Goal: Task Accomplishment & Management: Manage account settings

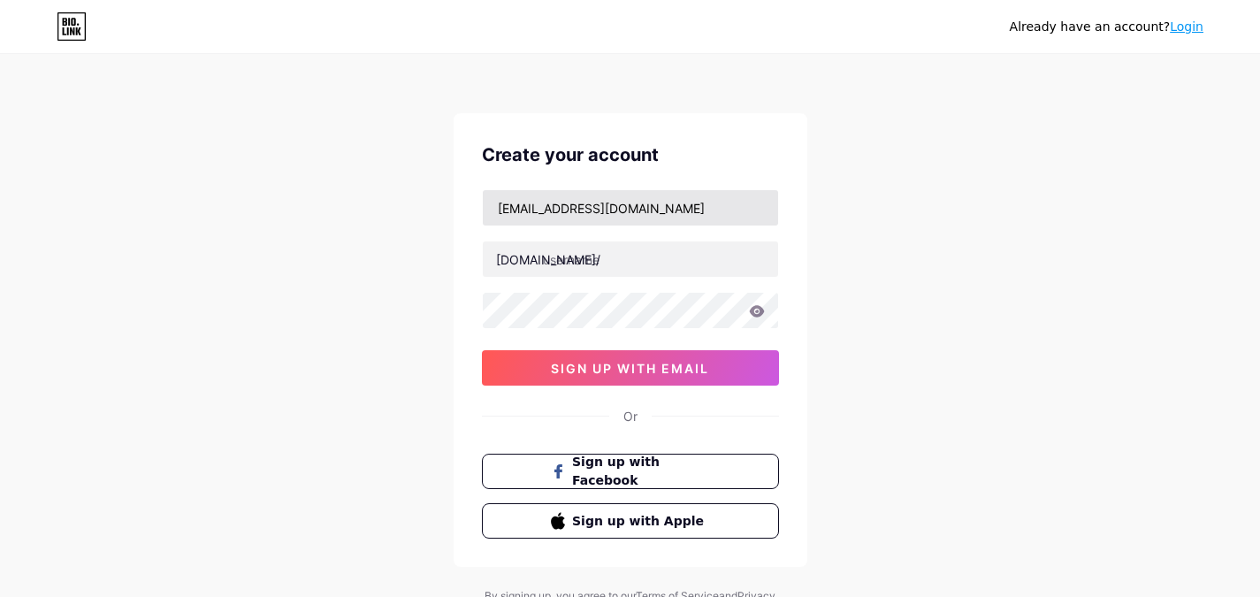
click at [496, 207] on input "[EMAIL_ADDRESS][DOMAIN_NAME]" at bounding box center [630, 207] width 295 height 35
click at [569, 204] on input "[EMAIL_ADDRESS][DOMAIN_NAME]" at bounding box center [630, 207] width 295 height 35
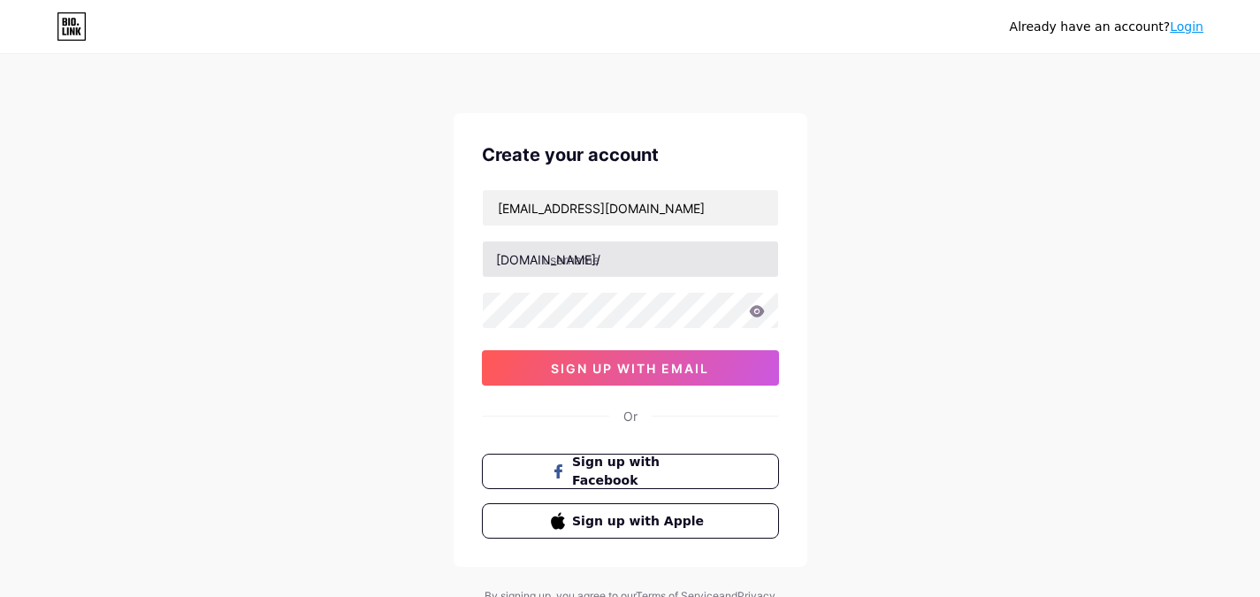
type input "[EMAIL_ADDRESS][DOMAIN_NAME]"
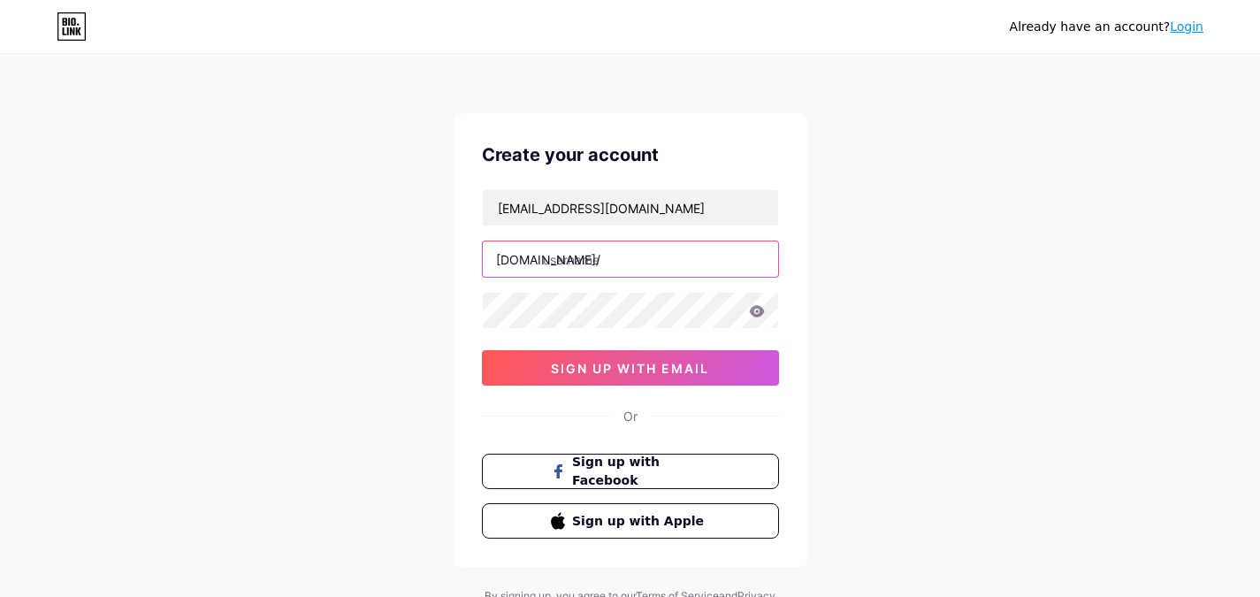
click at [638, 265] on input "text" at bounding box center [630, 258] width 295 height 35
type input "o"
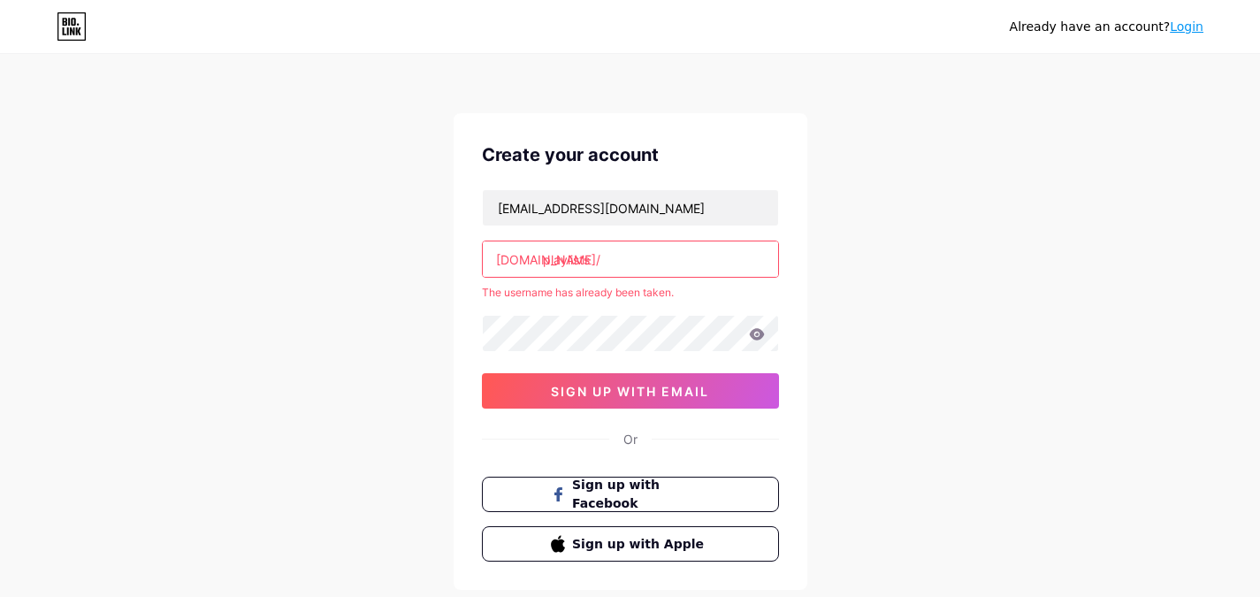
click at [621, 303] on div "[EMAIL_ADDRESS][DOMAIN_NAME] [DOMAIN_NAME]/ playlists The username has already …" at bounding box center [630, 298] width 297 height 219
click at [615, 272] on input "playlists" at bounding box center [630, 258] width 295 height 35
click at [603, 255] on input "playlist" at bounding box center [630, 258] width 295 height 35
type input "p"
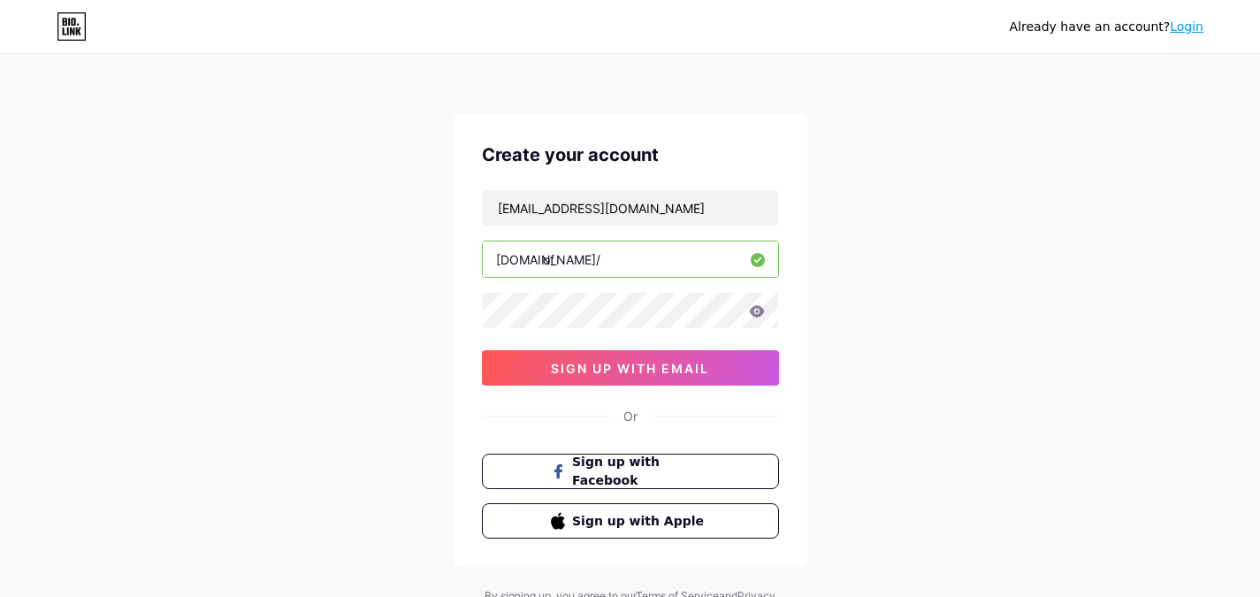
type input "o"
type input "ofgrecords"
click at [760, 309] on icon at bounding box center [756, 310] width 15 height 11
click at [760, 309] on icon at bounding box center [755, 312] width 15 height 12
click at [1045, 267] on div "Already have an account? Login Create your account [EMAIL_ADDRESS][DOMAIN_NAME]…" at bounding box center [630, 338] width 1260 height 677
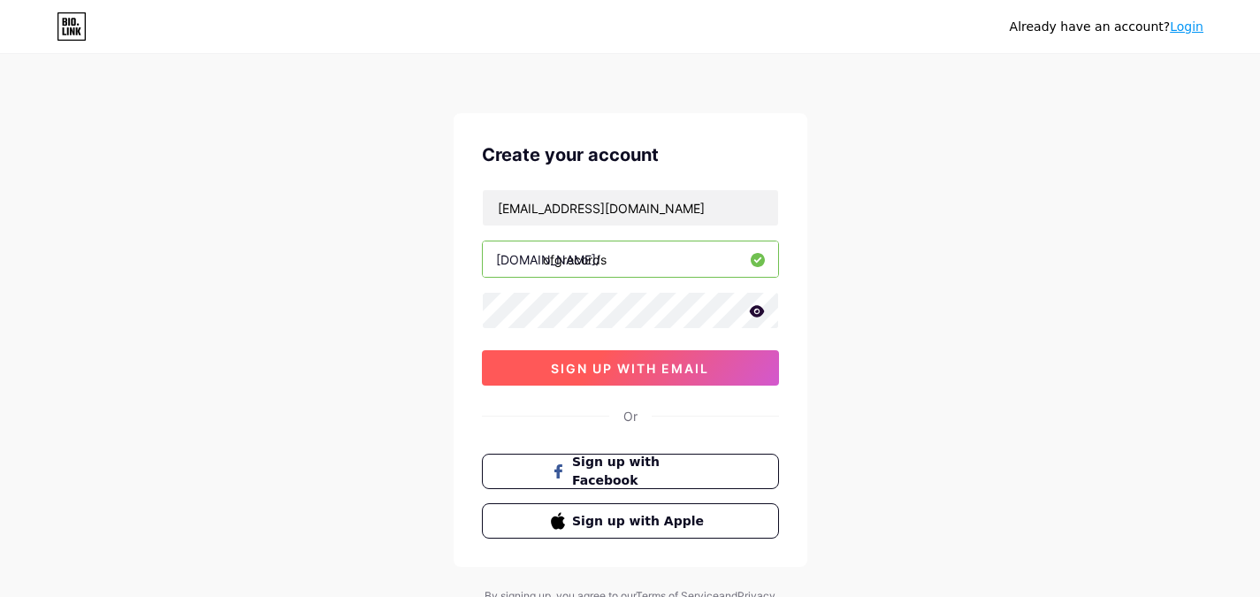
click at [626, 371] on span "sign up with email" at bounding box center [630, 368] width 158 height 15
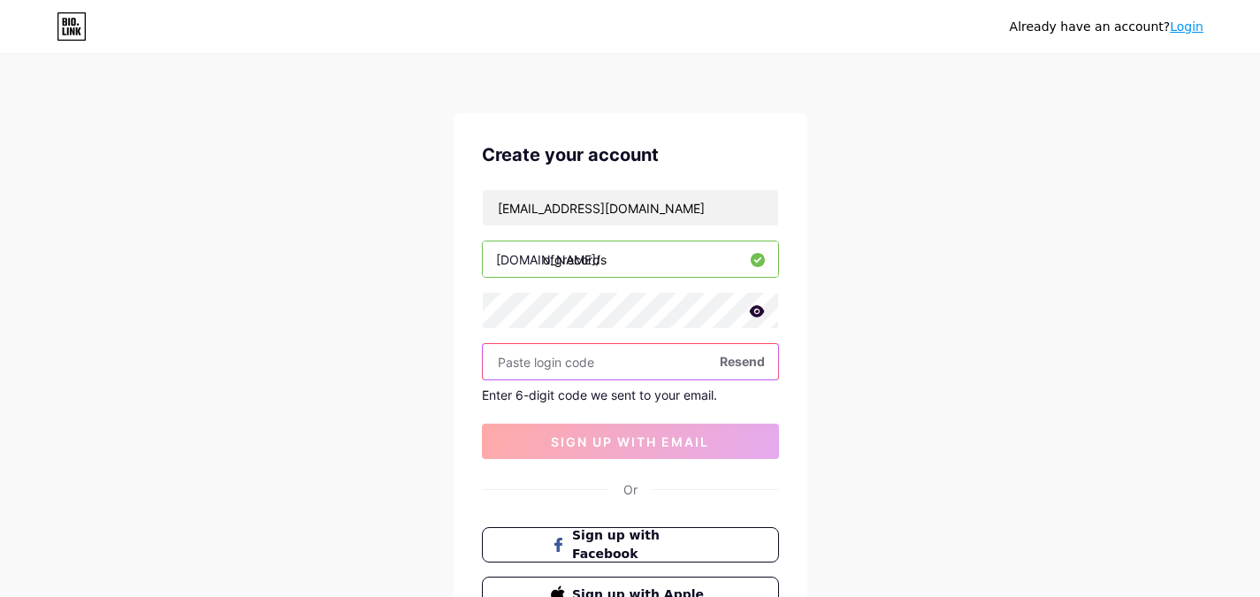
paste input "234861"
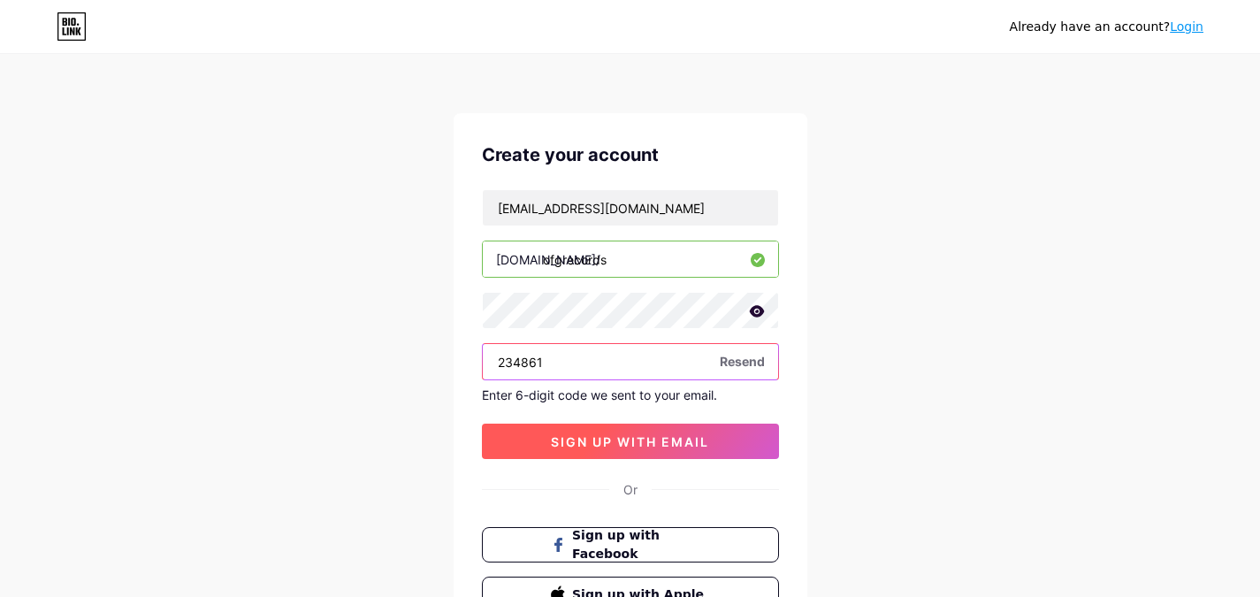
type input "234861"
click at [642, 440] on span "sign up with email" at bounding box center [630, 441] width 158 height 15
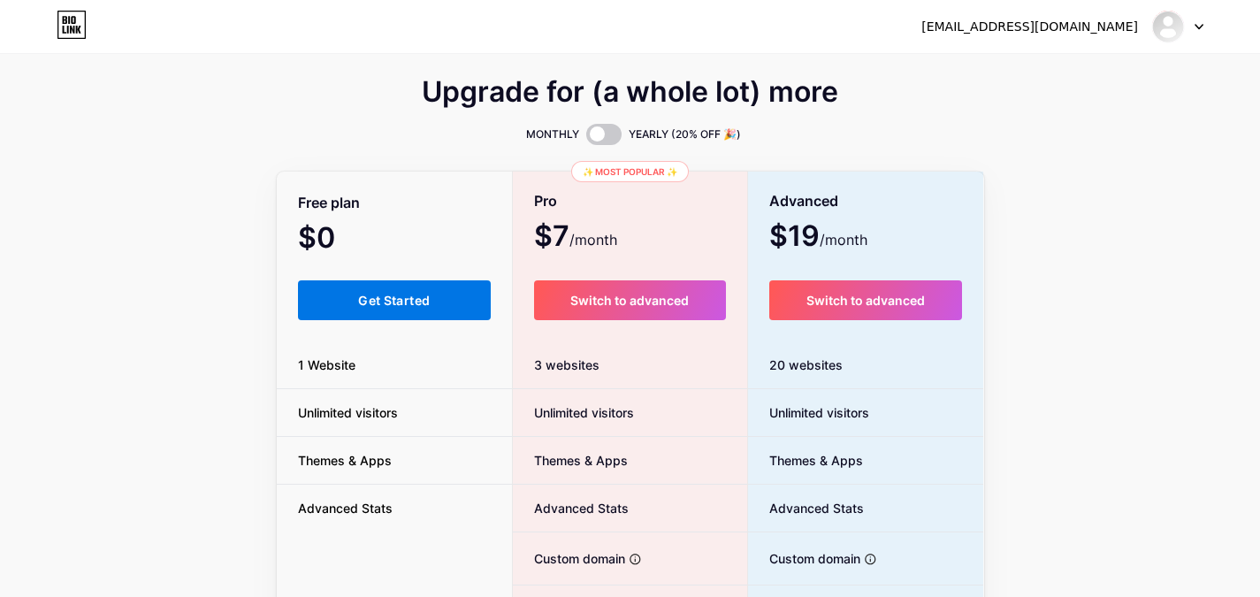
click at [403, 310] on button "Get Started" at bounding box center [395, 300] width 194 height 40
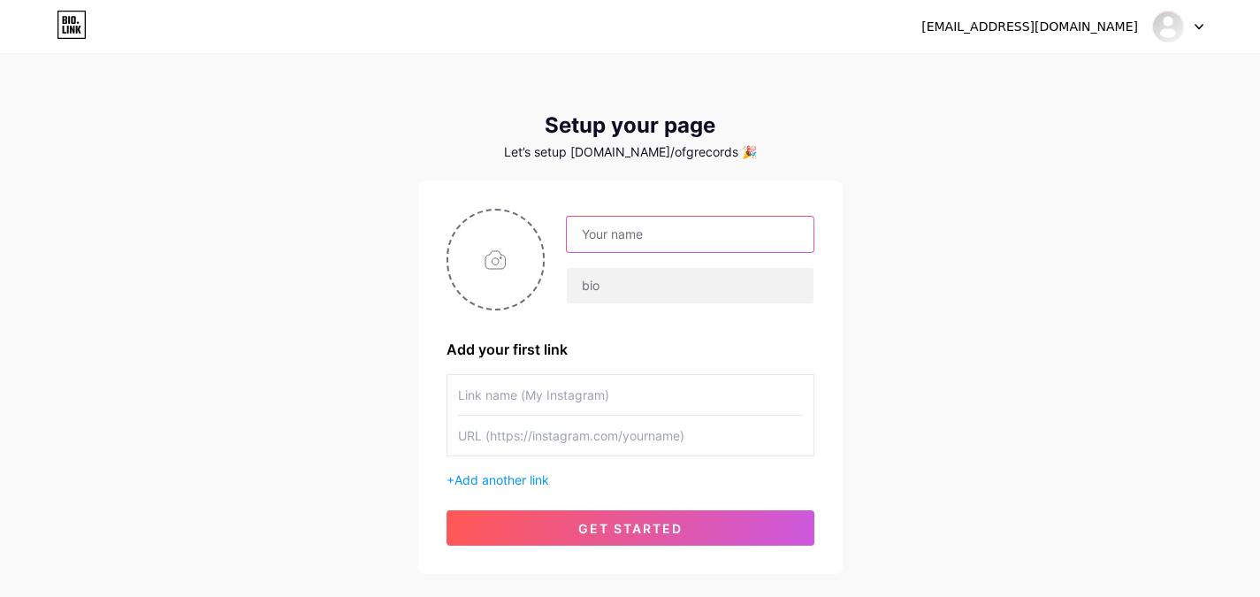
click at [643, 227] on input "text" at bounding box center [690, 234] width 246 height 35
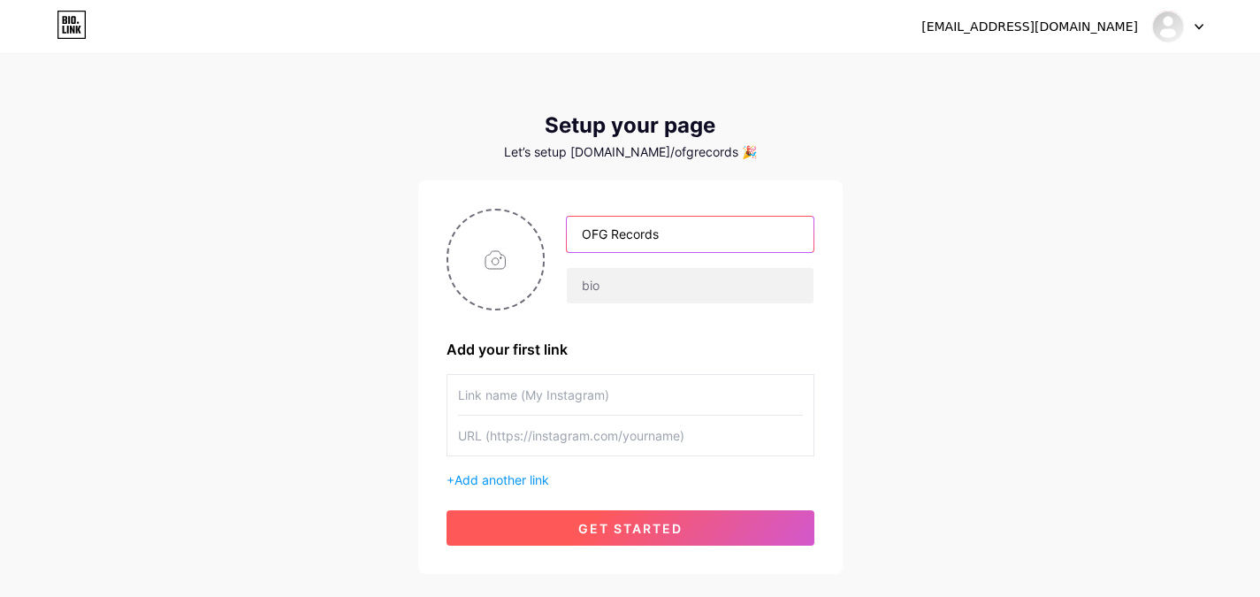
type input "OFG Records"
click at [642, 514] on button "get started" at bounding box center [631, 527] width 368 height 35
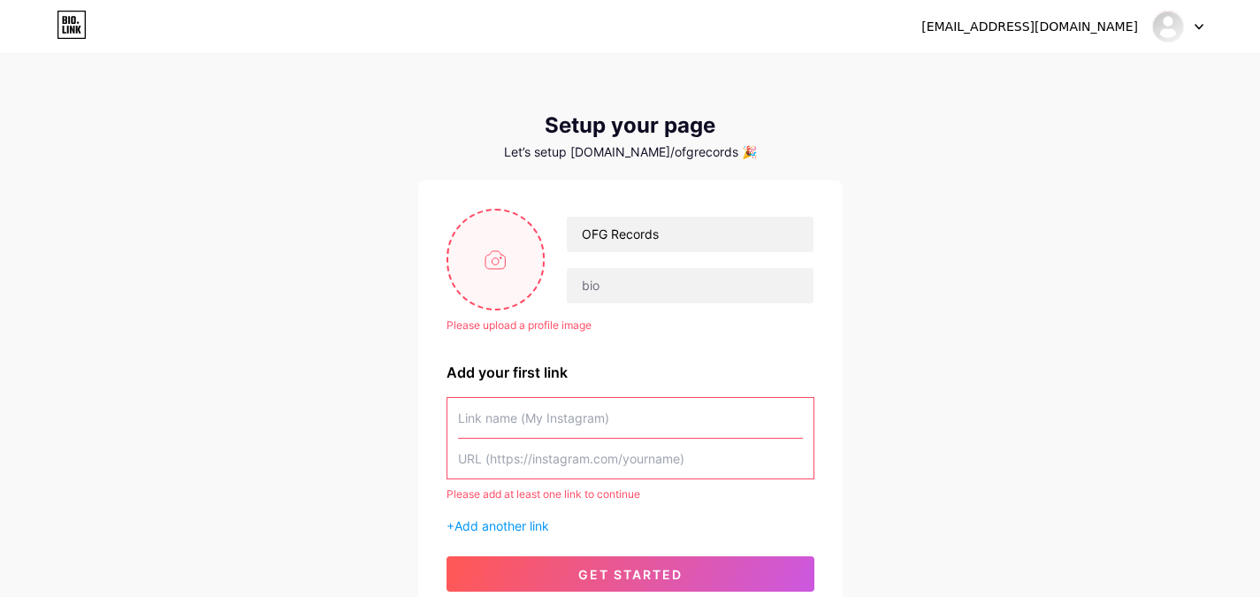
click at [507, 262] on input "file" at bounding box center [496, 259] width 96 height 98
type input "C:\fakepath\OFG Records - new version black logo (smaller).png"
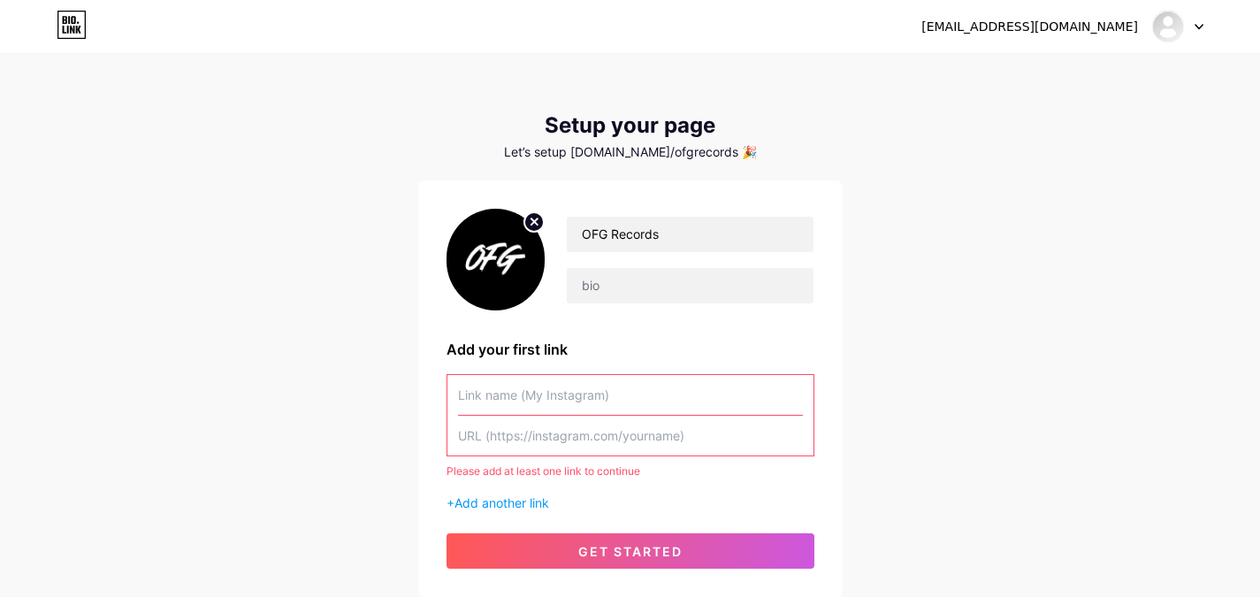
click at [574, 400] on input "text" at bounding box center [630, 395] width 345 height 40
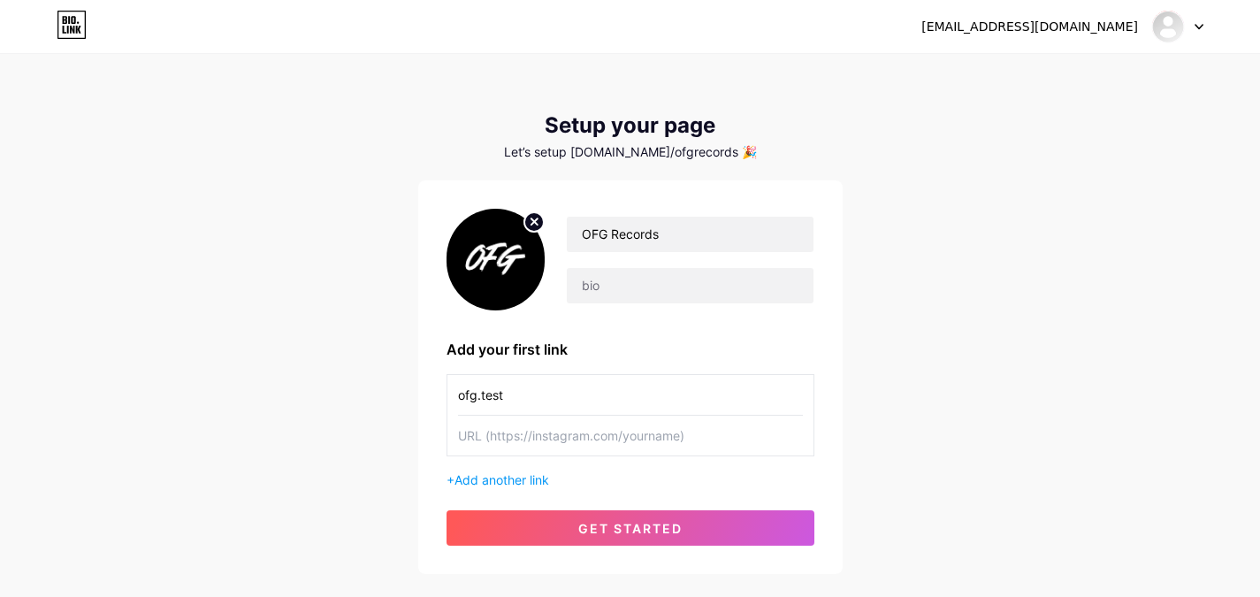
drag, startPoint x: 515, startPoint y: 401, endPoint x: 449, endPoint y: 393, distance: 65.9
click at [449, 393] on div "ofg.test" at bounding box center [631, 415] width 368 height 82
type input "ofg.test"
click at [530, 440] on input "text" at bounding box center [630, 436] width 345 height 40
paste input "ofg.test"
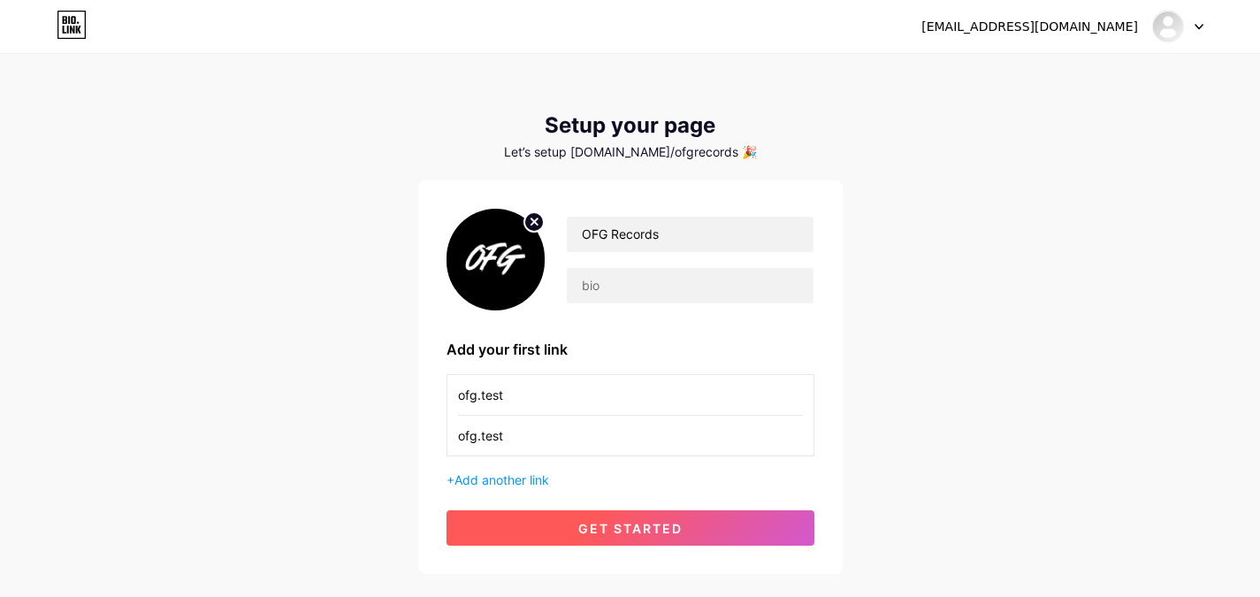
type input "ofg.test"
click at [547, 524] on button "get started" at bounding box center [631, 527] width 368 height 35
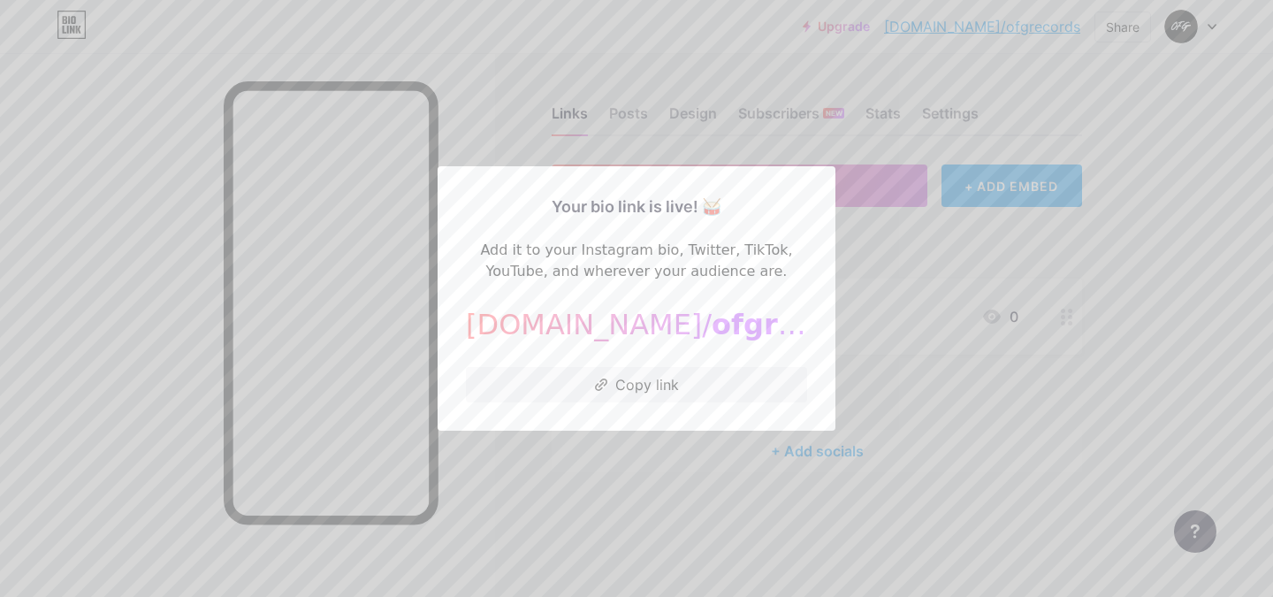
click at [1107, 197] on div at bounding box center [636, 298] width 1273 height 597
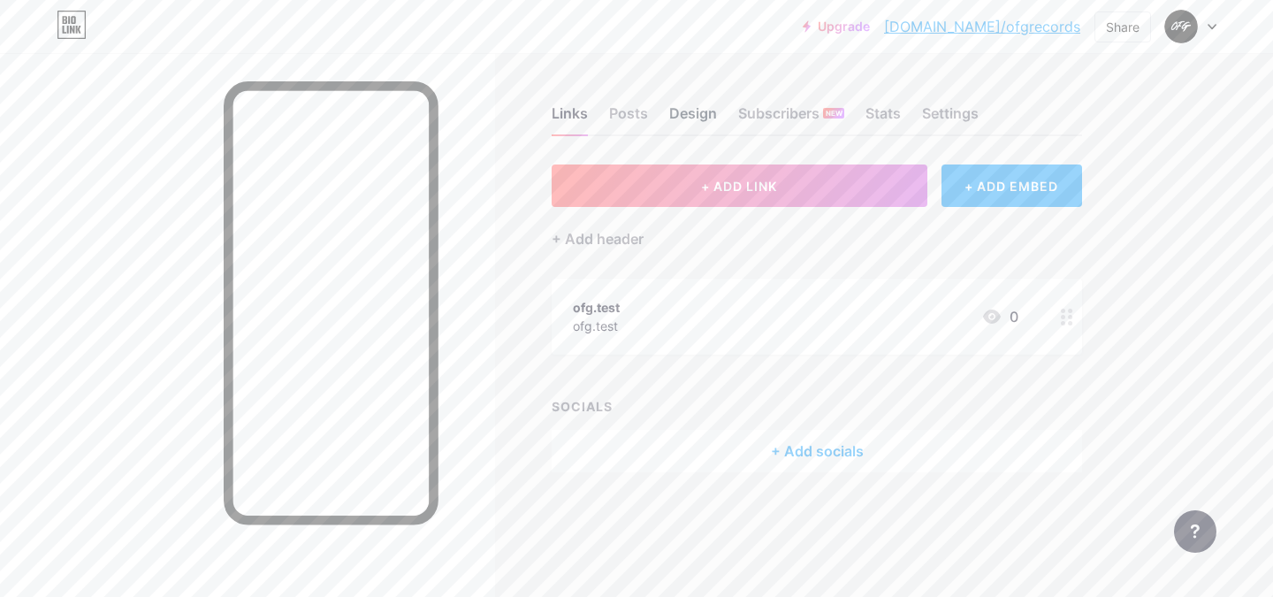
click at [686, 115] on div "Design" at bounding box center [693, 119] width 48 height 32
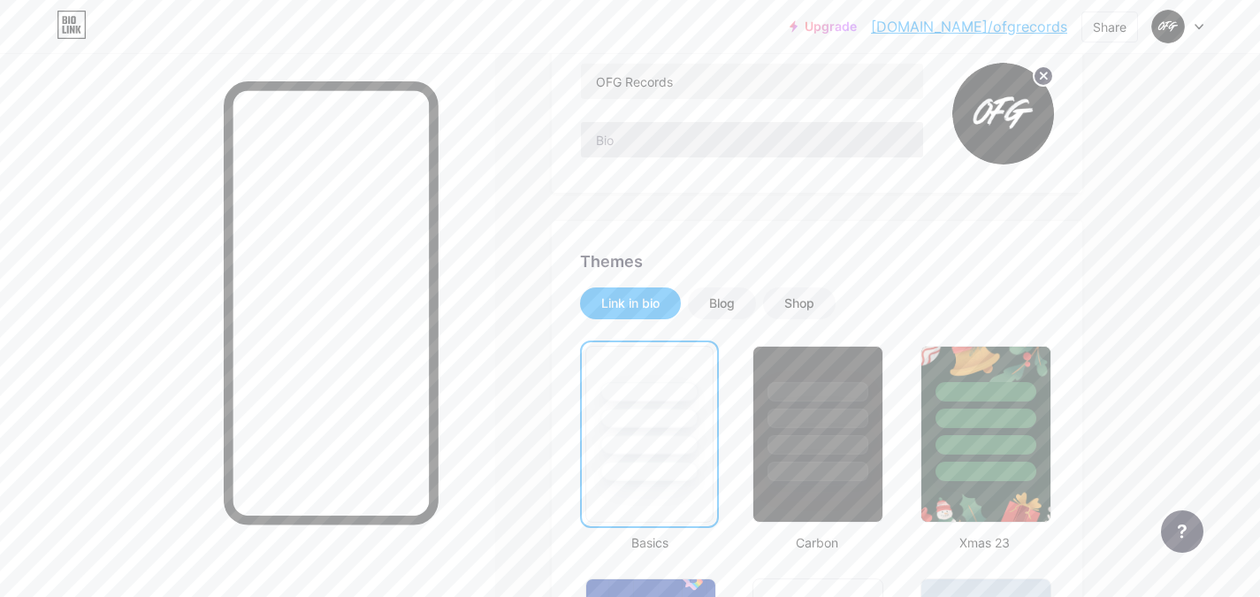
scroll to position [235, 0]
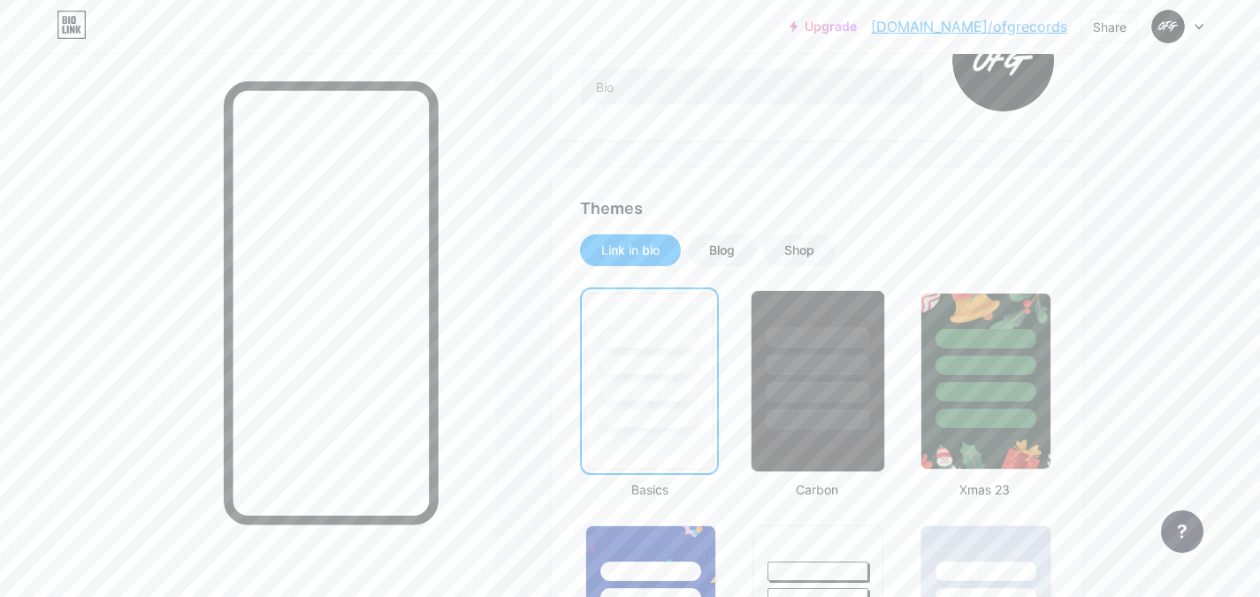
click at [835, 356] on div at bounding box center [818, 365] width 103 height 20
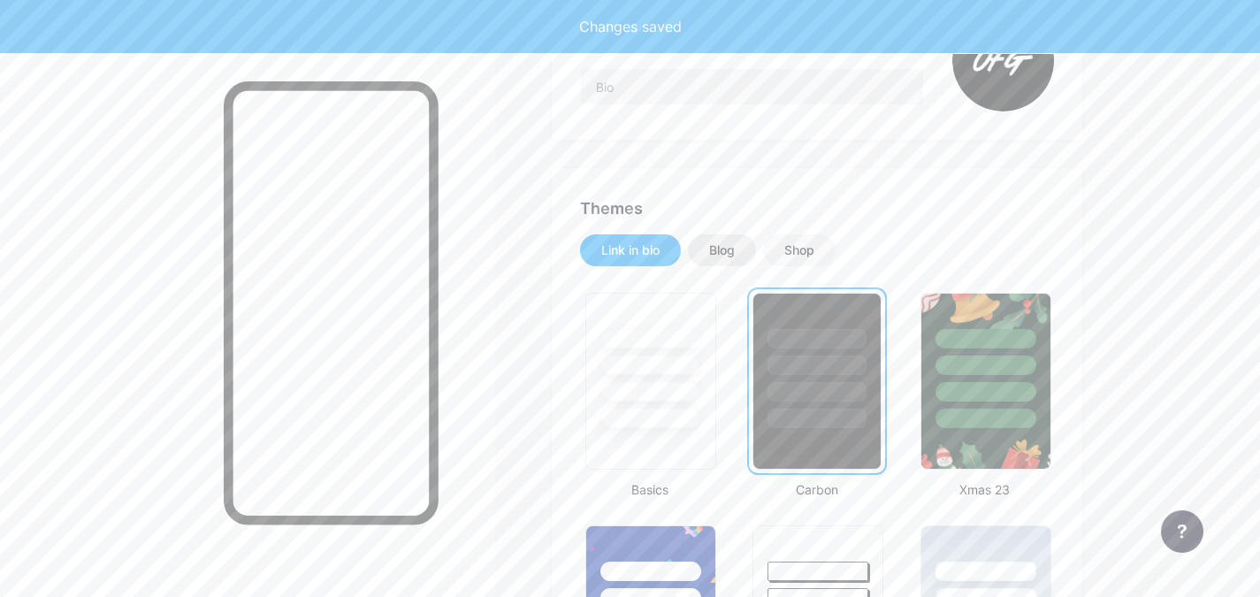
click at [733, 252] on div "Blog" at bounding box center [722, 250] width 26 height 18
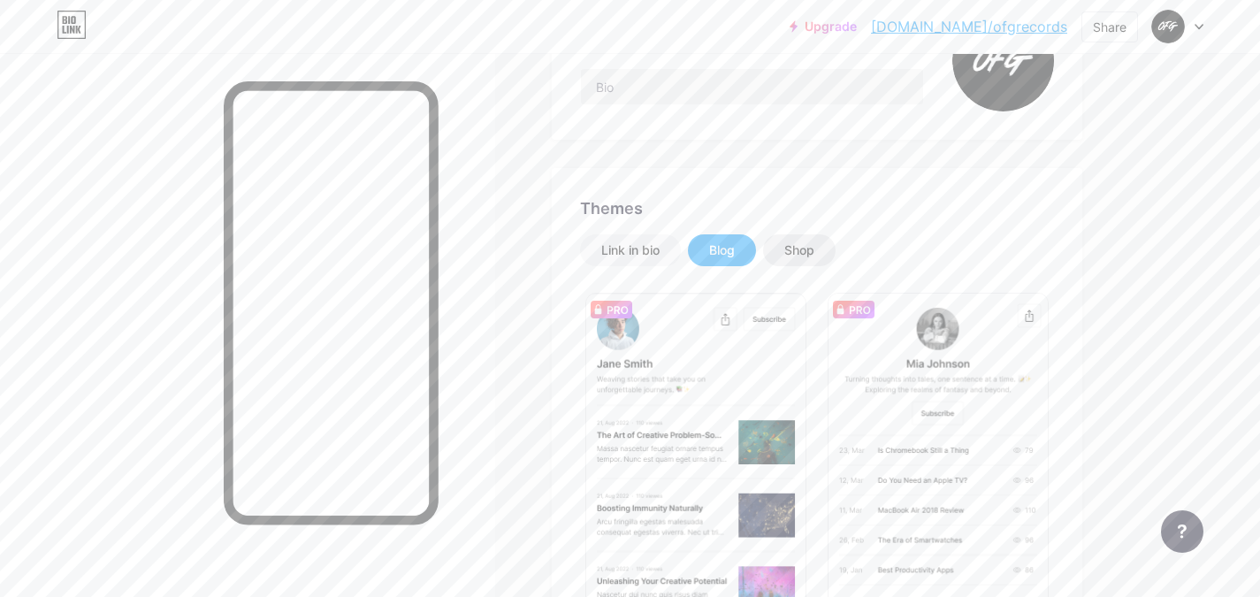
click at [826, 244] on div "Shop" at bounding box center [799, 250] width 73 height 32
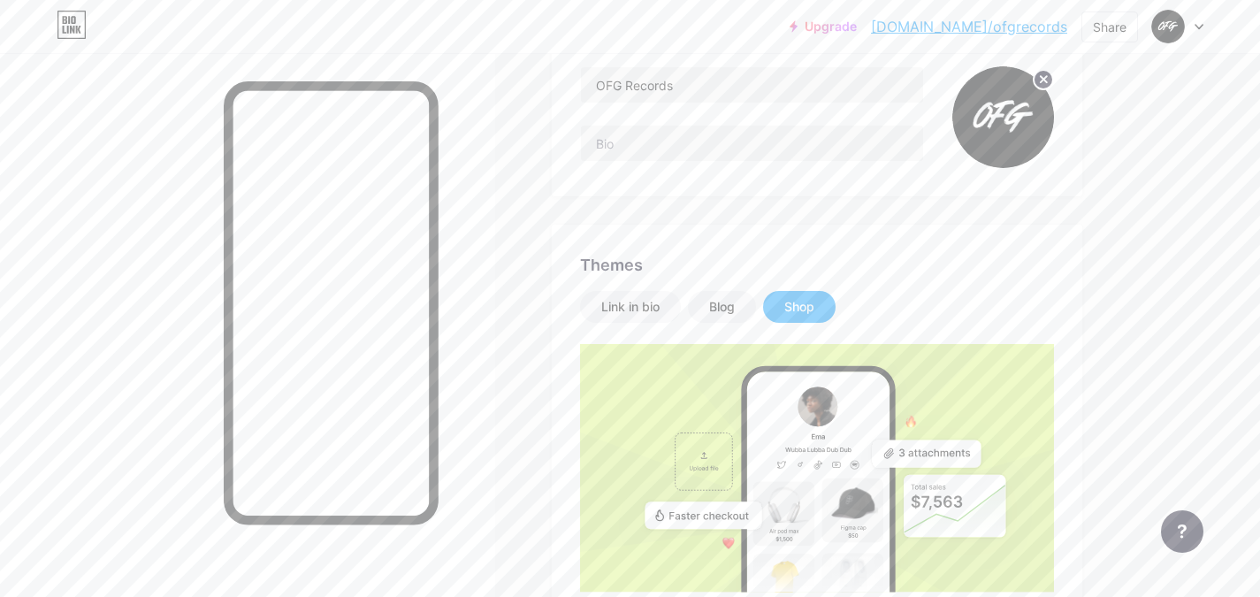
scroll to position [168, 0]
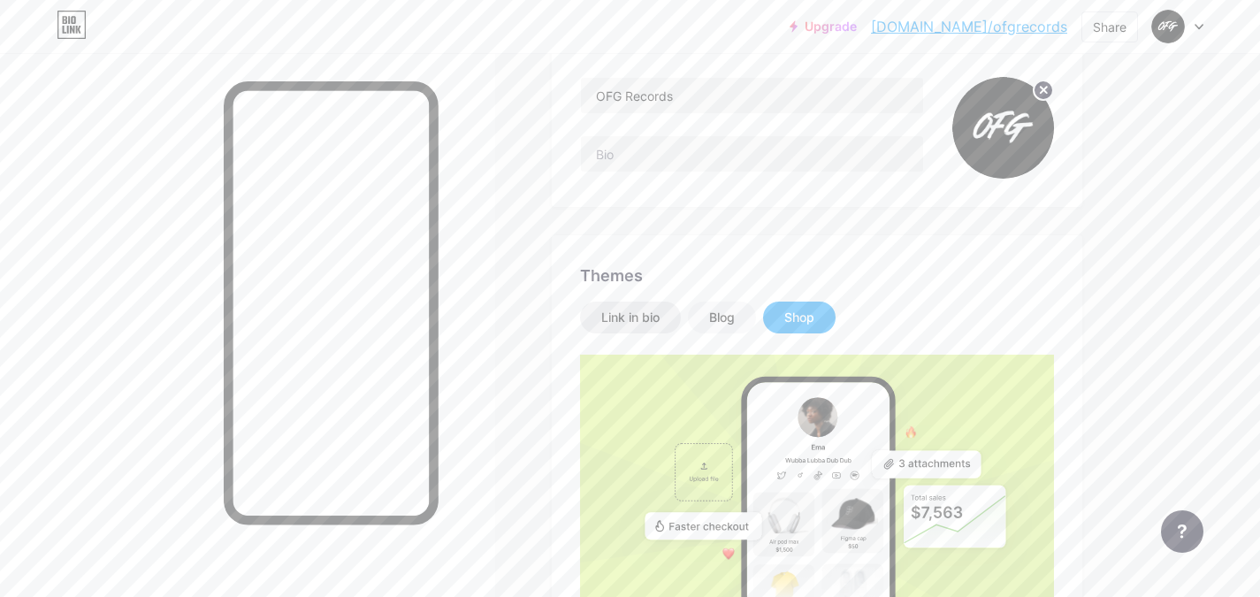
click at [610, 317] on div "Link in bio" at bounding box center [630, 318] width 58 height 18
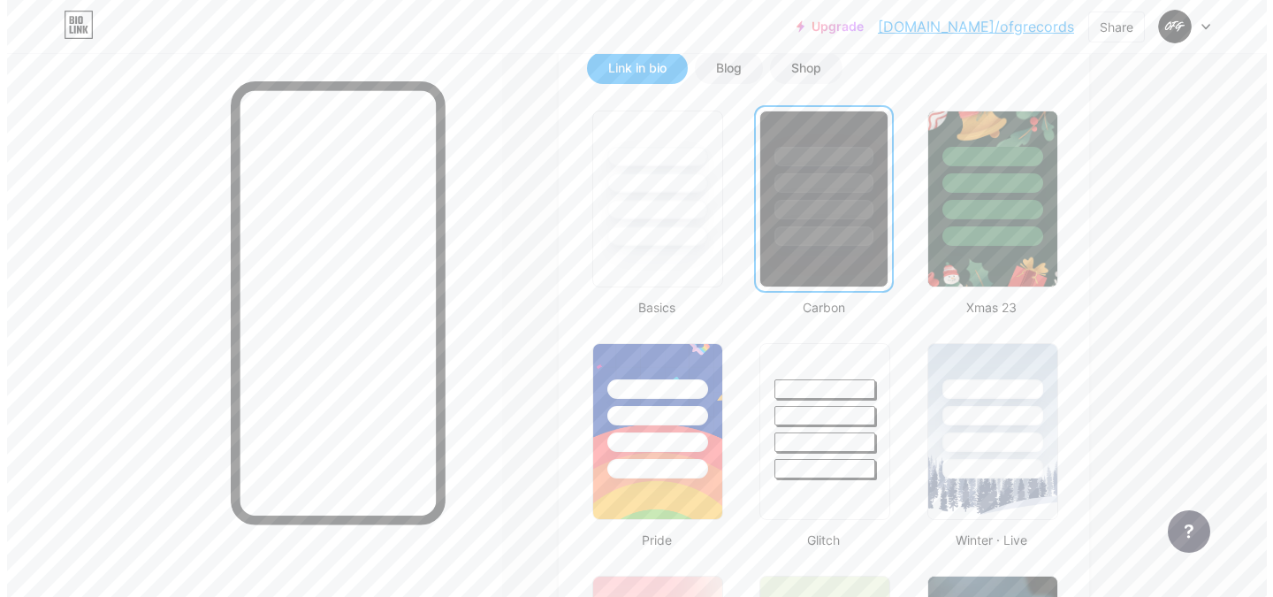
scroll to position [0, 0]
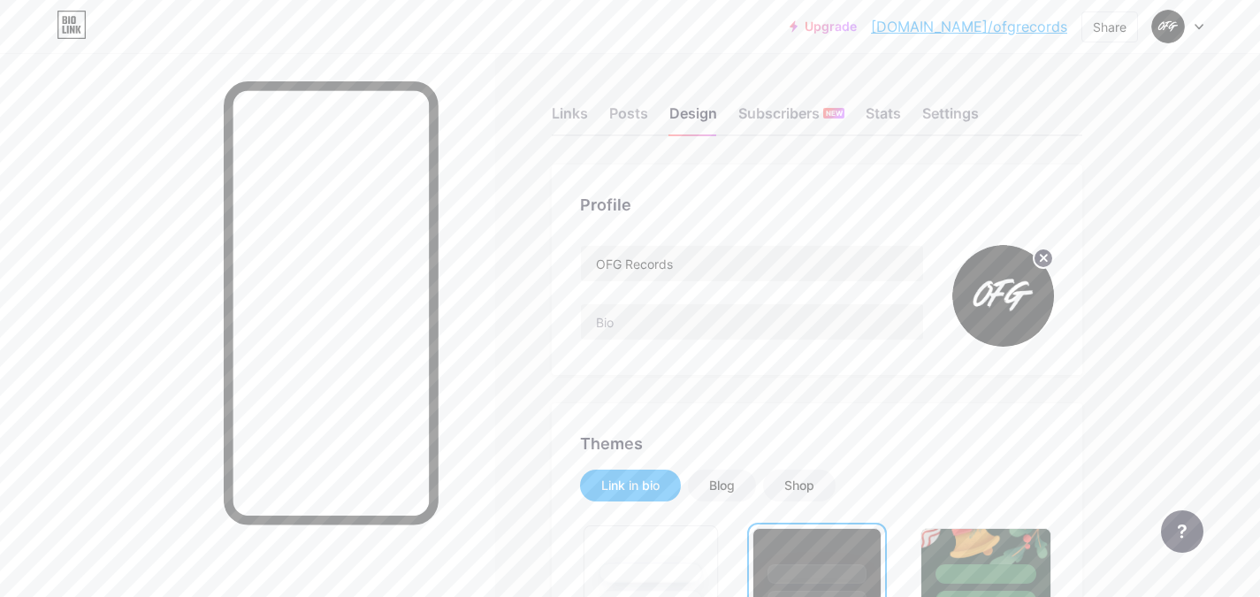
click at [669, 553] on div at bounding box center [651, 595] width 133 height 139
click at [820, 570] on div at bounding box center [818, 572] width 103 height 20
click at [560, 109] on div "Links" at bounding box center [570, 119] width 36 height 32
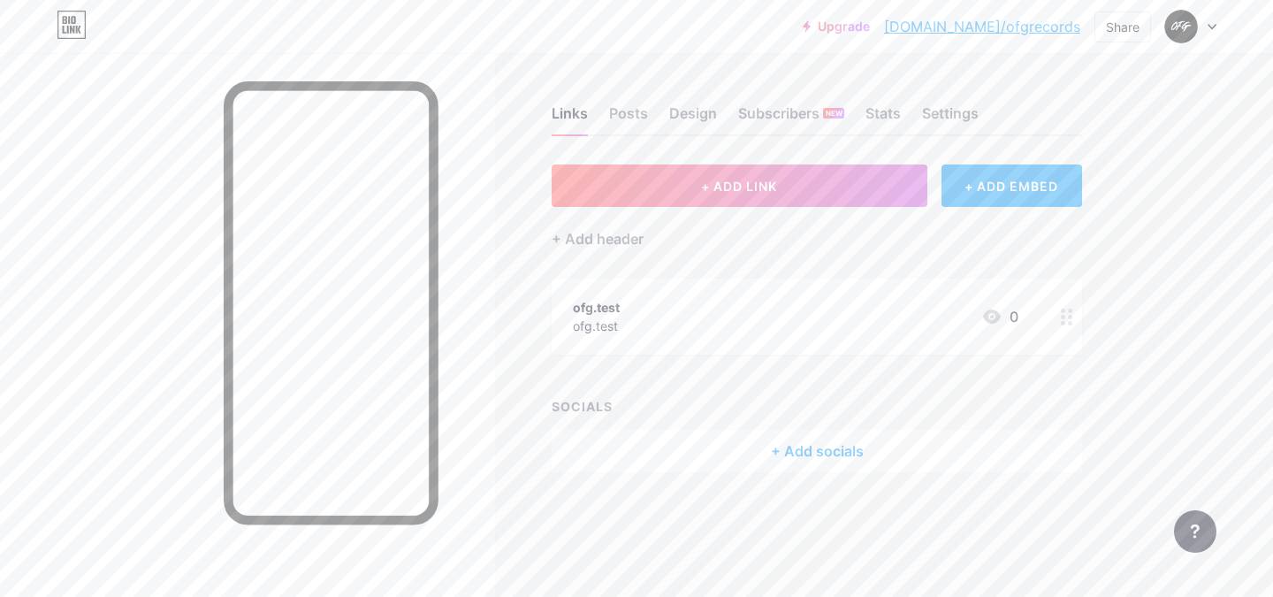
click at [1059, 317] on div at bounding box center [1067, 317] width 30 height 76
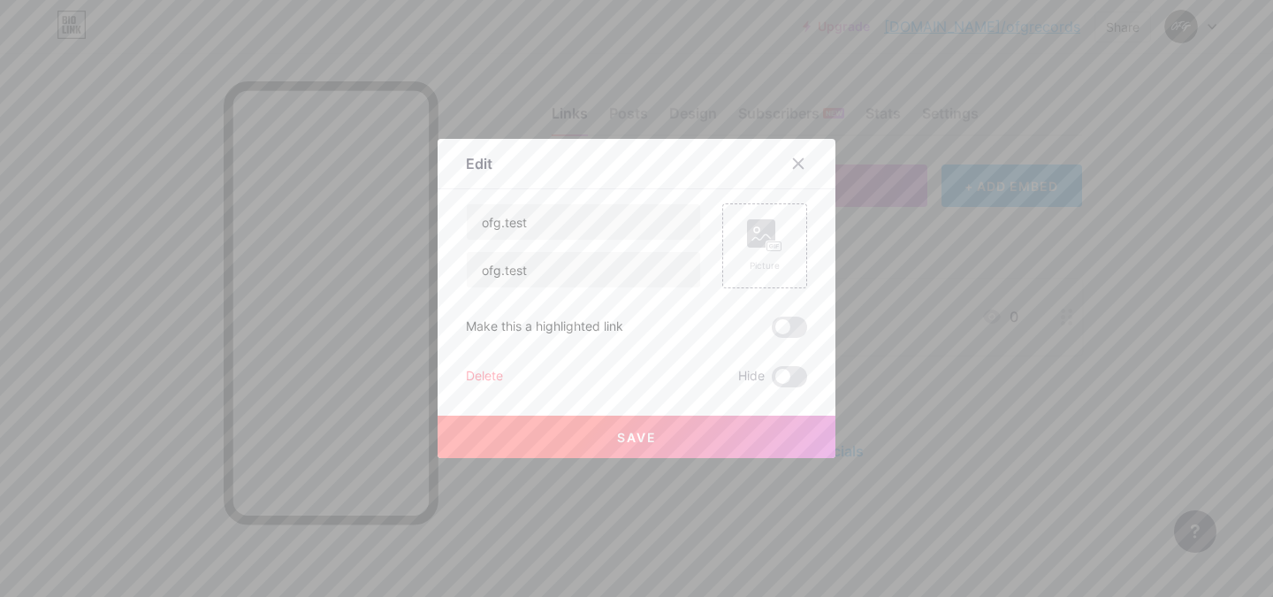
click at [488, 370] on div "Delete" at bounding box center [484, 376] width 37 height 21
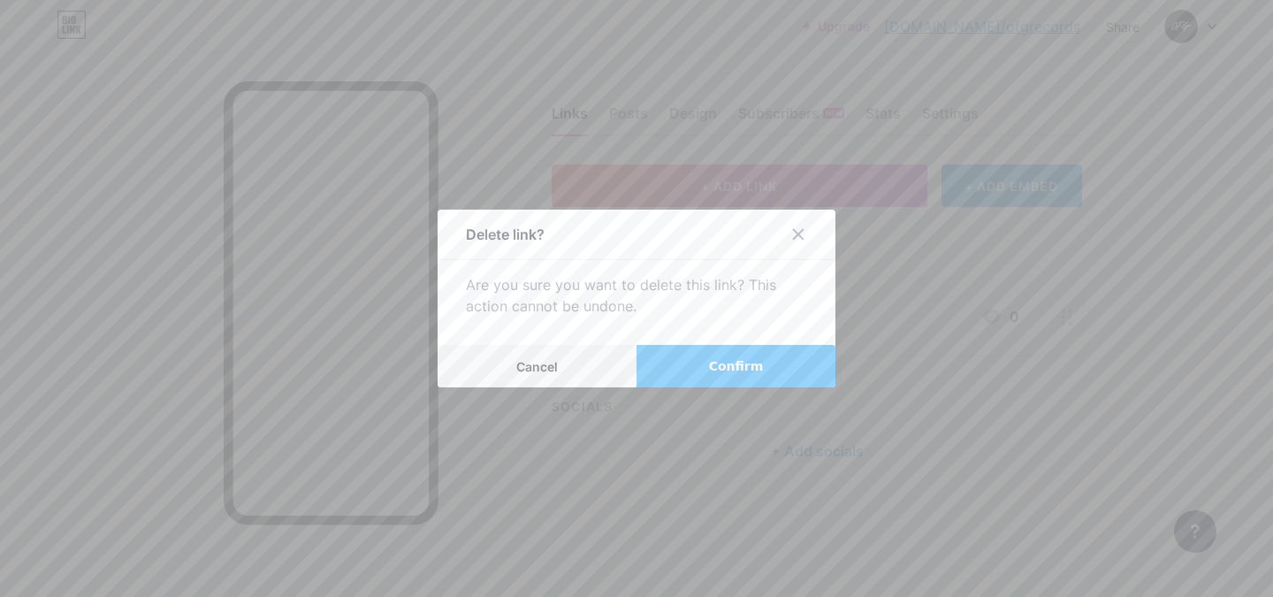
click at [781, 363] on button "Confirm" at bounding box center [736, 366] width 199 height 42
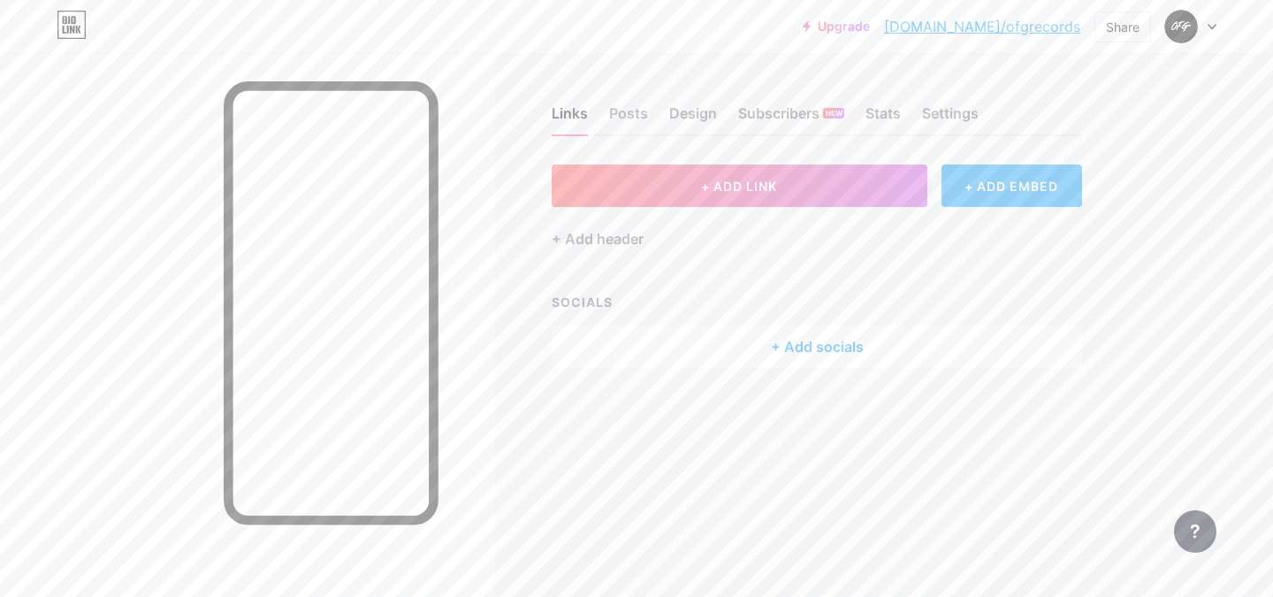
click at [1024, 181] on div "+ ADD EMBED" at bounding box center [1012, 185] width 141 height 42
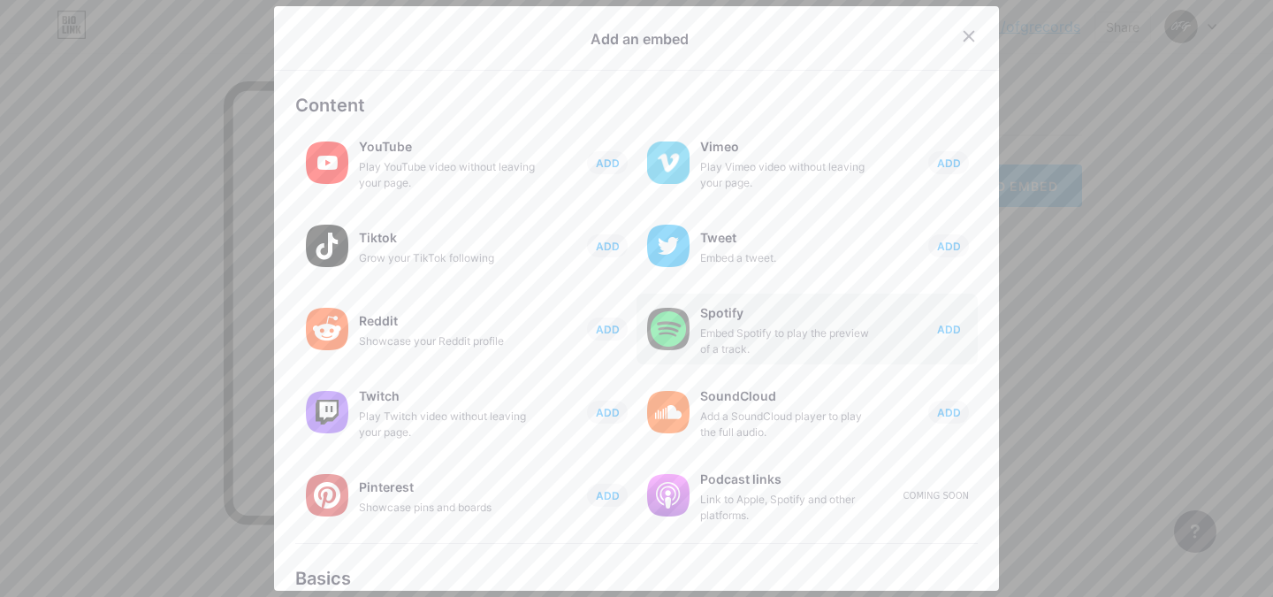
click at [941, 329] on span "ADD" at bounding box center [949, 329] width 24 height 15
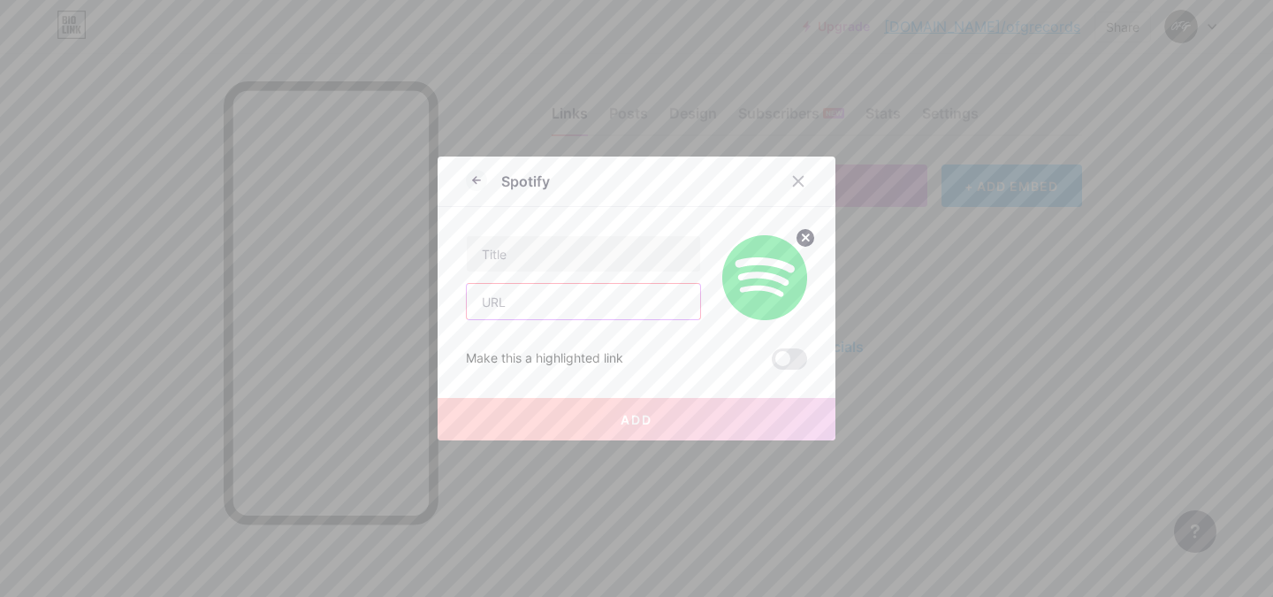
click at [537, 302] on input "text" at bounding box center [583, 301] width 233 height 35
paste input "[URL][DOMAIN_NAME]"
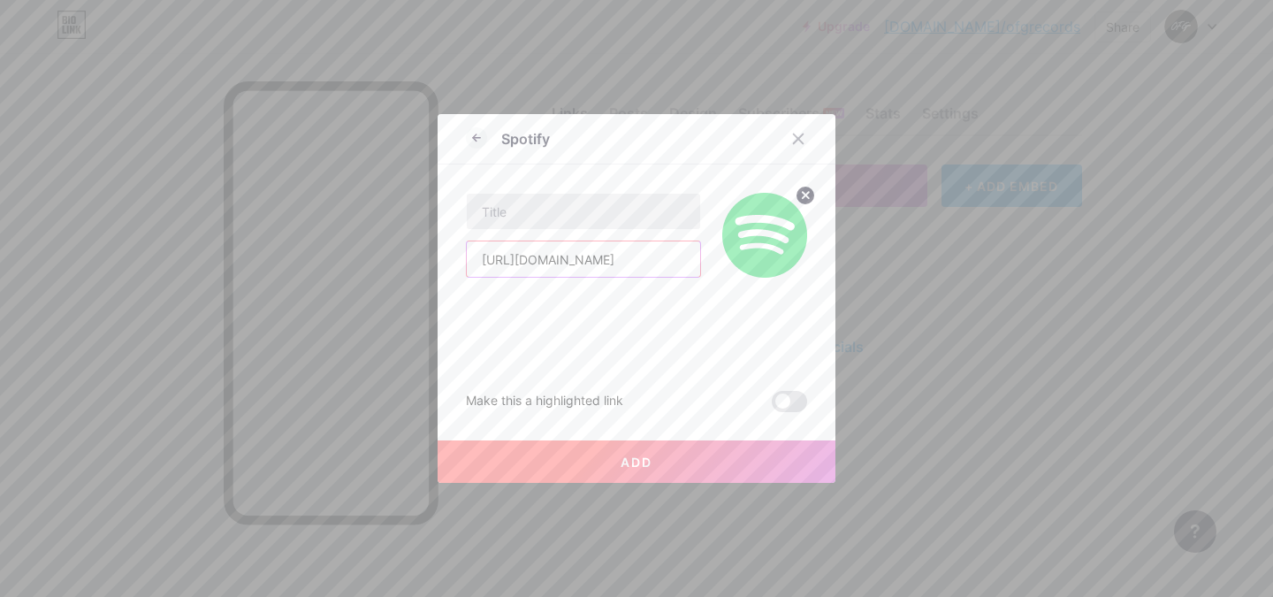
type input "[URL][DOMAIN_NAME]"
click at [570, 220] on input "text" at bounding box center [583, 211] width 233 height 35
type input "OFG Records"
click at [803, 194] on icon at bounding box center [806, 195] width 6 height 6
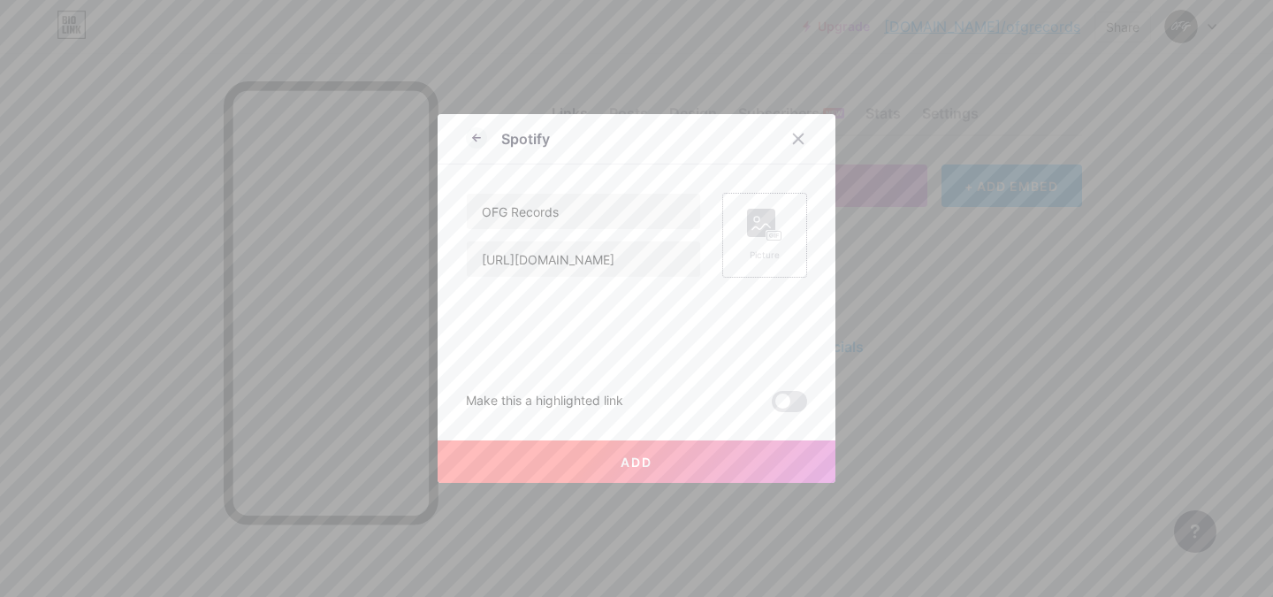
click at [675, 455] on button "Add" at bounding box center [637, 461] width 398 height 42
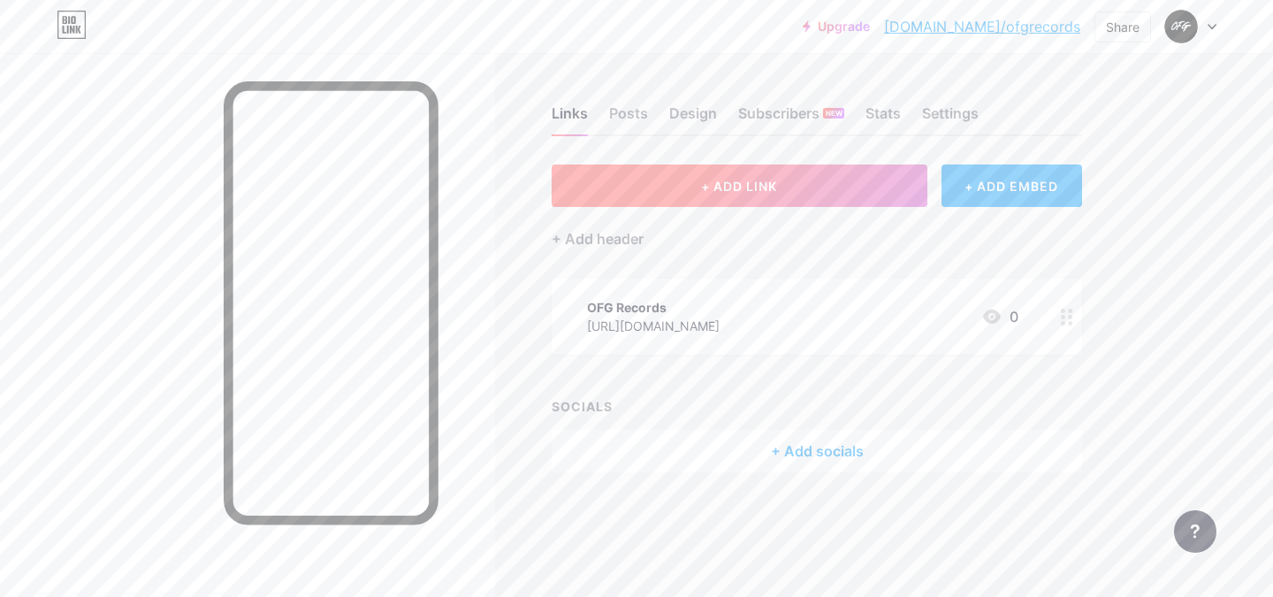
click at [793, 171] on button "+ ADD LINK" at bounding box center [740, 185] width 376 height 42
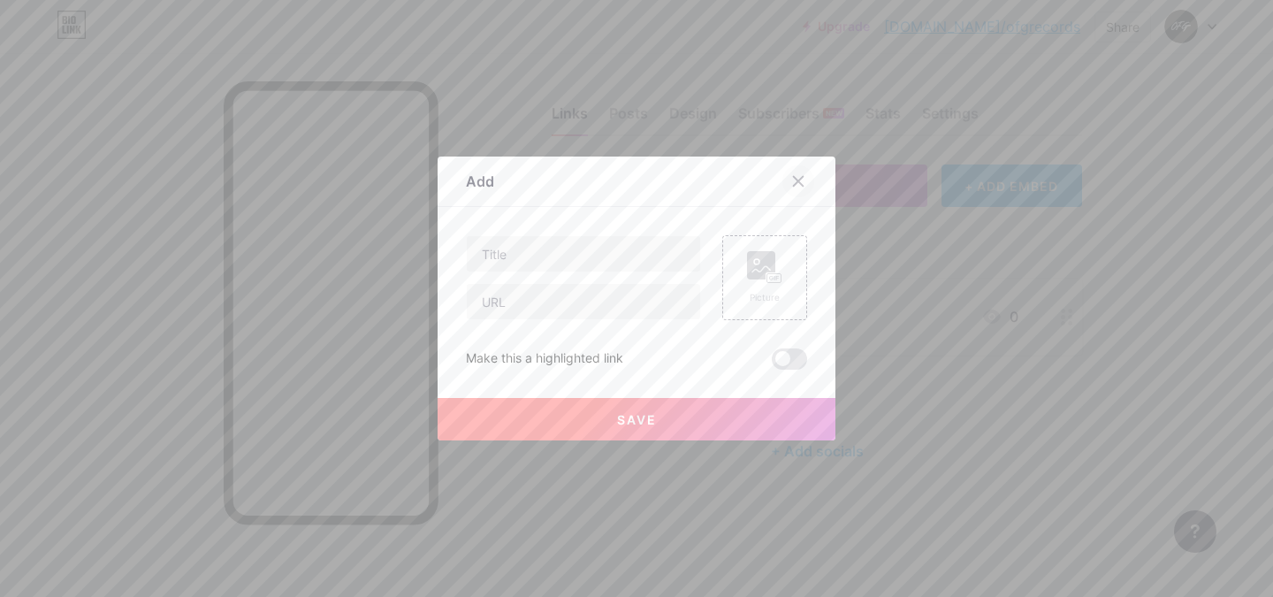
click at [799, 178] on div at bounding box center [799, 181] width 32 height 32
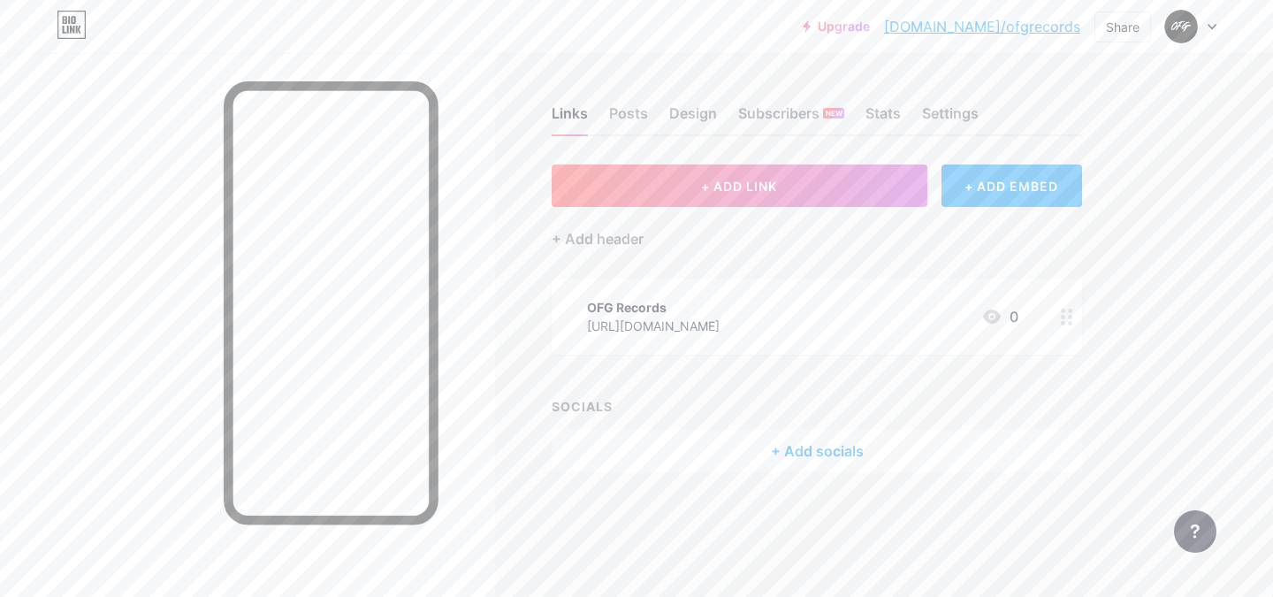
click at [1051, 186] on div "+ ADD EMBED" at bounding box center [1012, 185] width 141 height 42
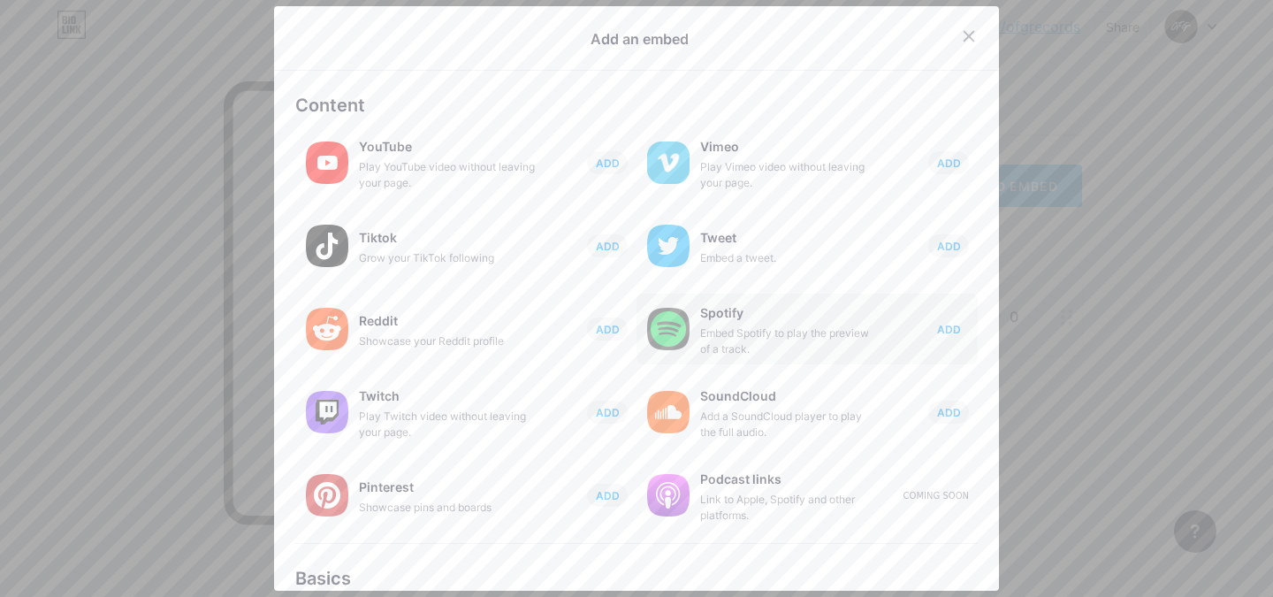
click at [939, 329] on span "ADD" at bounding box center [949, 329] width 24 height 15
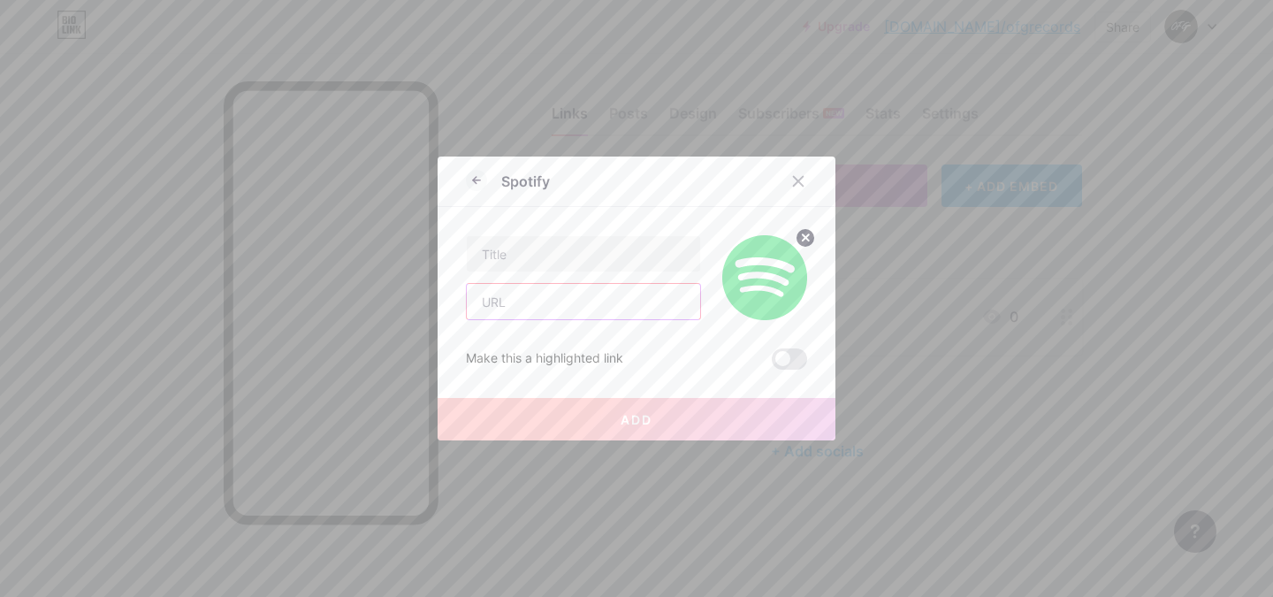
click at [517, 287] on input "text" at bounding box center [583, 301] width 233 height 35
paste input "[URL][DOMAIN_NAME]"
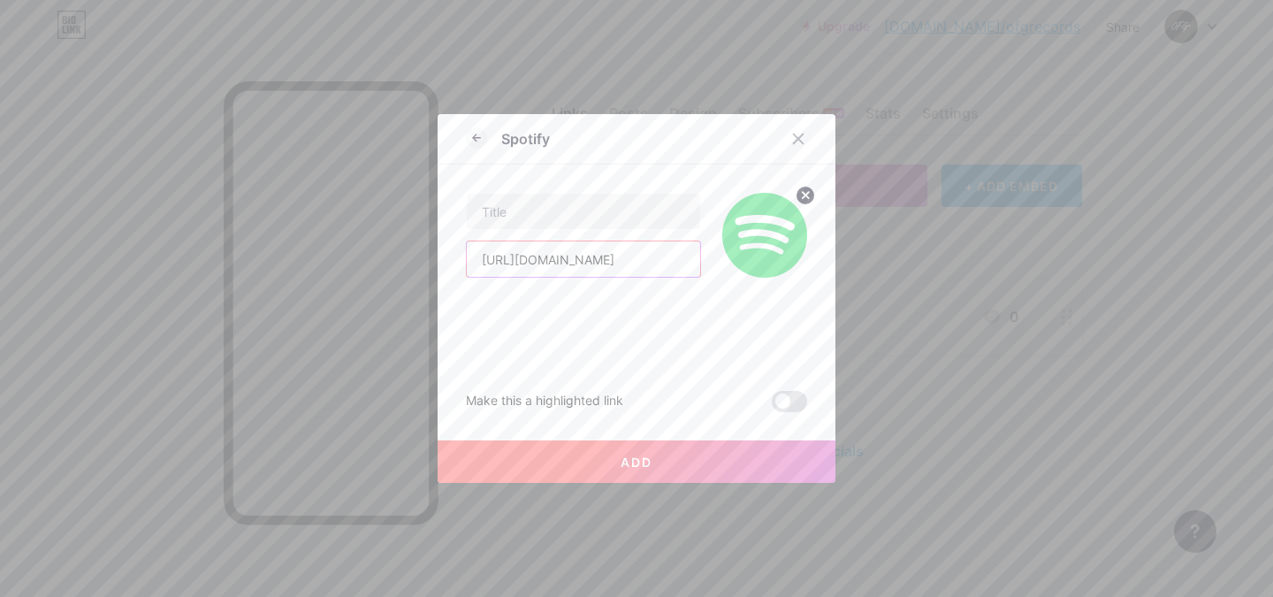
scroll to position [0, 296]
type input "[URL][DOMAIN_NAME]"
click at [588, 207] on input "text" at bounding box center [583, 211] width 233 height 35
type input "Trap Tunnel"
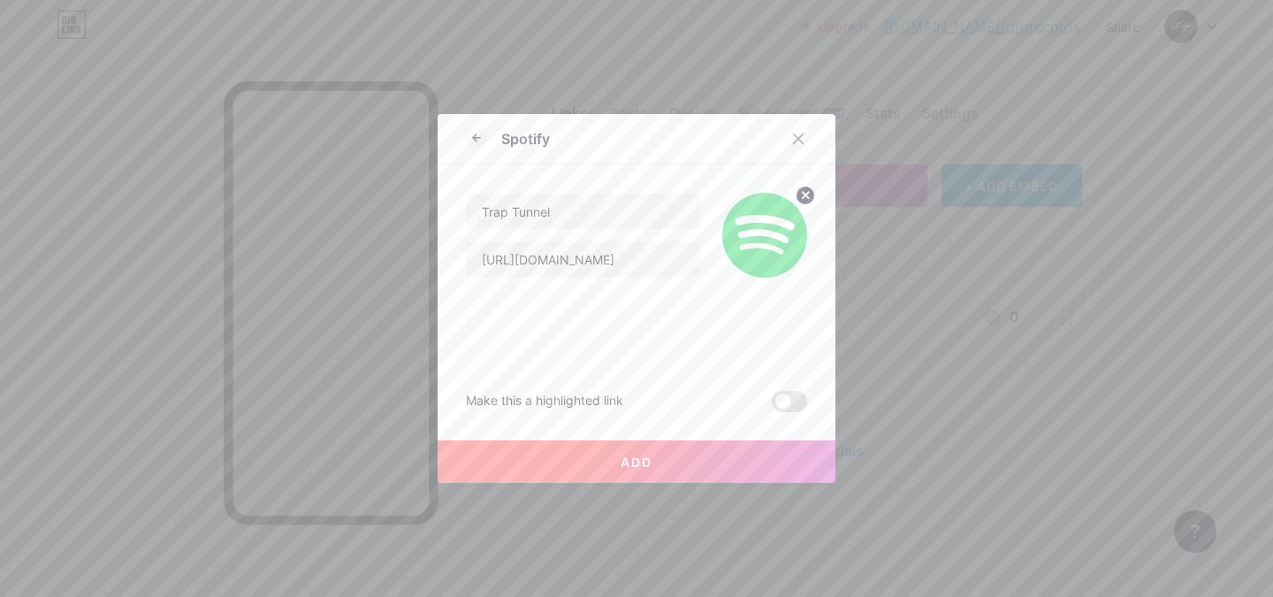
click at [799, 193] on circle at bounding box center [805, 195] width 19 height 19
click at [686, 457] on button "Add" at bounding box center [637, 461] width 398 height 42
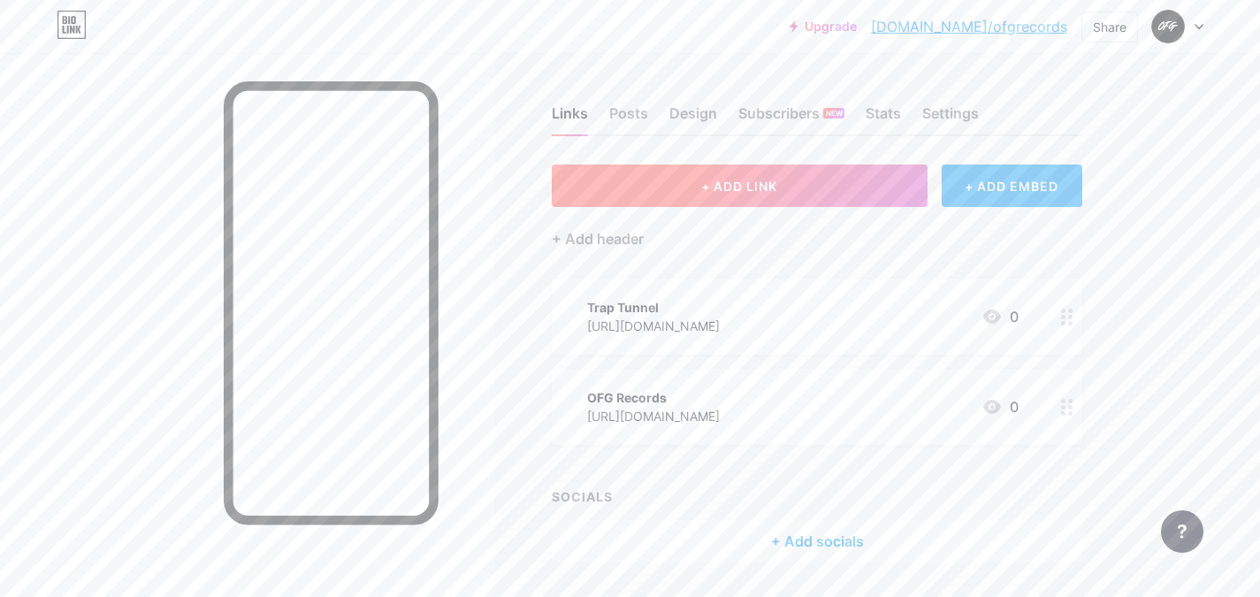
click at [713, 186] on span "+ ADD LINK" at bounding box center [739, 186] width 76 height 15
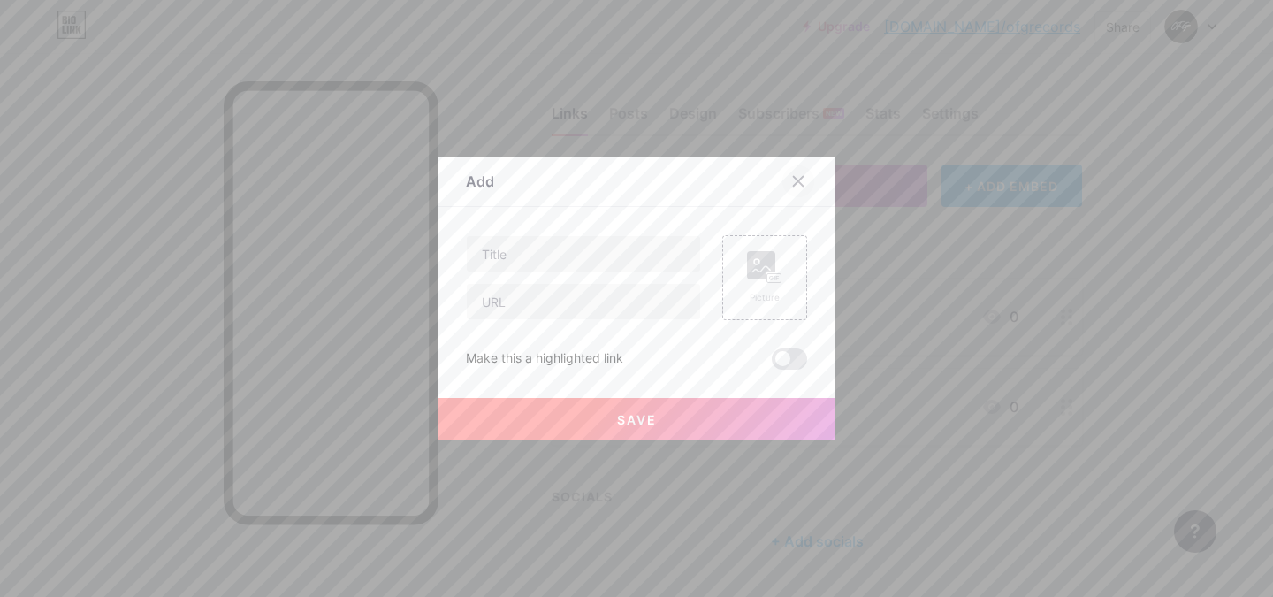
click at [795, 175] on icon at bounding box center [799, 181] width 14 height 14
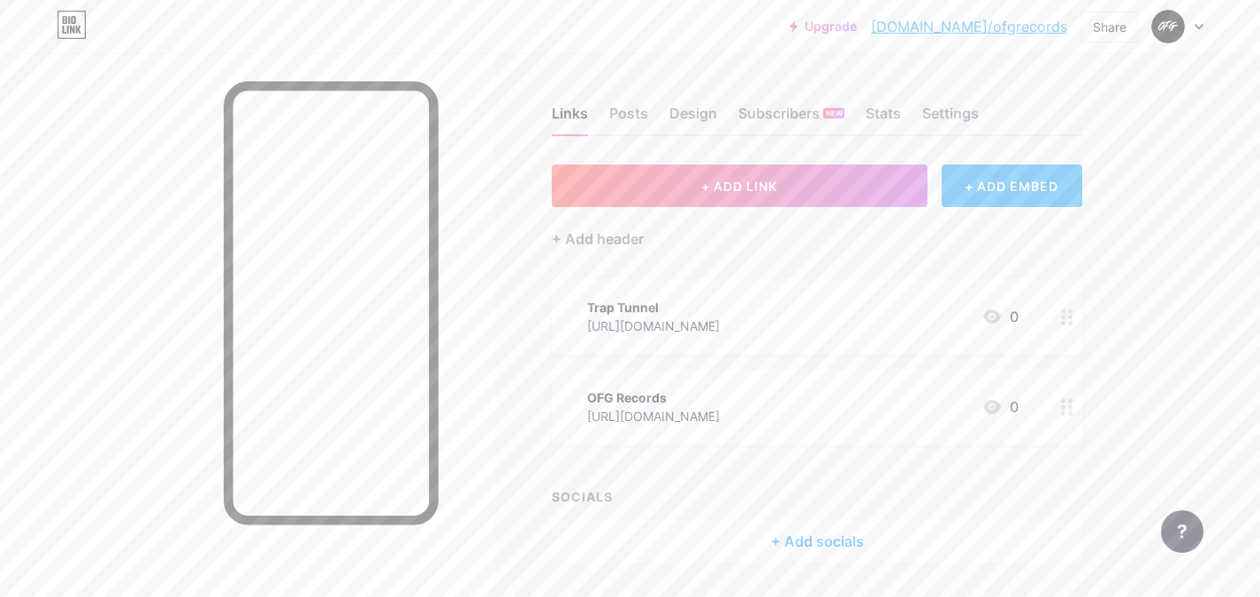
click at [970, 179] on div "+ ADD EMBED" at bounding box center [1012, 185] width 141 height 42
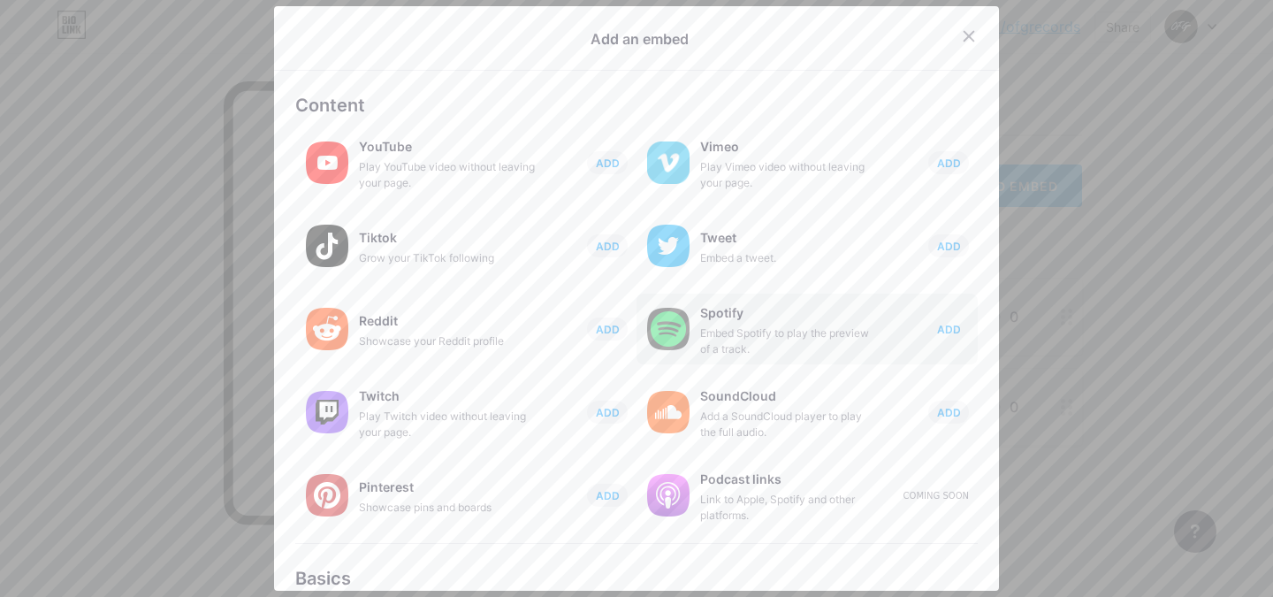
click at [929, 336] on button "ADD" at bounding box center [949, 328] width 41 height 23
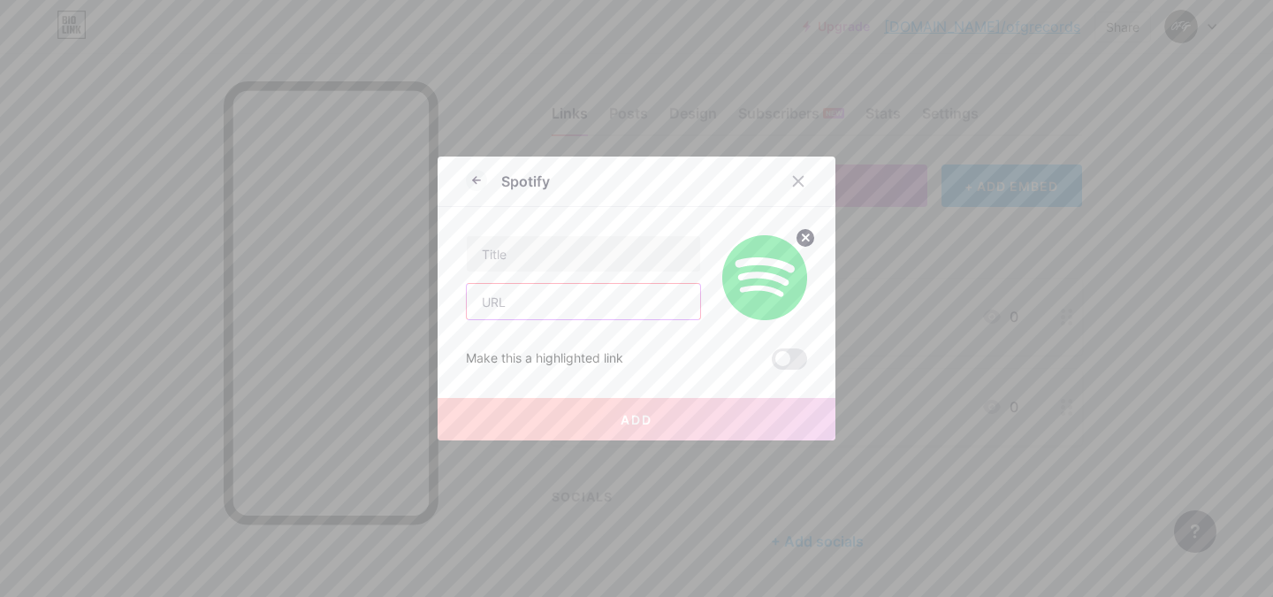
click at [512, 300] on input "text" at bounding box center [583, 301] width 233 height 35
paste input "[URL][DOMAIN_NAME]"
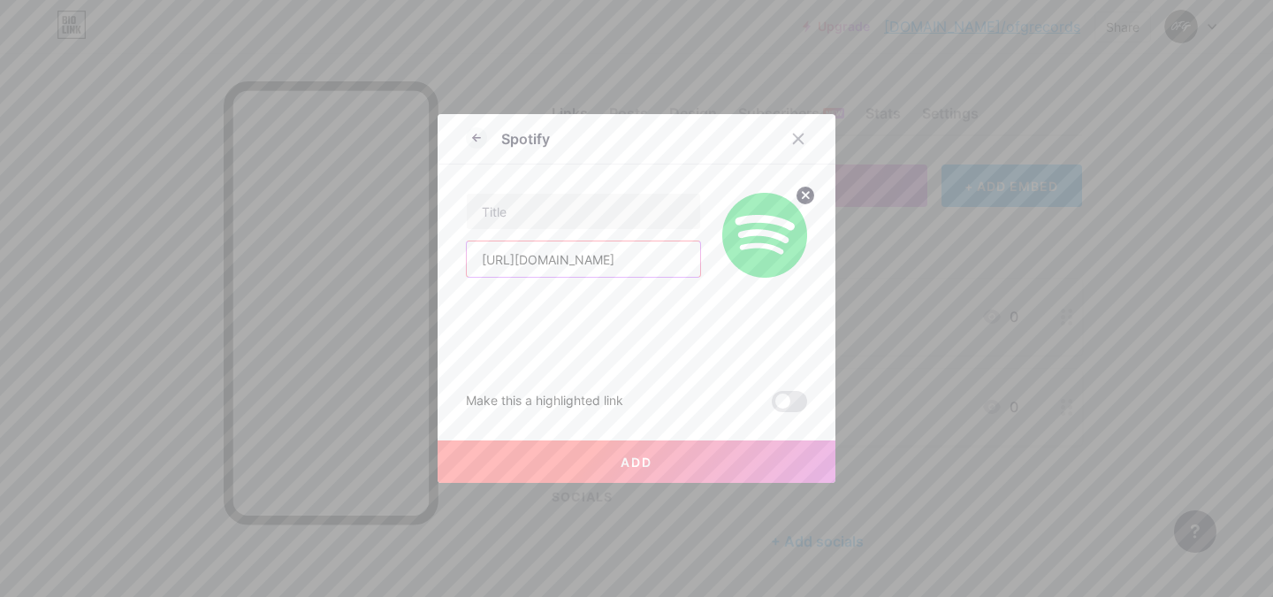
type input "[URL][DOMAIN_NAME]"
click at [802, 195] on circle at bounding box center [805, 195] width 19 height 19
click at [639, 203] on input "text" at bounding box center [583, 211] width 233 height 35
type input "New Wave R&B"
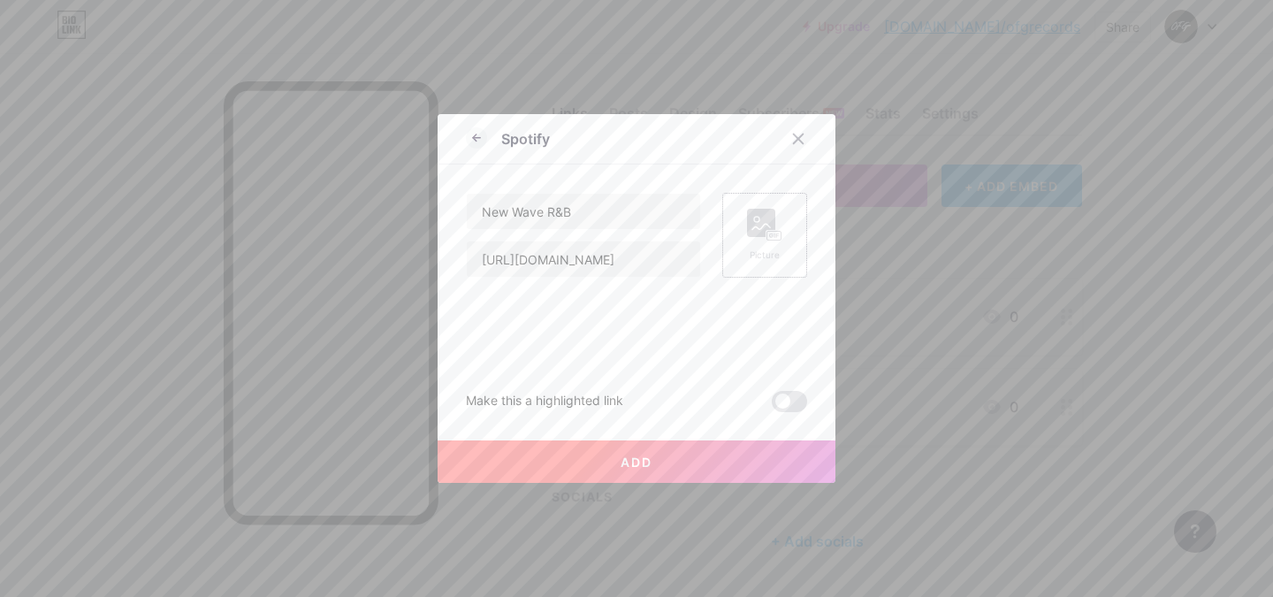
click at [607, 463] on button "Add" at bounding box center [637, 461] width 398 height 42
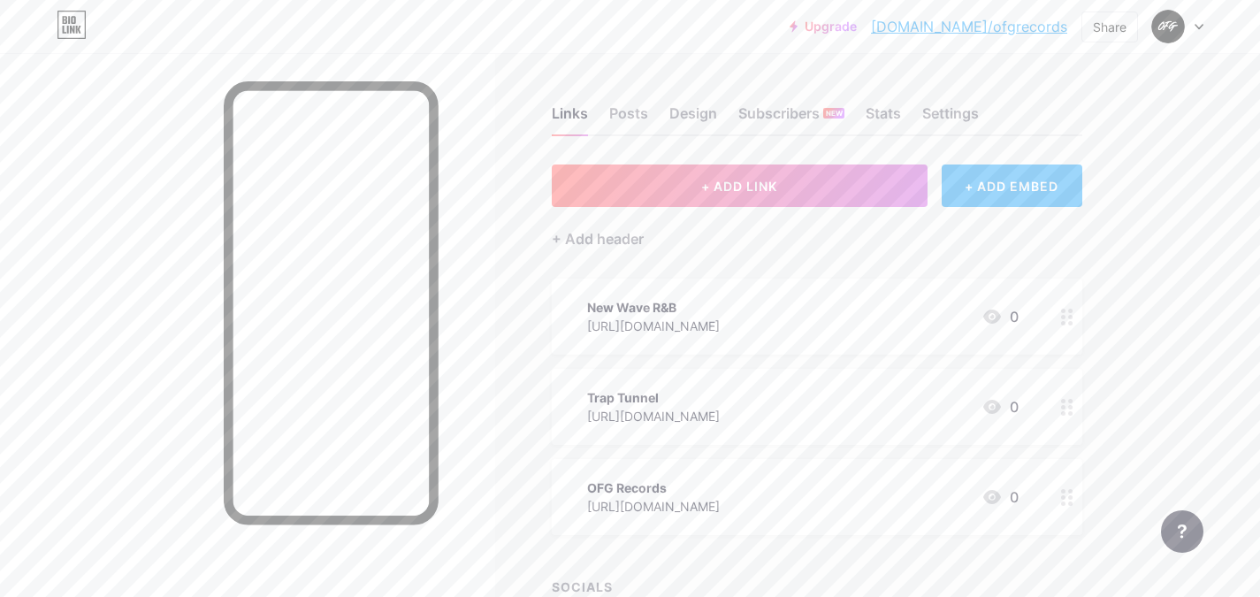
click at [1006, 180] on div "+ ADD EMBED" at bounding box center [1012, 185] width 141 height 42
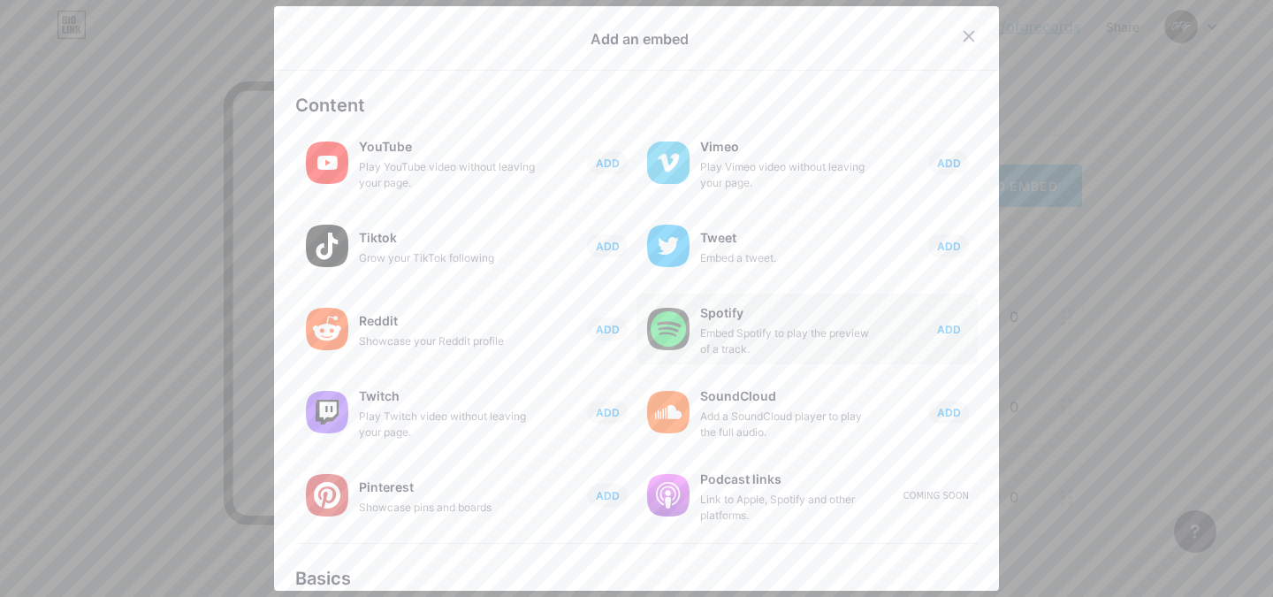
click at [940, 329] on span "ADD" at bounding box center [949, 329] width 24 height 15
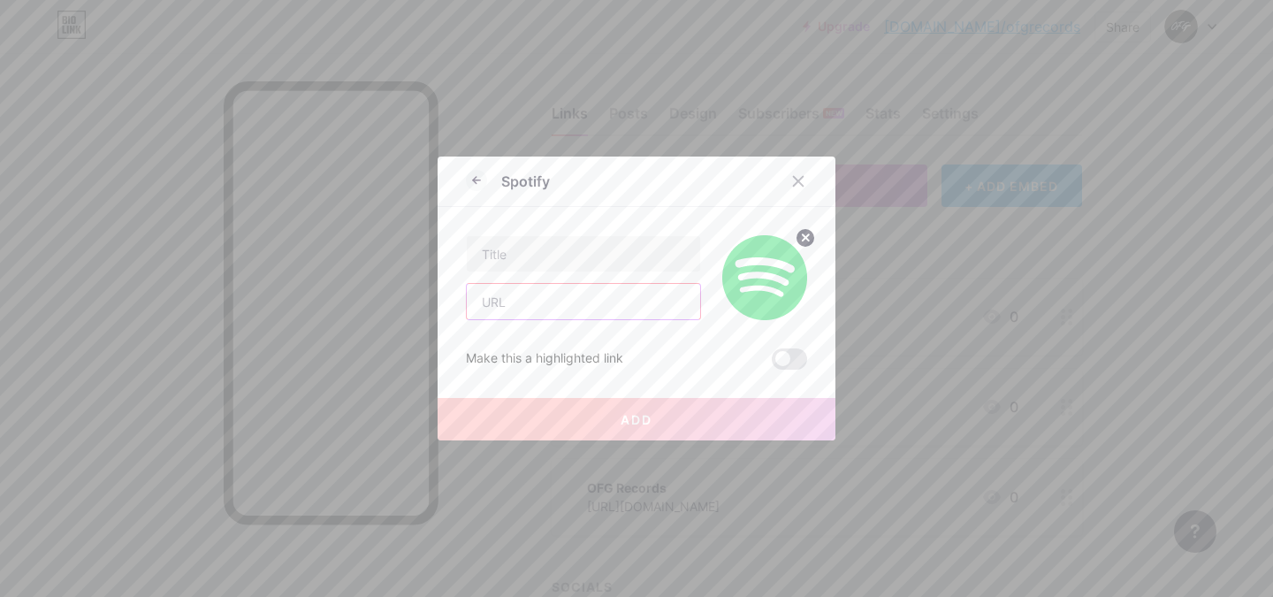
click at [562, 310] on input "text" at bounding box center [583, 301] width 233 height 35
paste input "[URL][DOMAIN_NAME]"
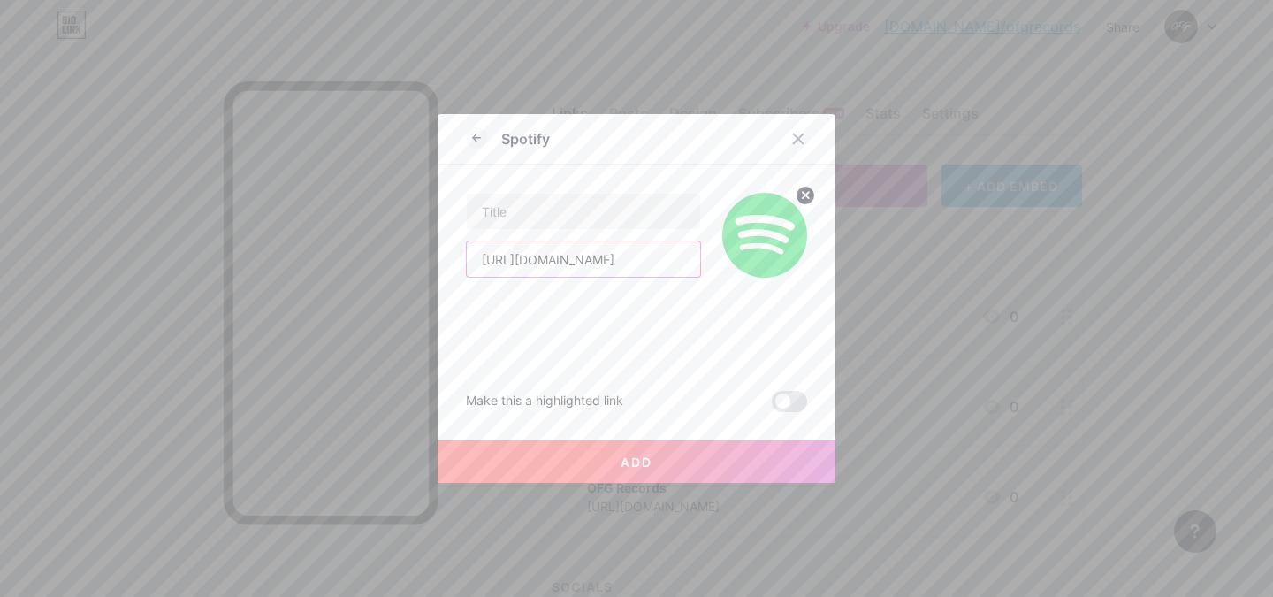
scroll to position [0, 288]
type input "[URL][DOMAIN_NAME]"
click at [532, 219] on input "text" at bounding box center [583, 211] width 233 height 35
type input "Velvet Roads"
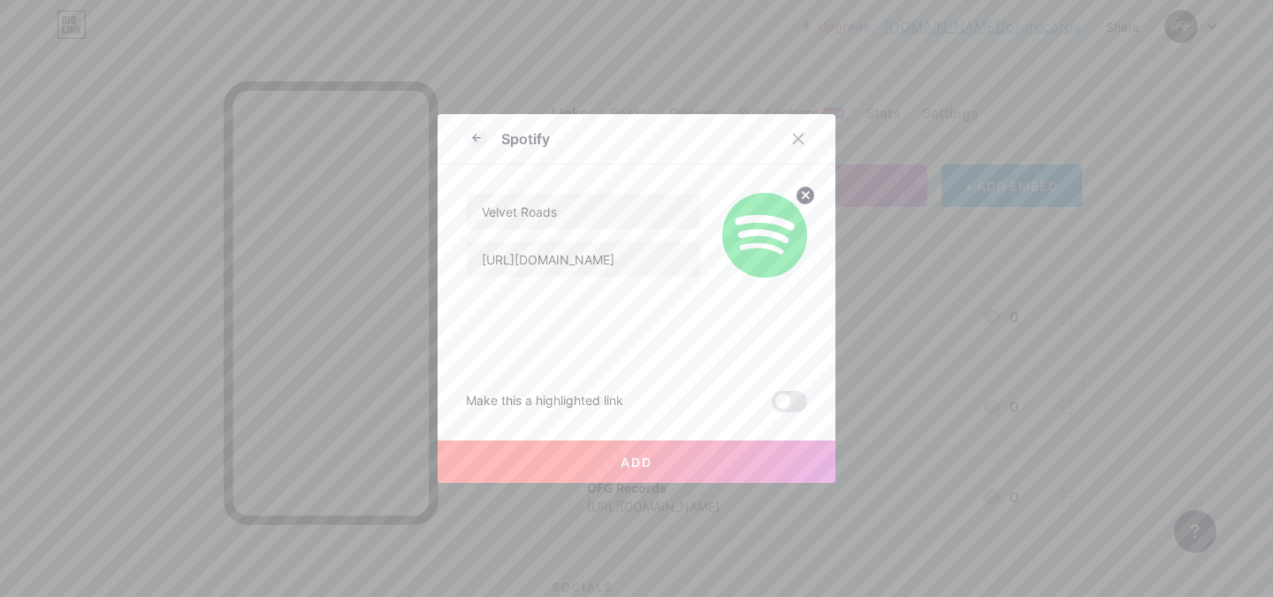
click at [803, 195] on icon at bounding box center [806, 195] width 6 height 6
click at [661, 449] on button "Add" at bounding box center [637, 461] width 398 height 42
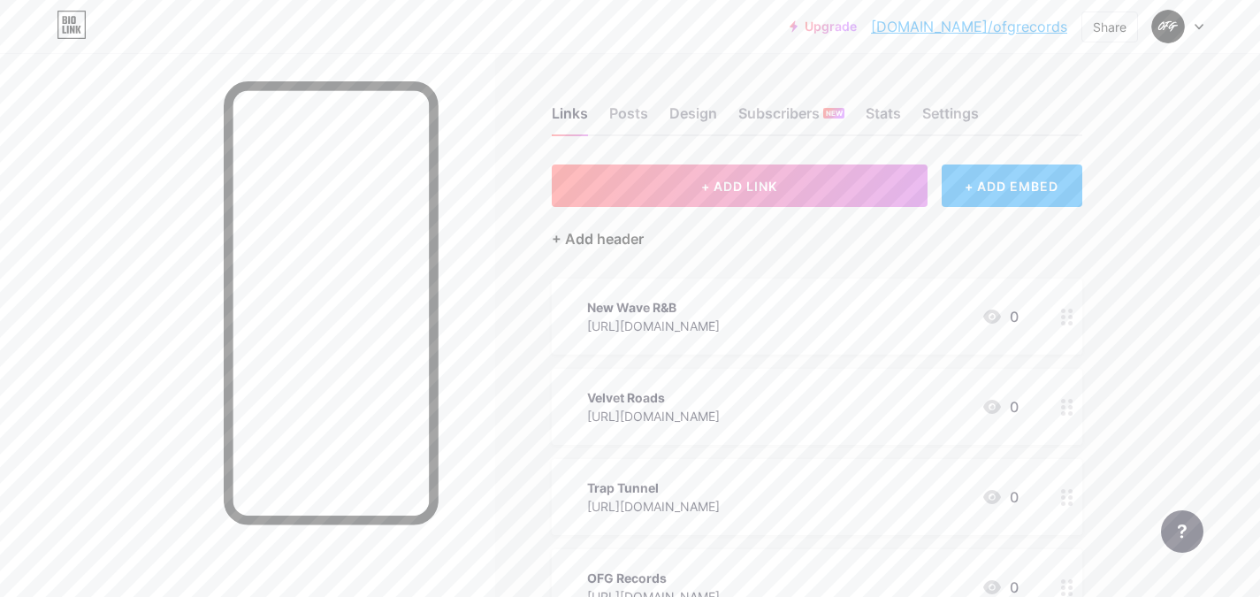
click at [582, 242] on div "+ Add header" at bounding box center [598, 238] width 92 height 21
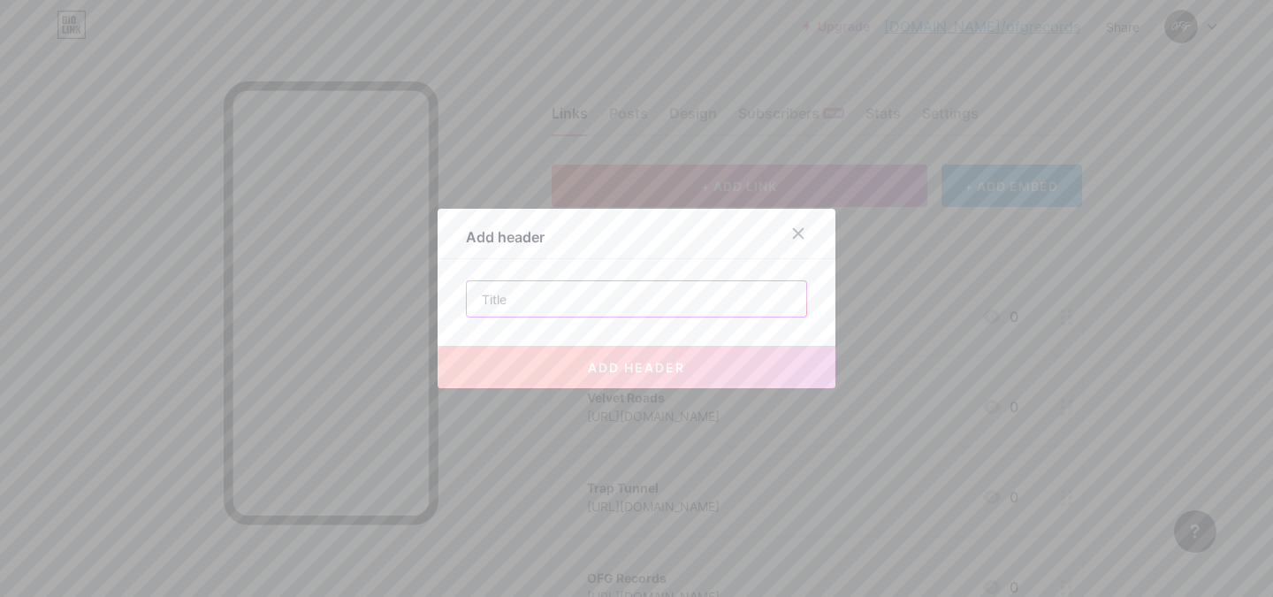
click at [530, 293] on input "text" at bounding box center [637, 298] width 340 height 35
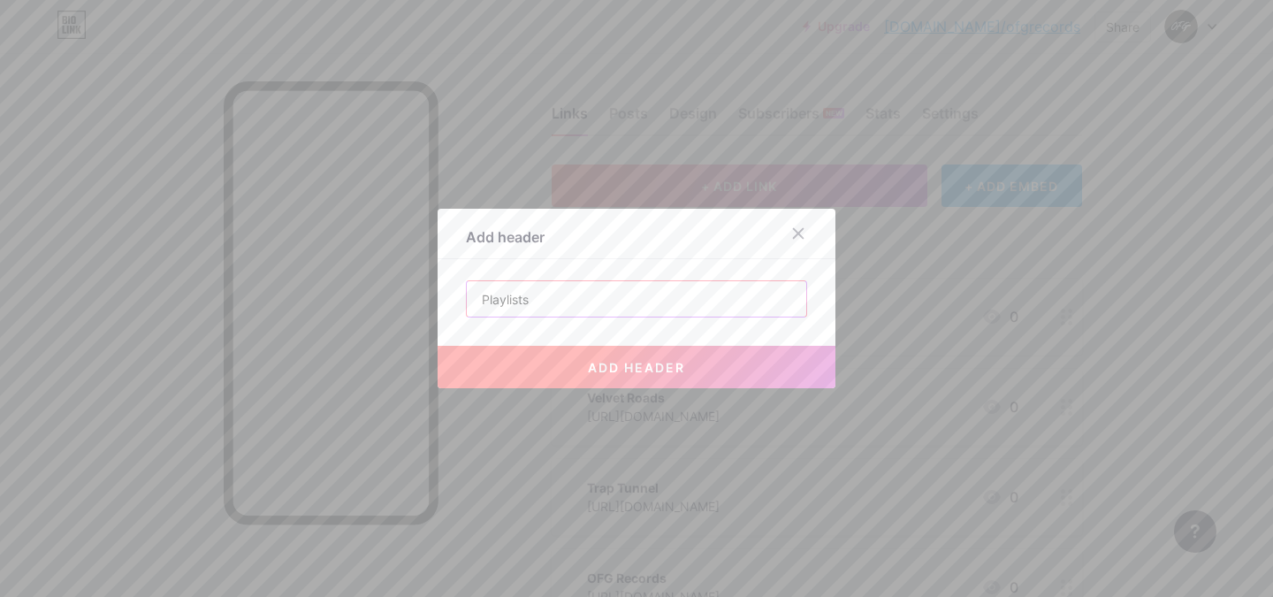
type input "Playlists"
click at [649, 371] on span "add header" at bounding box center [636, 367] width 97 height 15
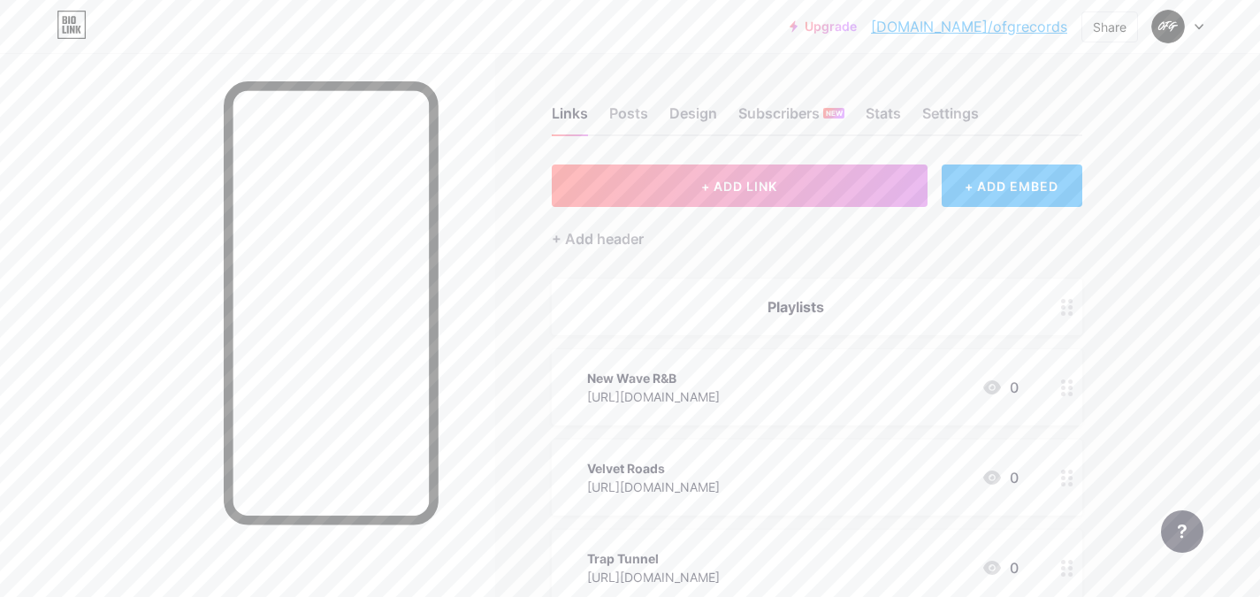
click at [829, 303] on div "Playlists" at bounding box center [796, 306] width 446 height 21
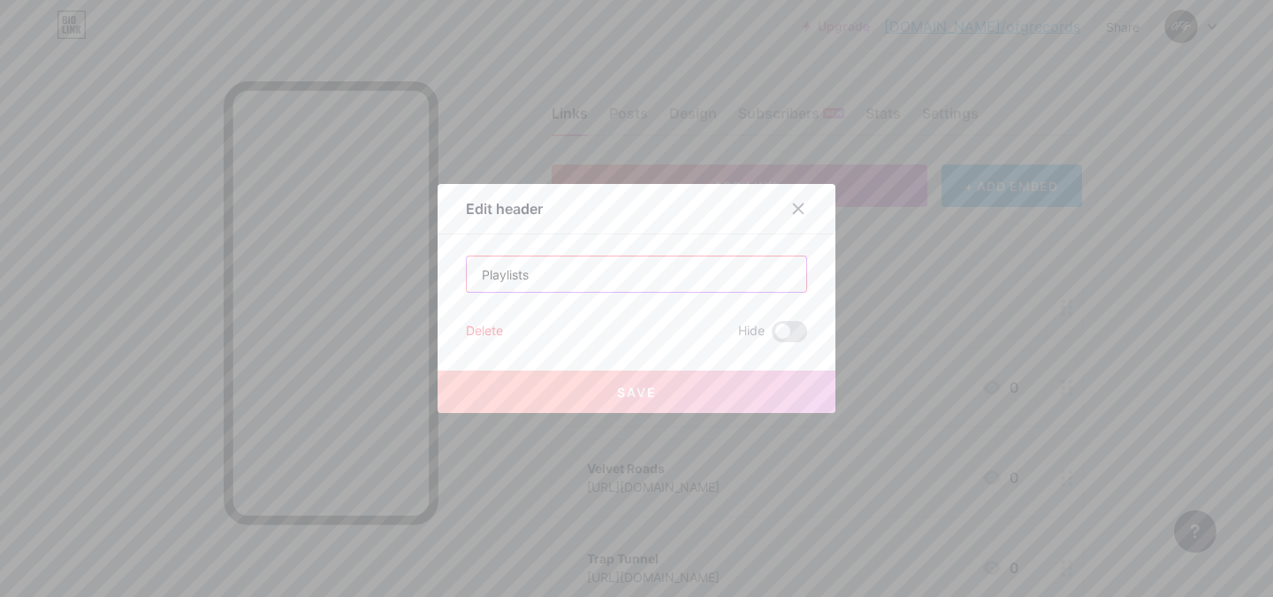
click at [623, 269] on input "Playlists" at bounding box center [637, 273] width 340 height 35
drag, startPoint x: 623, startPoint y: 269, endPoint x: 432, endPoint y: 284, distance: 192.5
click at [438, 284] on div "Edit header Playlists Delete Hide Save" at bounding box center [637, 298] width 398 height 229
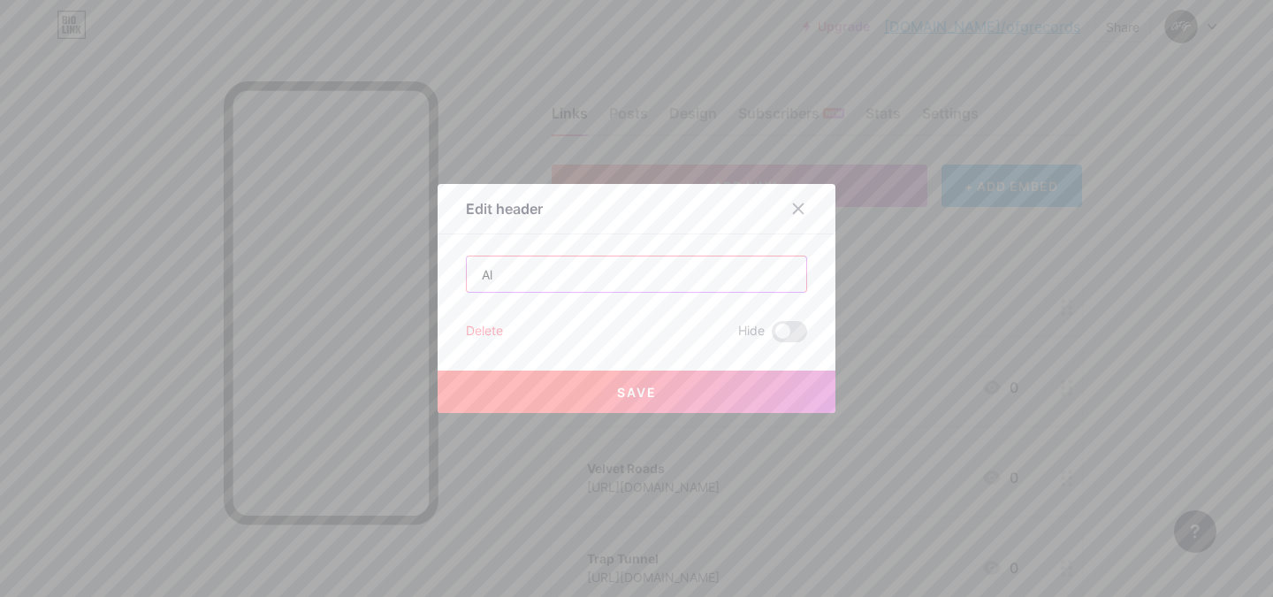
type input "A"
click at [786, 276] on input "Listen to our official playlists and submit music down here" at bounding box center [637, 273] width 340 height 35
click at [784, 278] on input "Listen to our official playlists and submit music down here" at bounding box center [637, 273] width 340 height 35
drag, startPoint x: 787, startPoint y: 275, endPoint x: 808, endPoint y: 277, distance: 21.3
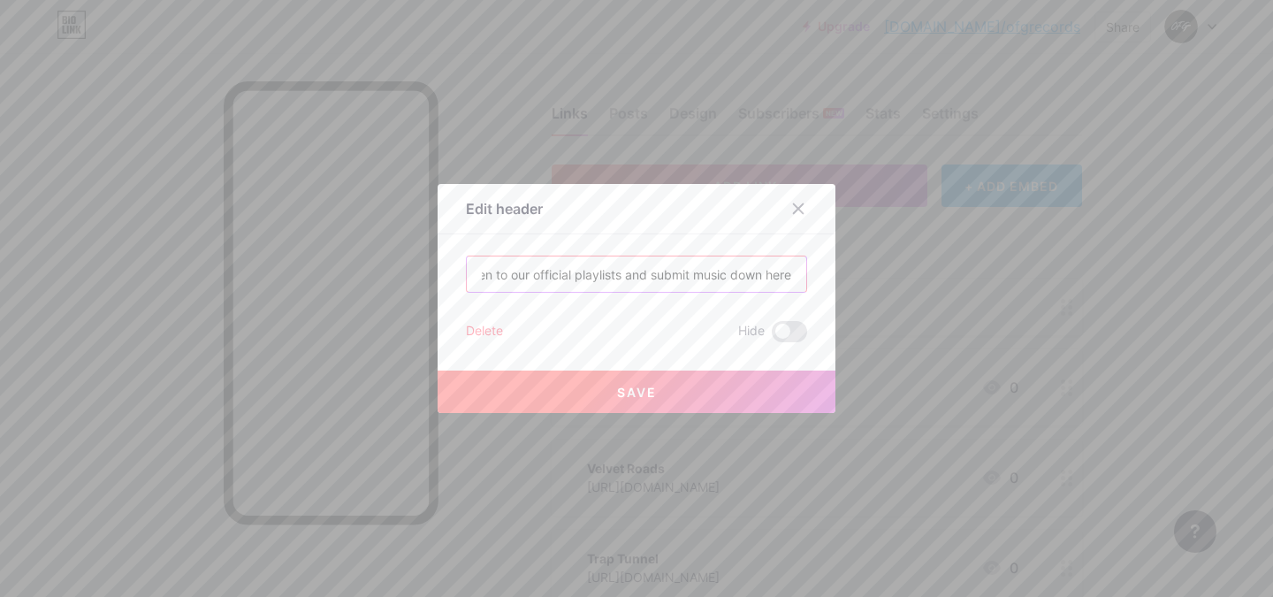
click at [808, 277] on div "Edit header Listen to our official playlists and submit music down here Delete …" at bounding box center [637, 298] width 398 height 229
paste input "👇"
type input "Listen to our official playlists and submit music down here 👇"
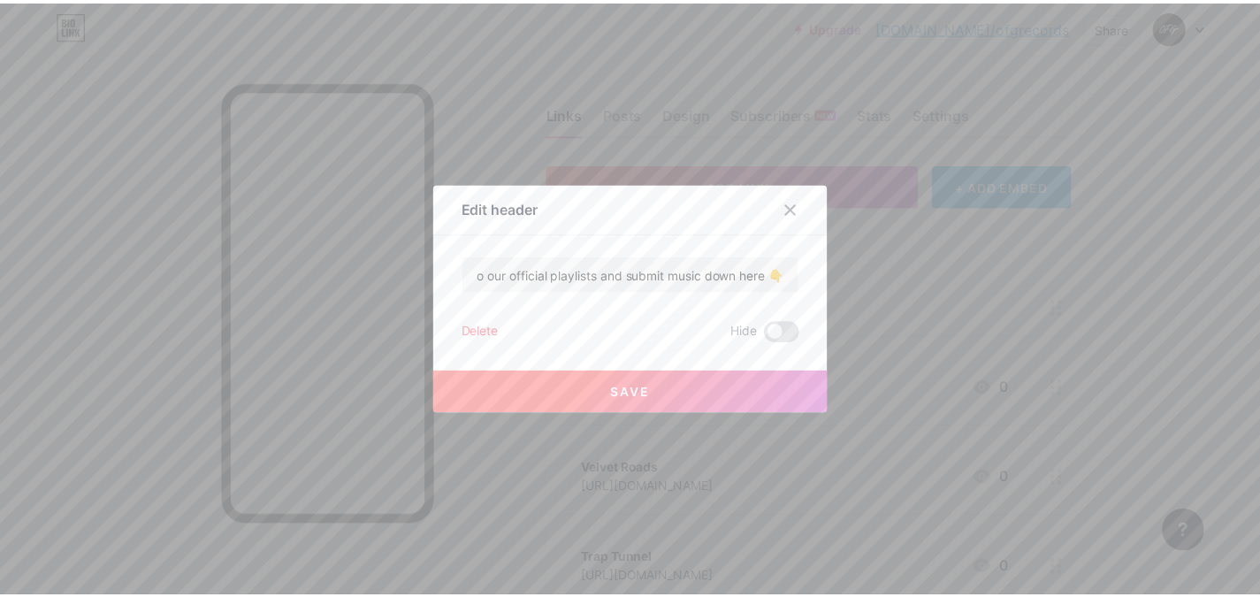
scroll to position [0, 0]
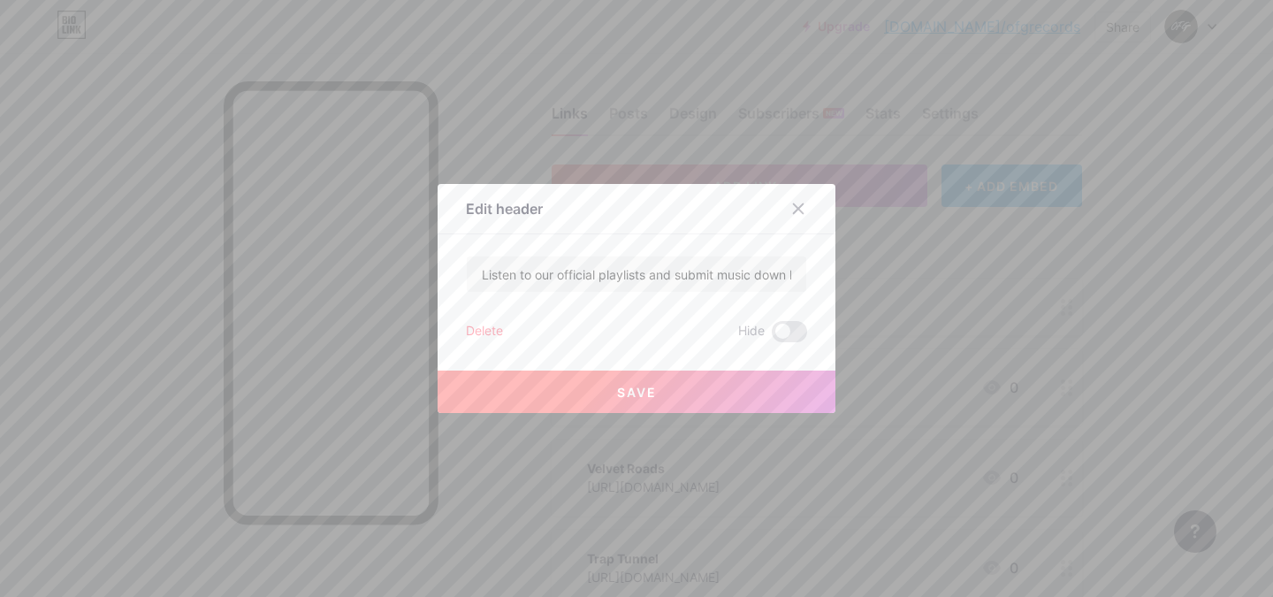
click at [585, 381] on button "Save" at bounding box center [637, 392] width 398 height 42
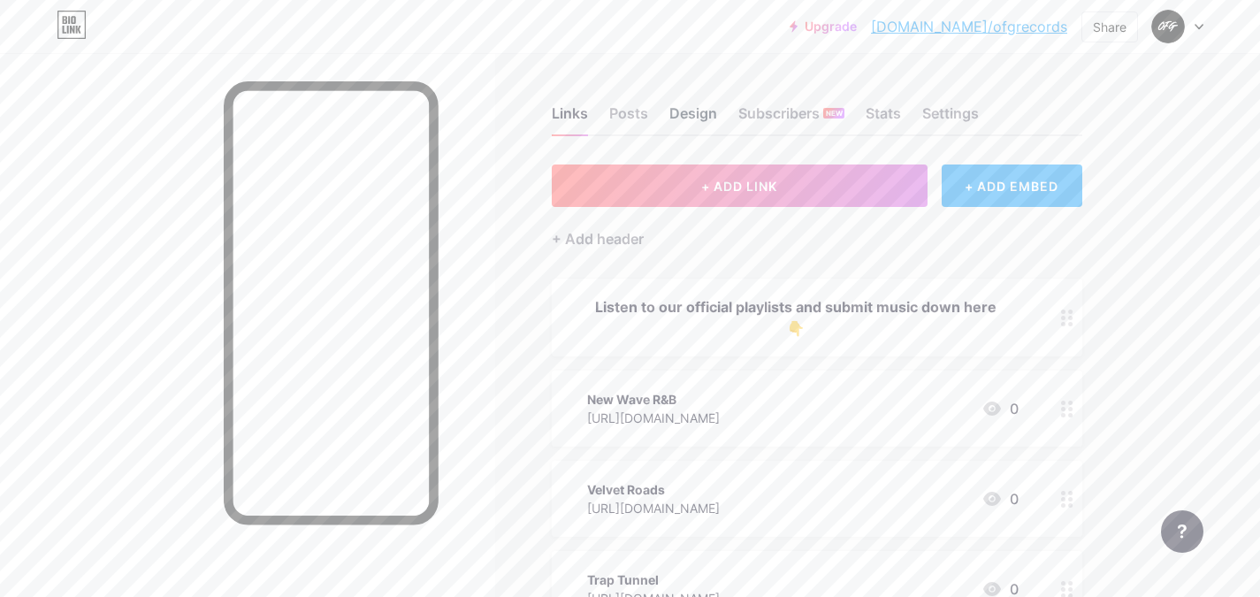
click at [697, 113] on div "Design" at bounding box center [693, 119] width 48 height 32
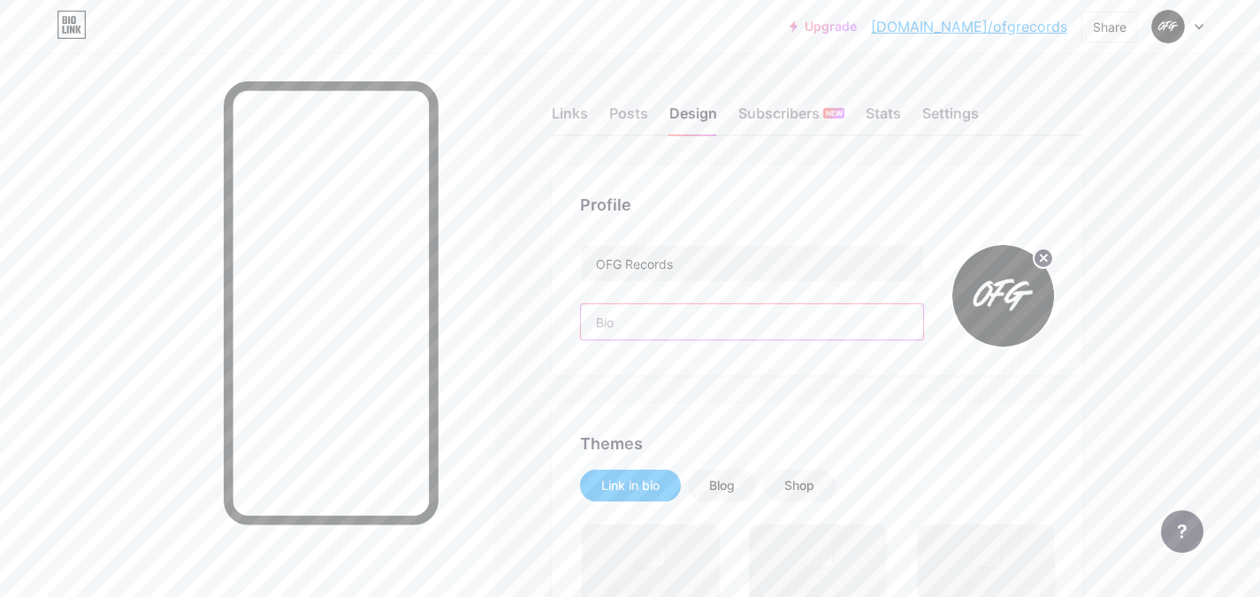
click at [647, 323] on input "text" at bounding box center [752, 321] width 342 height 35
paste input "OFG (Out For Greatness). Label and Collective."
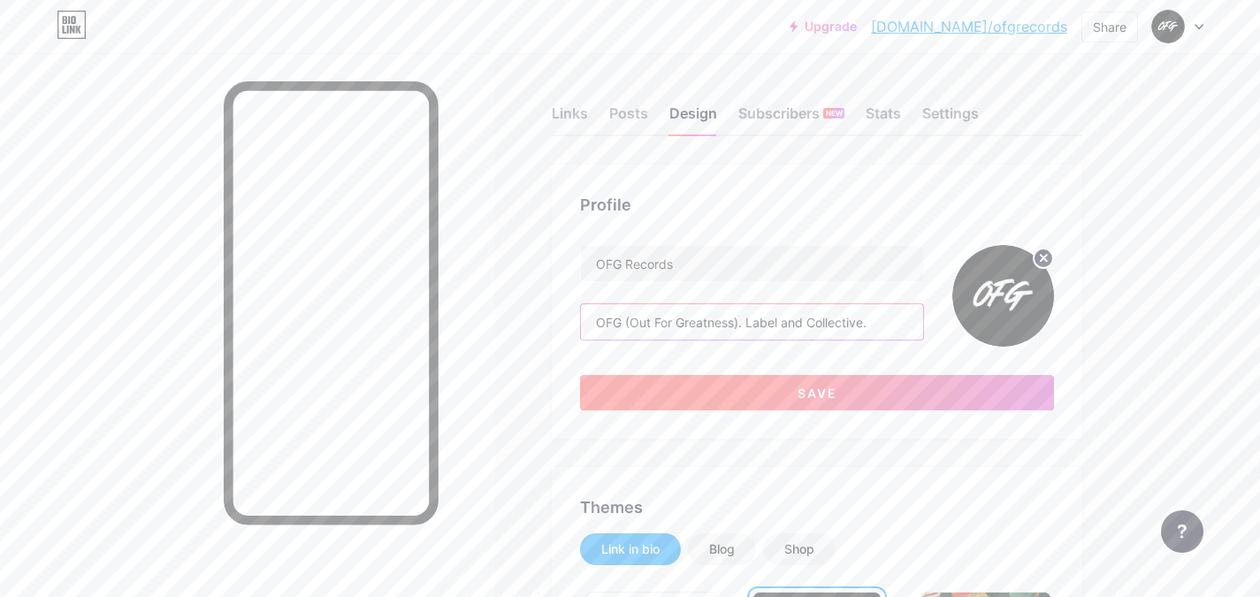
type input "OFG (Out For Greatness). Label and Collective."
click at [815, 391] on span "Save" at bounding box center [818, 393] width 40 height 15
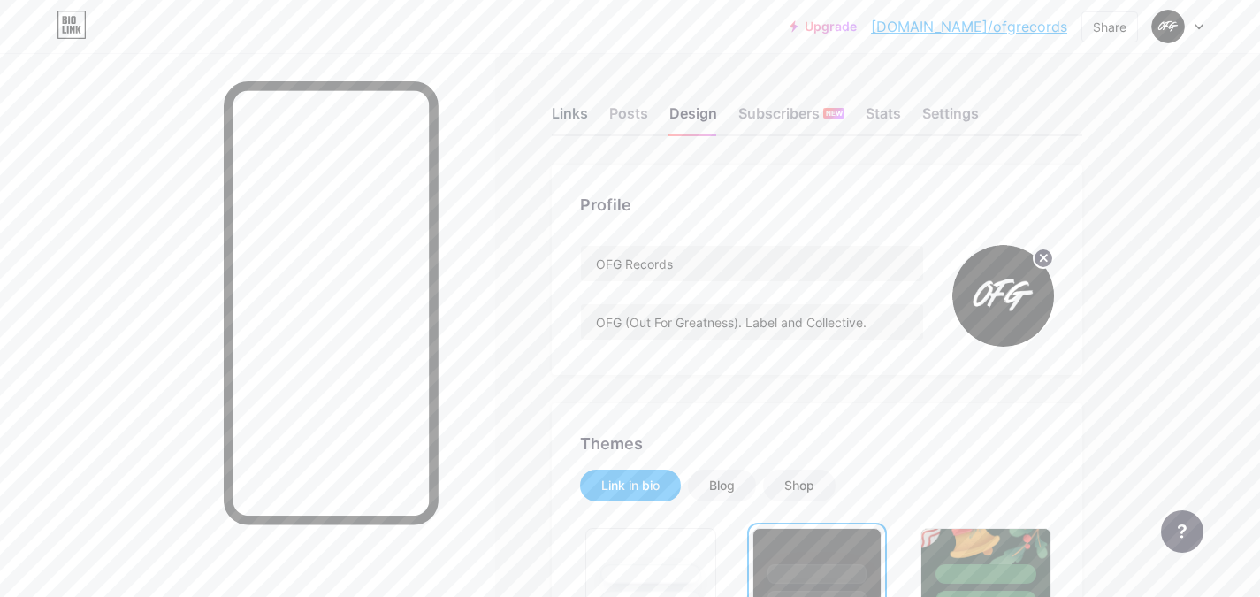
click at [577, 107] on div "Links" at bounding box center [570, 119] width 36 height 32
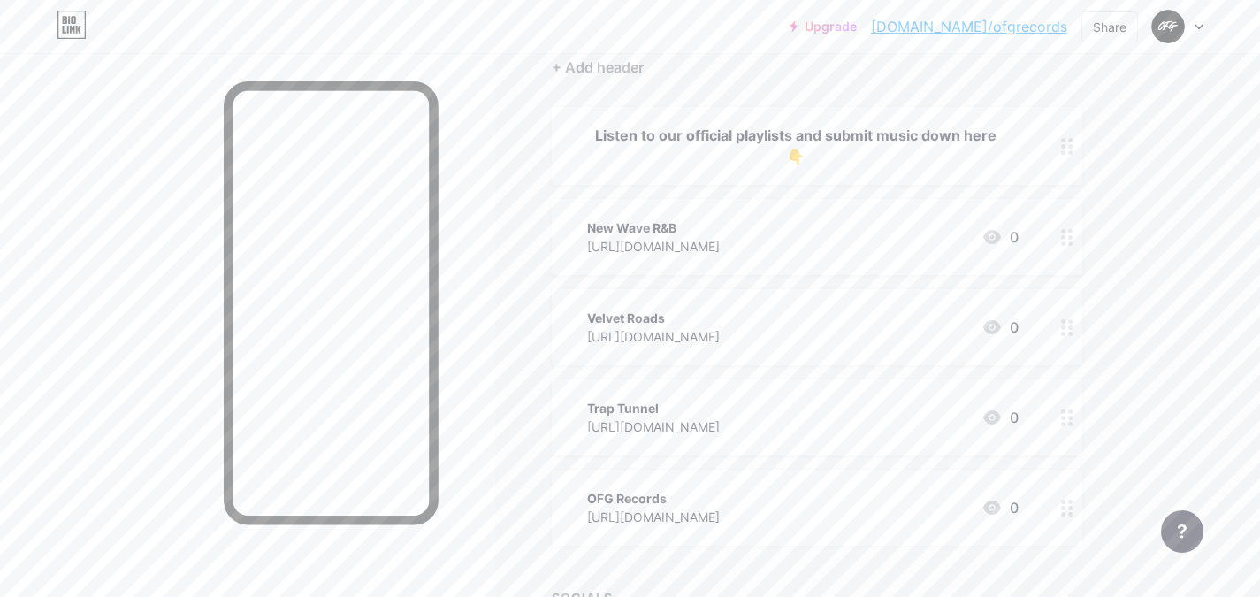
scroll to position [325, 0]
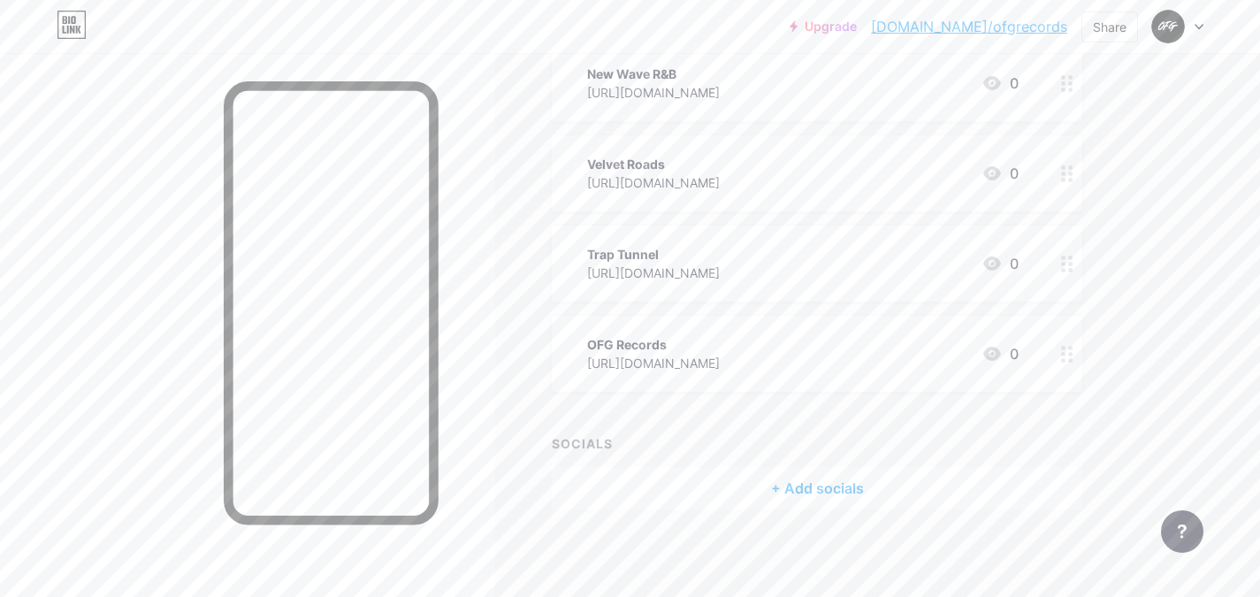
click at [799, 489] on div "+ Add socials" at bounding box center [817, 488] width 531 height 42
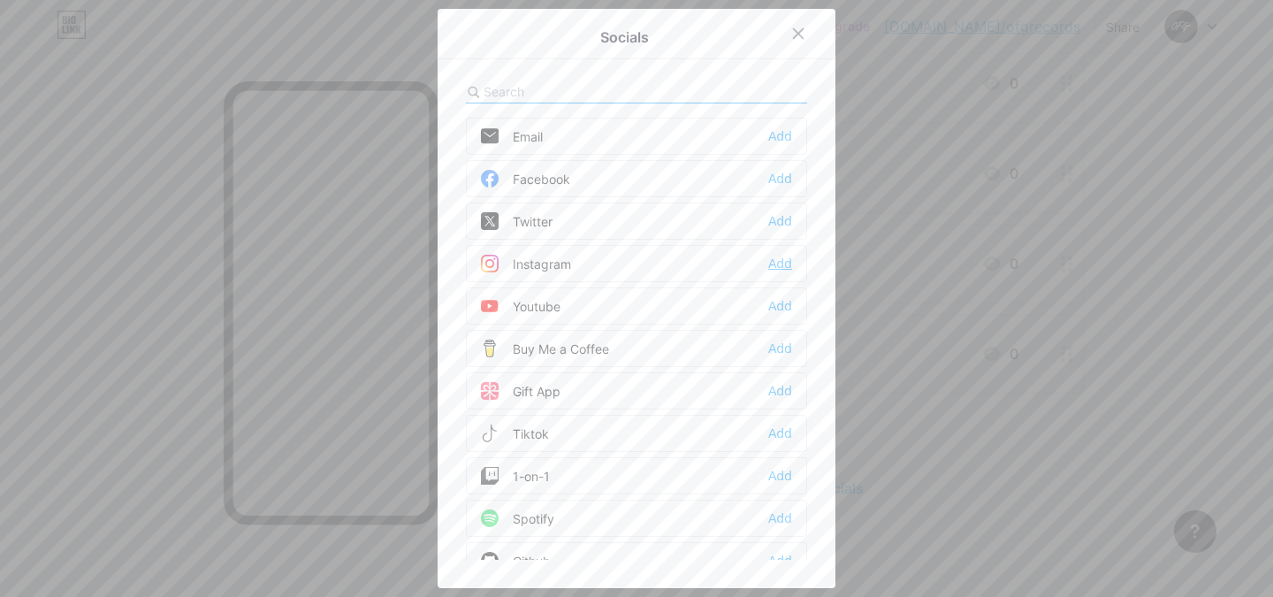
click at [775, 262] on div "Add" at bounding box center [781, 264] width 24 height 18
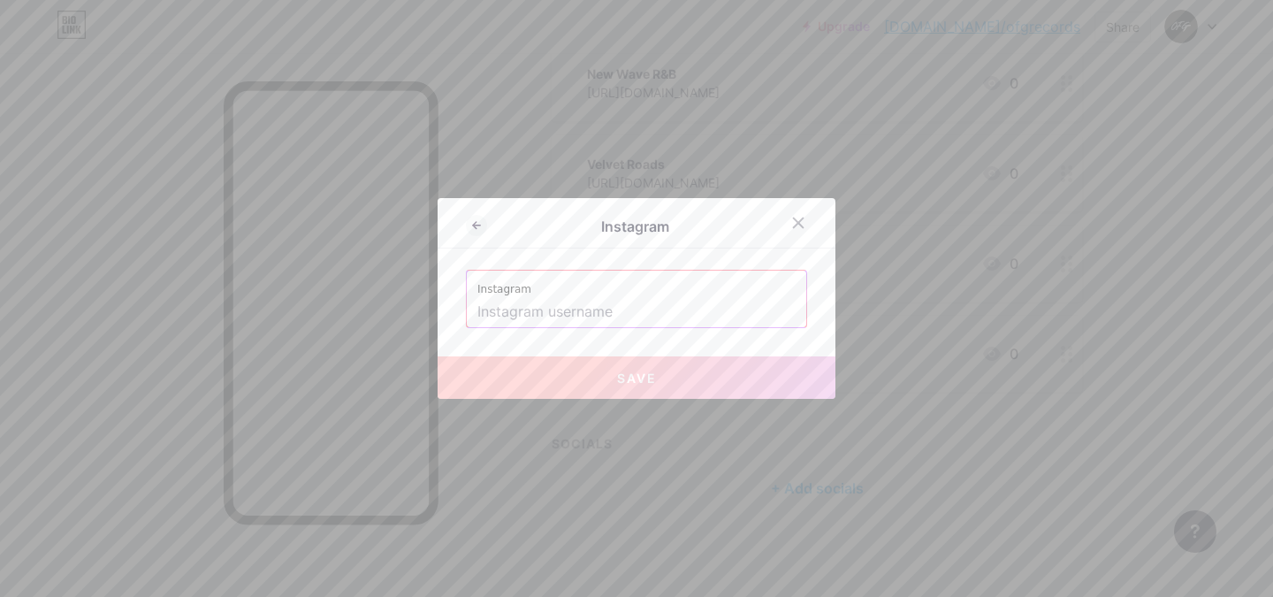
click at [516, 304] on input "text" at bounding box center [637, 312] width 318 height 30
paste input "OFG (Out For Greatness). Label and Collective."
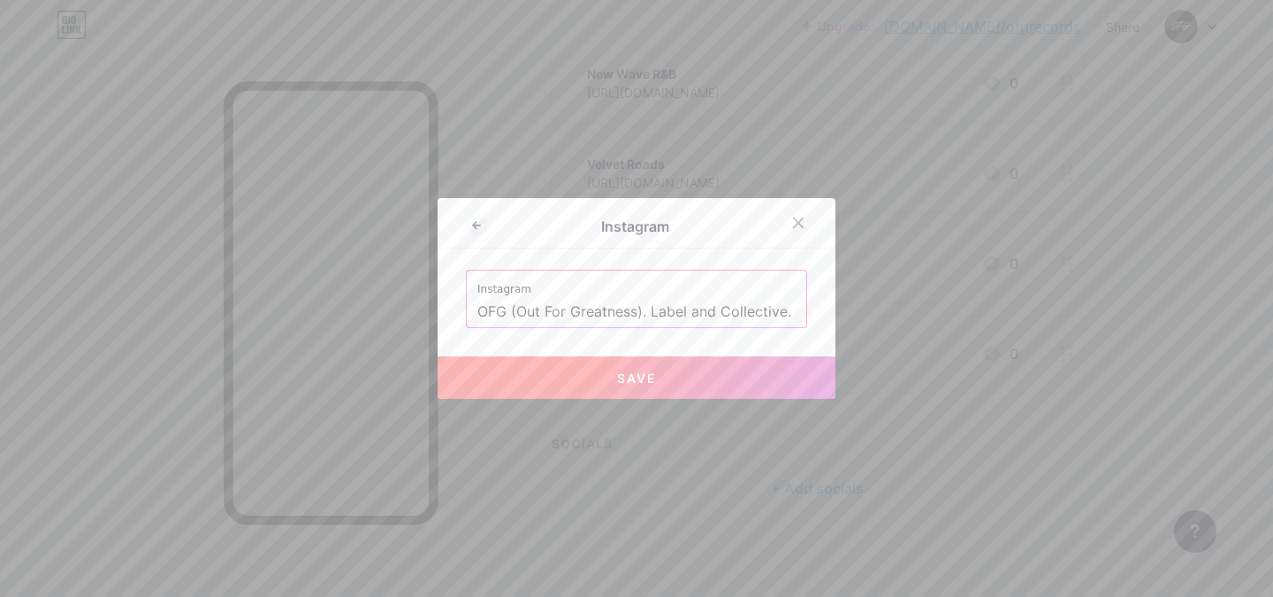
click at [588, 366] on button "Save" at bounding box center [637, 377] width 398 height 42
type input "[URL][DOMAIN_NAME] (Out For Greatness). Label and Collective."
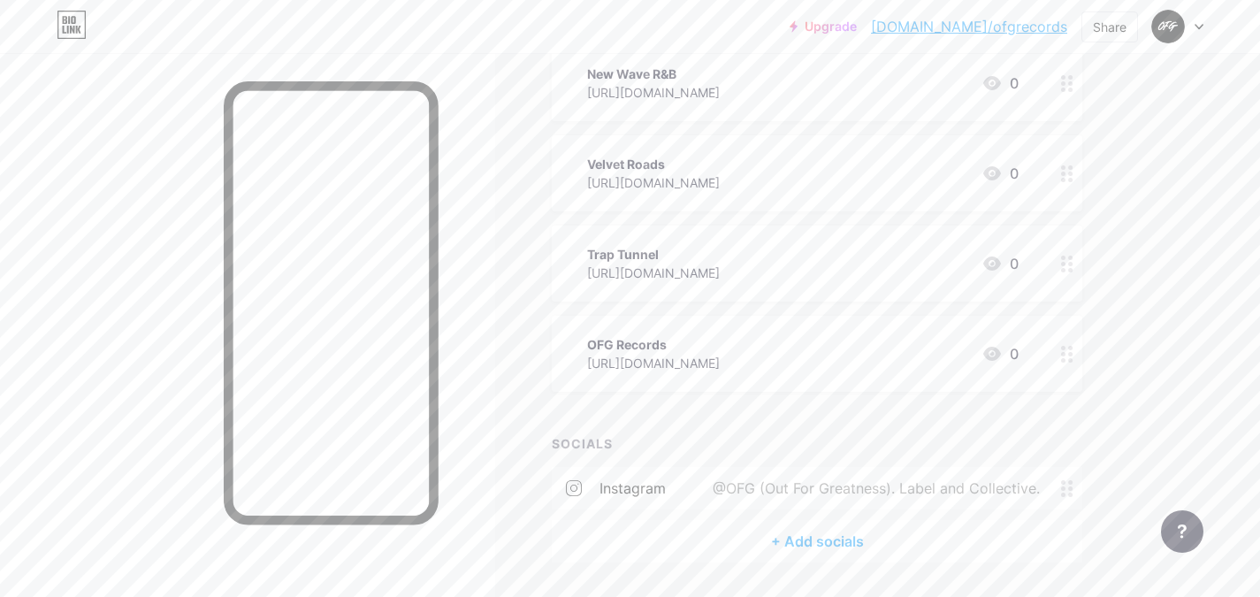
click at [1075, 486] on span at bounding box center [1071, 488] width 21 height 17
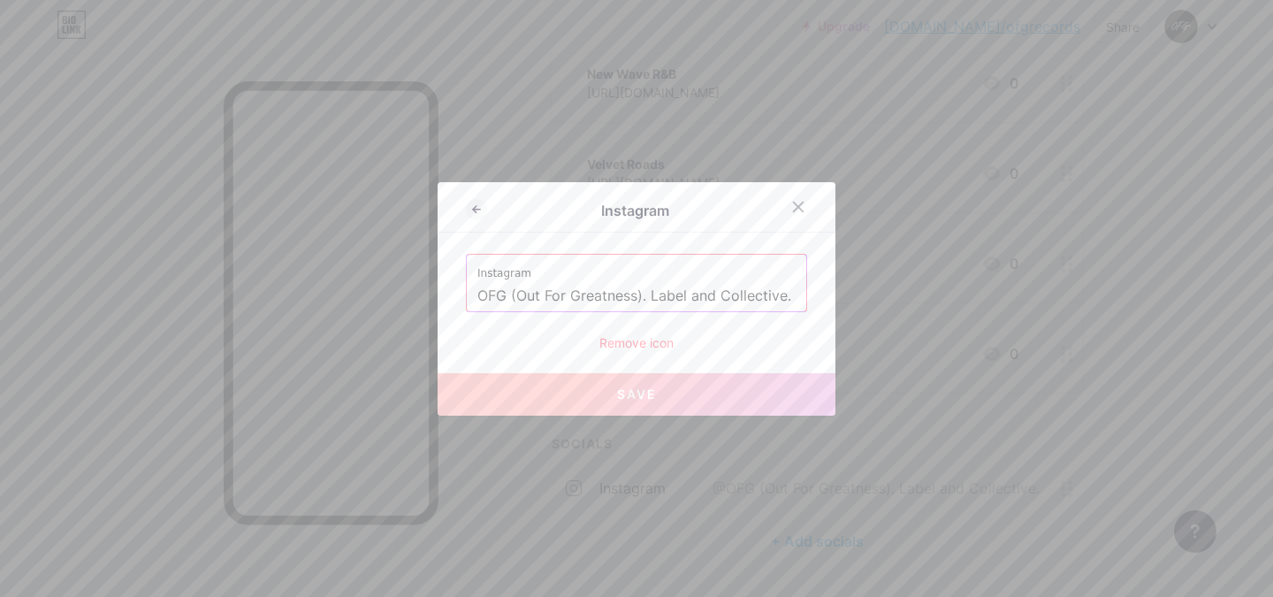
click at [647, 337] on div "Remove icon" at bounding box center [636, 342] width 341 height 19
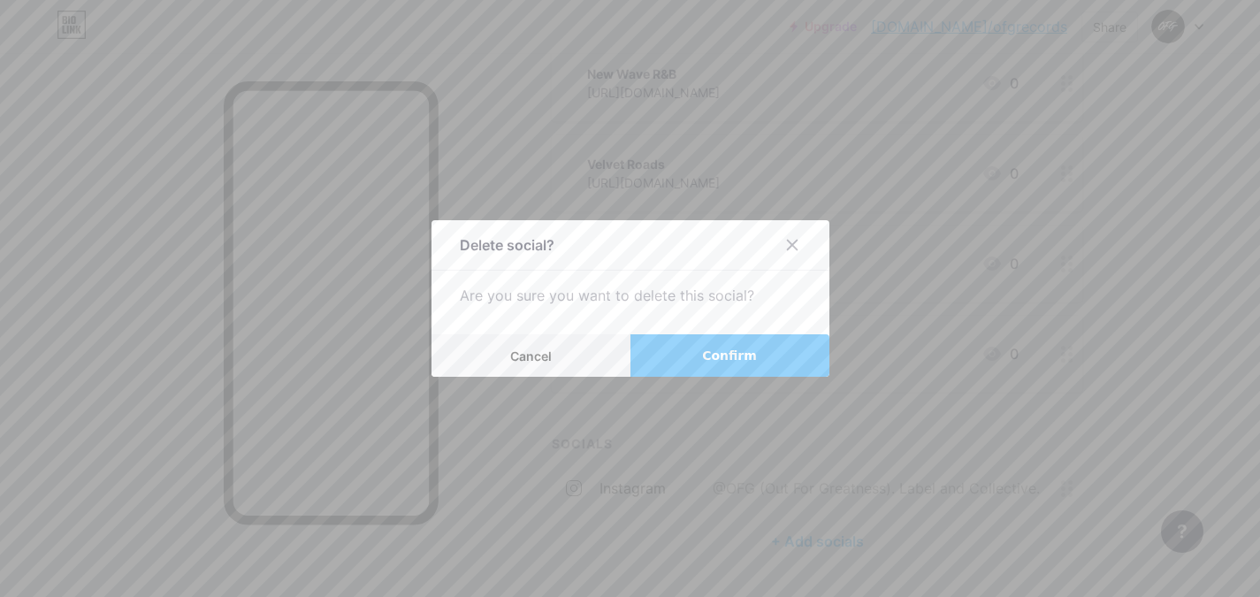
click at [699, 350] on button "Confirm" at bounding box center [730, 355] width 199 height 42
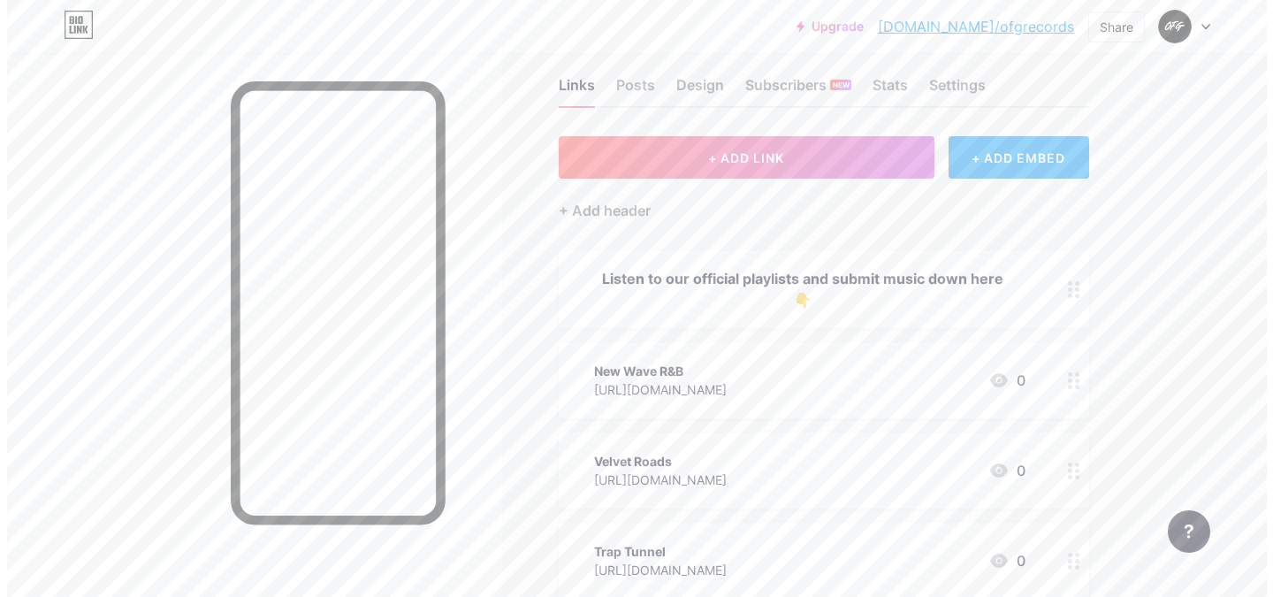
scroll to position [0, 0]
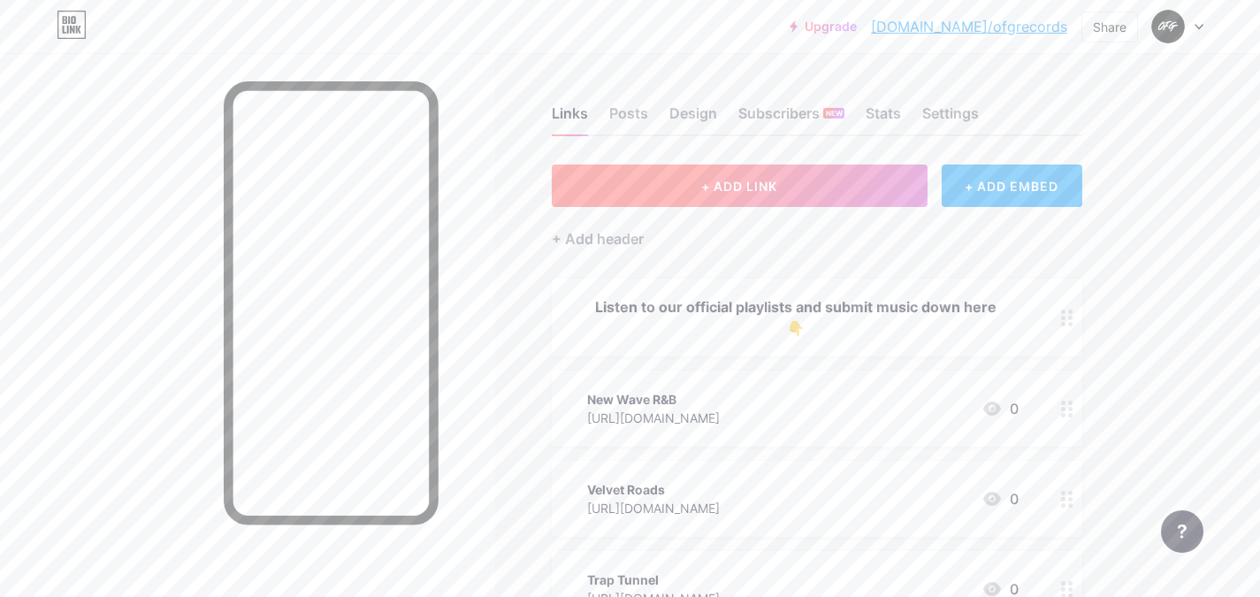
click at [797, 191] on button "+ ADD LINK" at bounding box center [740, 185] width 376 height 42
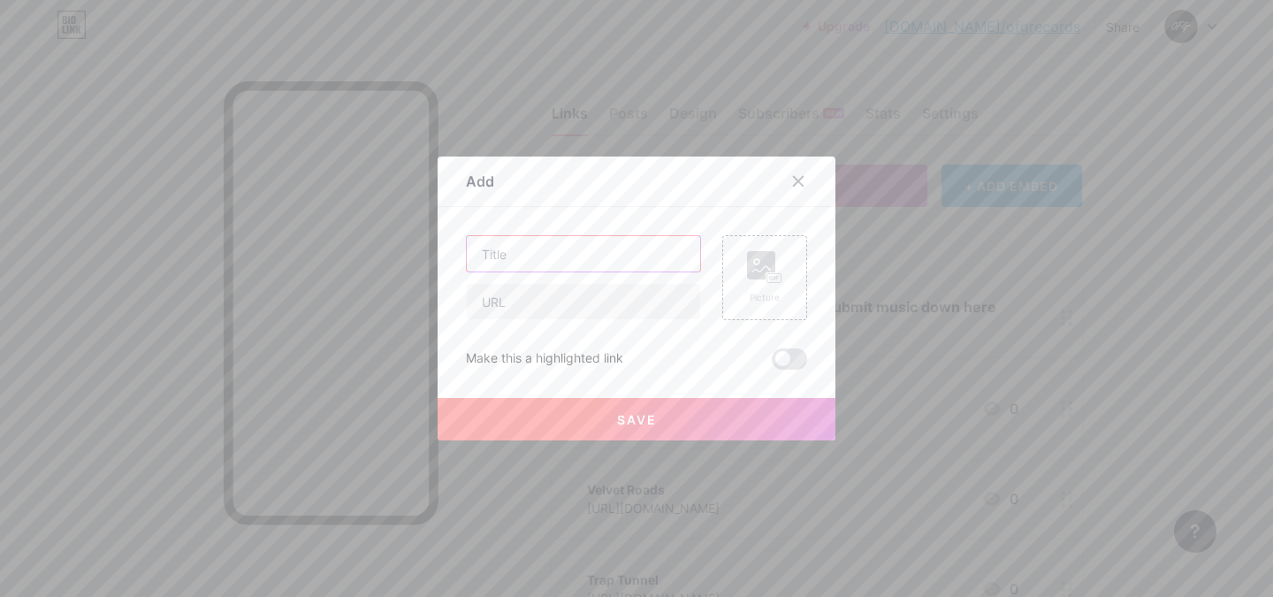
click at [624, 252] on input "text" at bounding box center [583, 253] width 233 height 35
click at [587, 283] on div at bounding box center [583, 301] width 235 height 37
click at [584, 296] on input "text" at bounding box center [583, 301] width 233 height 35
paste input "[URL][DOMAIN_NAME]"
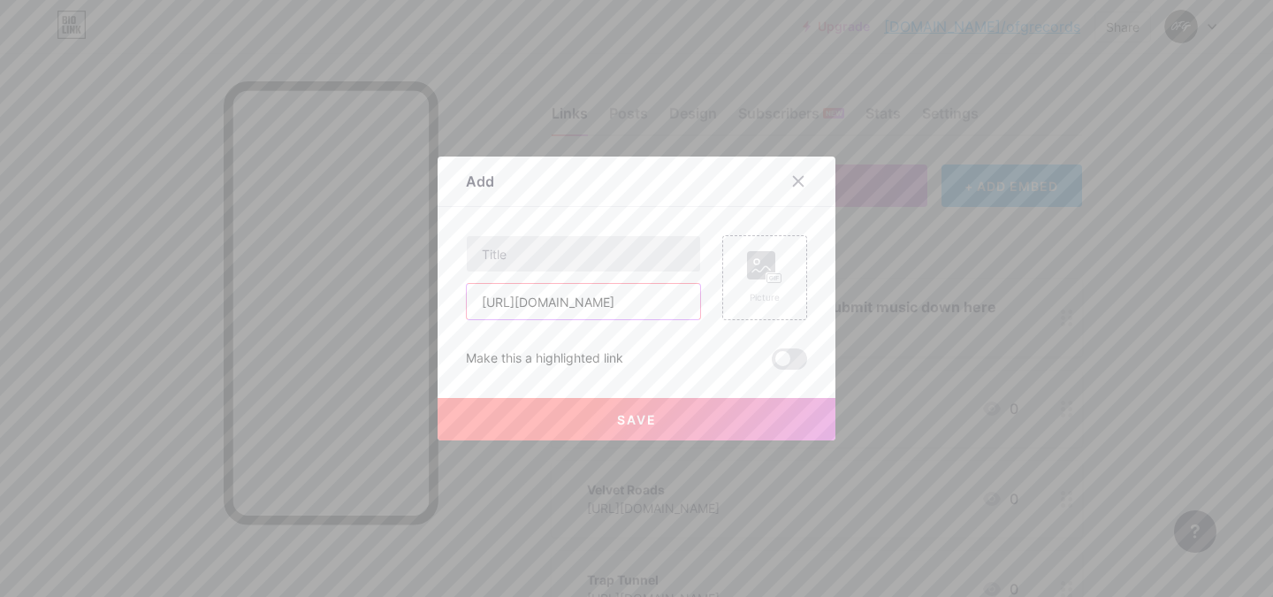
type input "[URL][DOMAIN_NAME]"
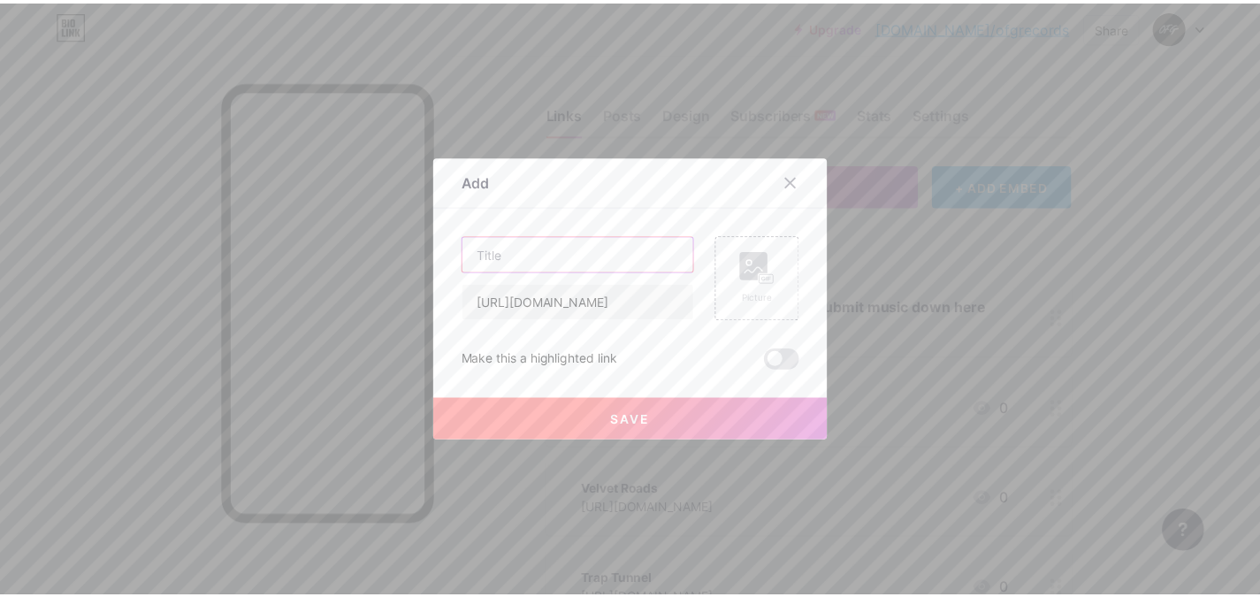
scroll to position [0, 0]
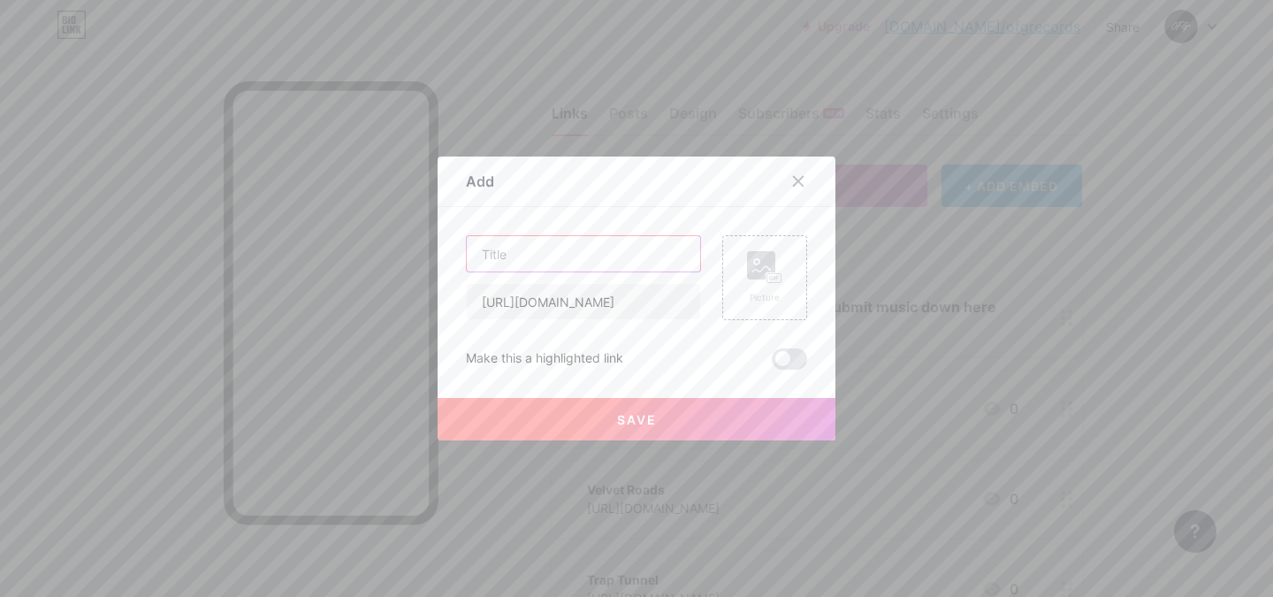
click at [568, 238] on input "text" at bounding box center [583, 253] width 233 height 35
type input "Submit your music"
click at [799, 351] on label at bounding box center [789, 358] width 35 height 21
click at [772, 363] on input "checkbox" at bounding box center [772, 363] width 0 height 0
click at [698, 416] on button "Save" at bounding box center [637, 419] width 398 height 42
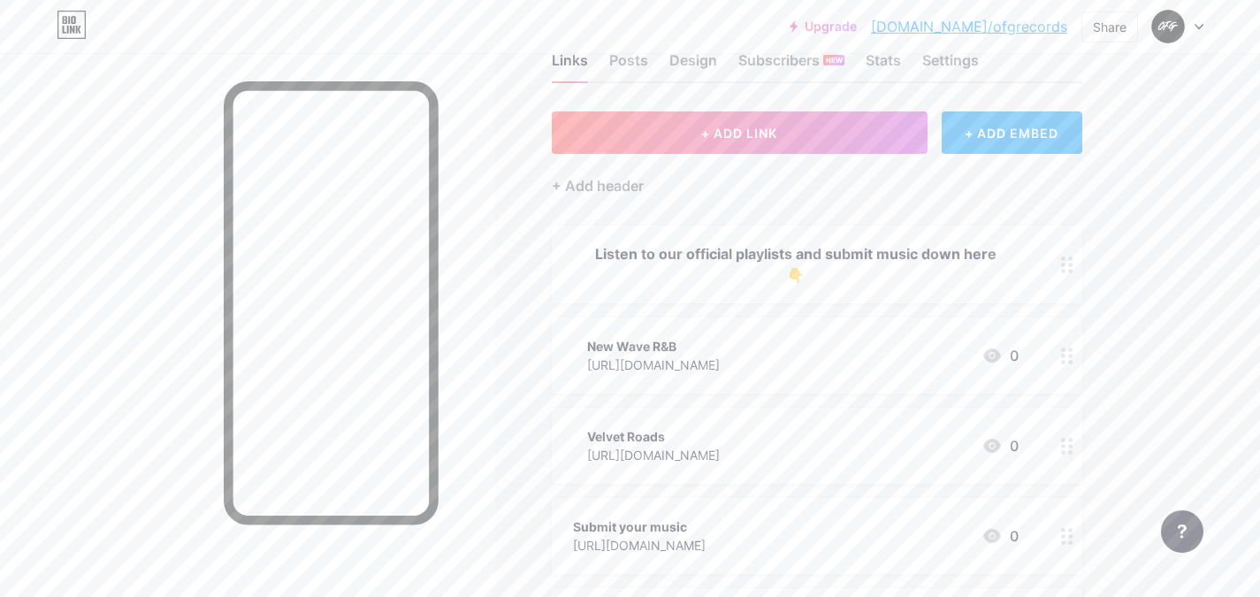
scroll to position [118, 0]
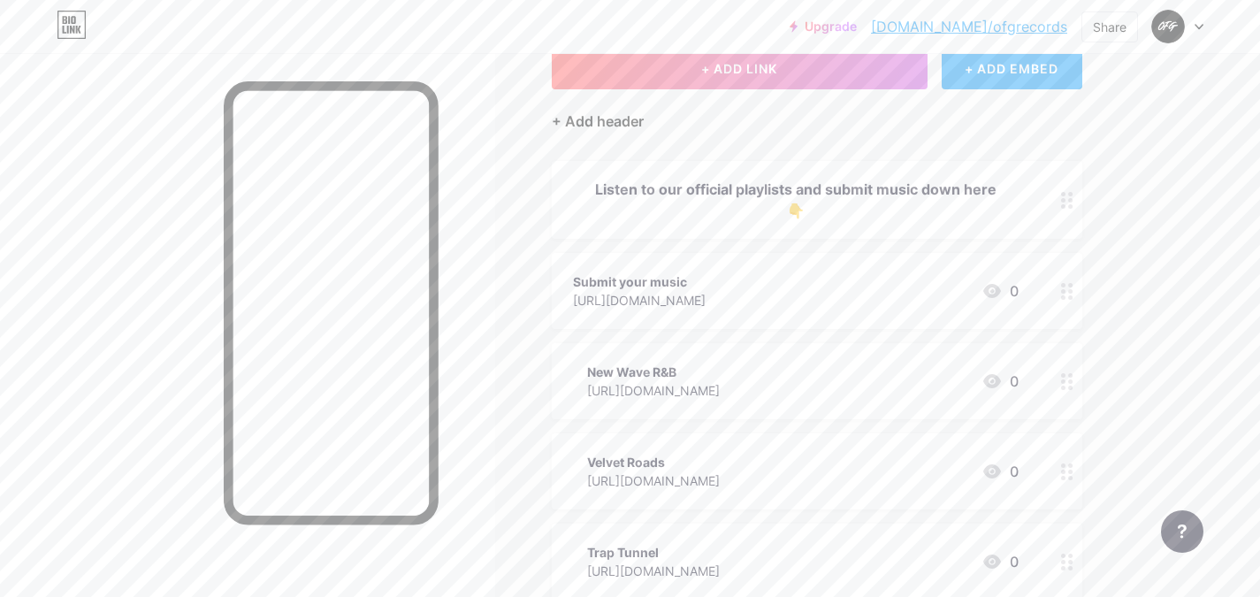
click at [590, 122] on div "+ Add header" at bounding box center [598, 121] width 92 height 21
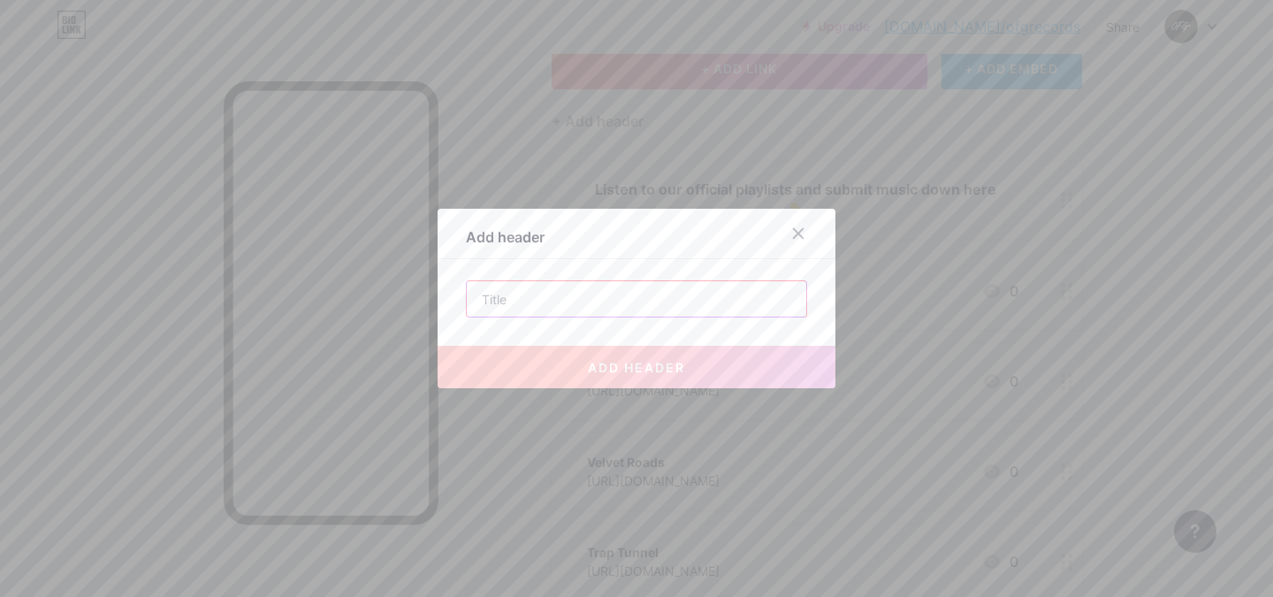
click at [543, 292] on input "text" at bounding box center [637, 298] width 340 height 35
click at [792, 236] on icon at bounding box center [799, 233] width 14 height 14
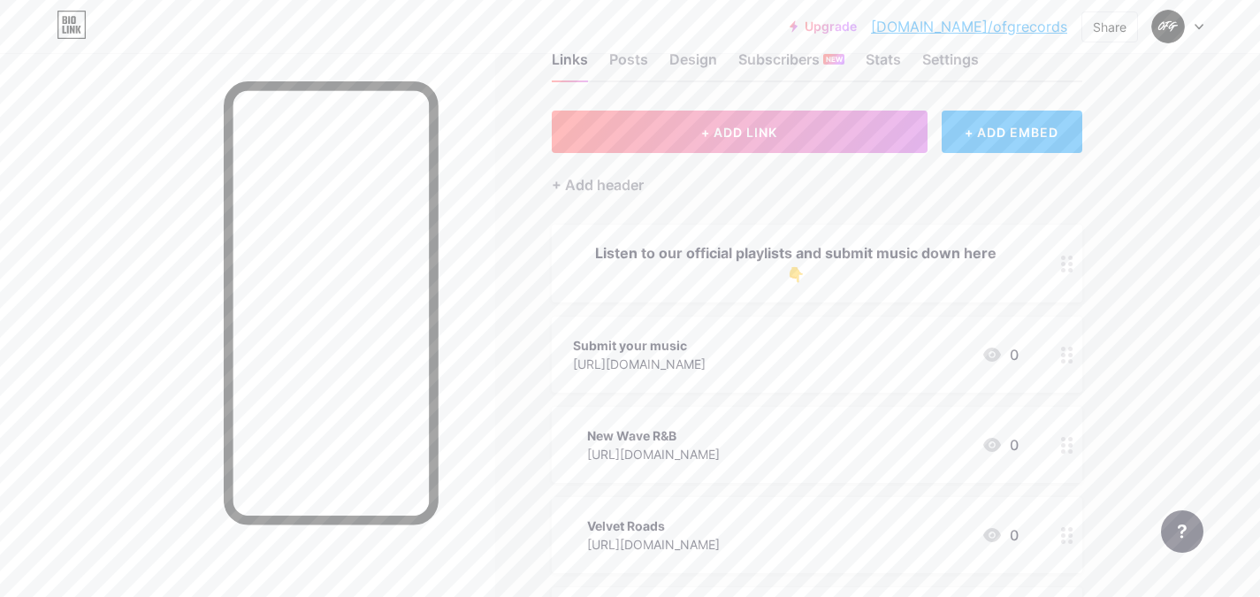
scroll to position [0, 0]
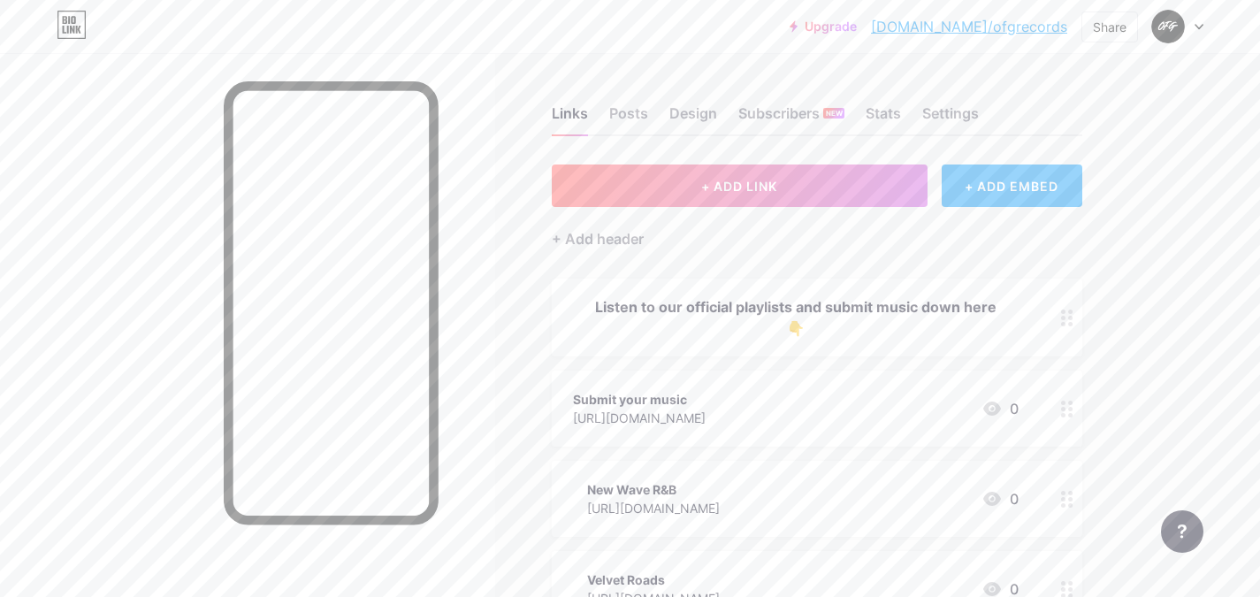
click at [665, 406] on div "Submit your music" at bounding box center [639, 399] width 133 height 19
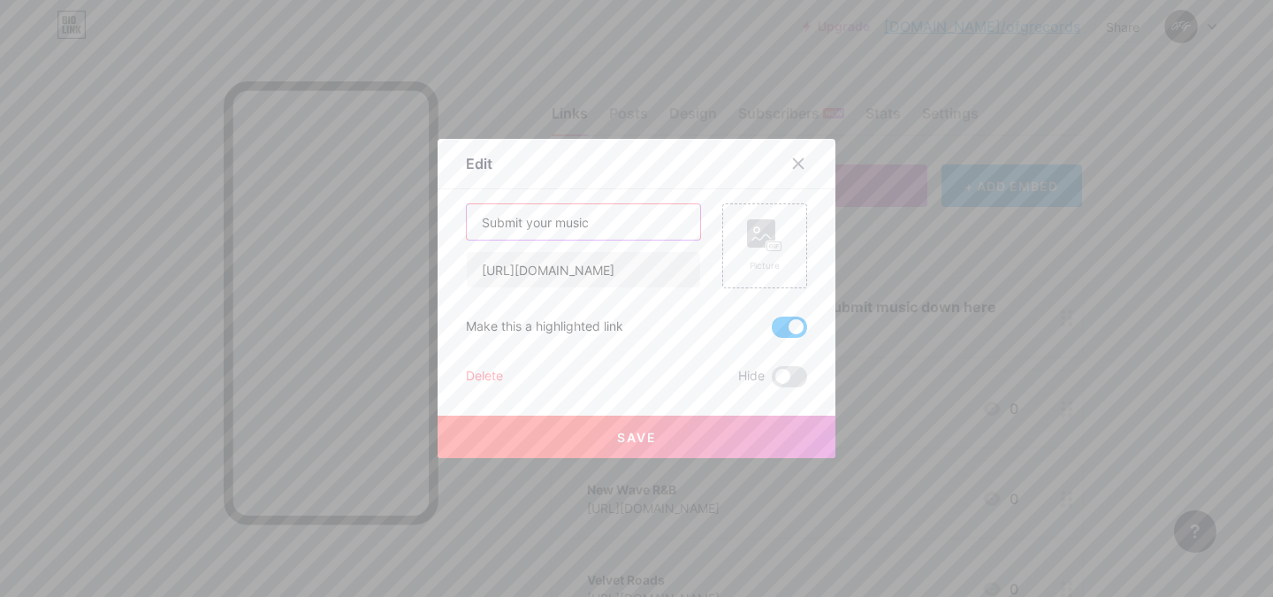
drag, startPoint x: 583, startPoint y: 225, endPoint x: 325, endPoint y: 222, distance: 258.3
click at [325, 222] on div "Edit Content YouTube Play YouTube video without leaving your page. ADD Vimeo Pl…" at bounding box center [636, 298] width 1273 height 597
type input "M"
type input "Playlist Submissions"
click at [692, 446] on button "Save" at bounding box center [637, 437] width 398 height 42
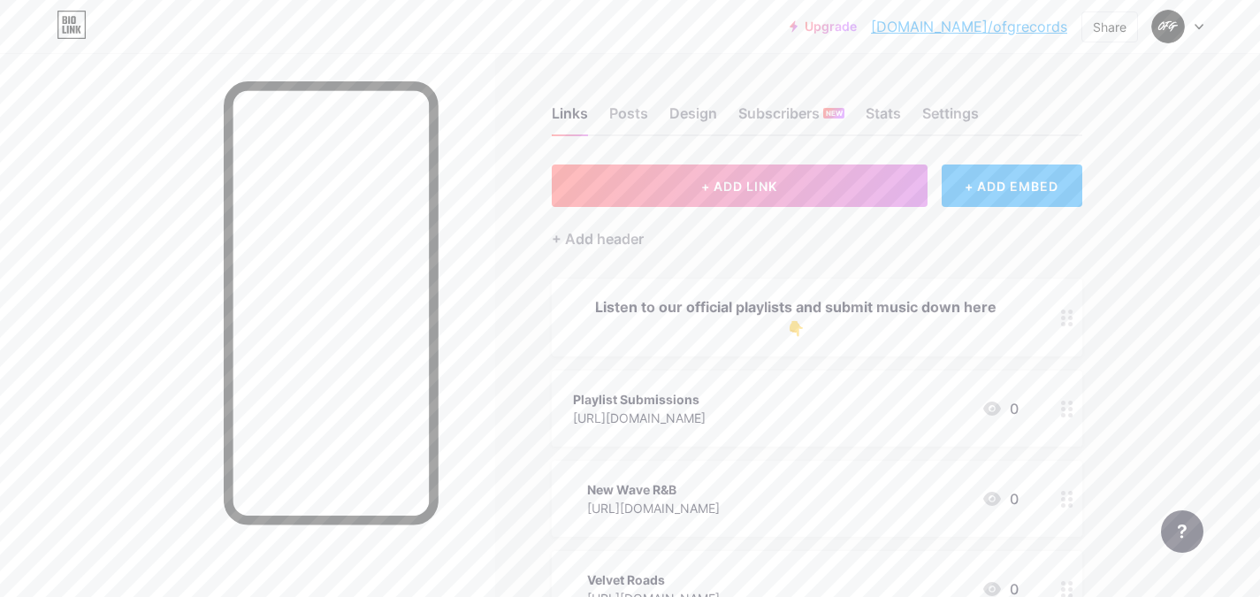
click at [840, 371] on div "Playlist Submissions [URL][DOMAIN_NAME] 0" at bounding box center [817, 409] width 531 height 76
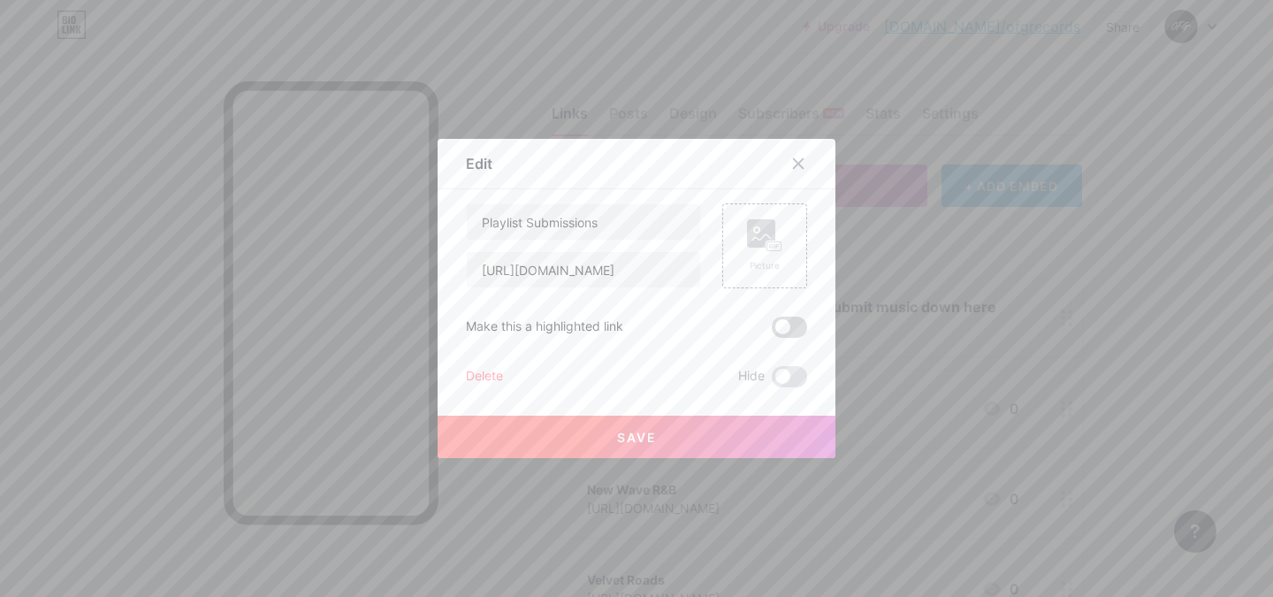
click at [783, 326] on span at bounding box center [789, 327] width 35 height 21
click at [772, 332] on input "checkbox" at bounding box center [772, 332] width 0 height 0
click at [679, 432] on button "Save" at bounding box center [637, 437] width 398 height 42
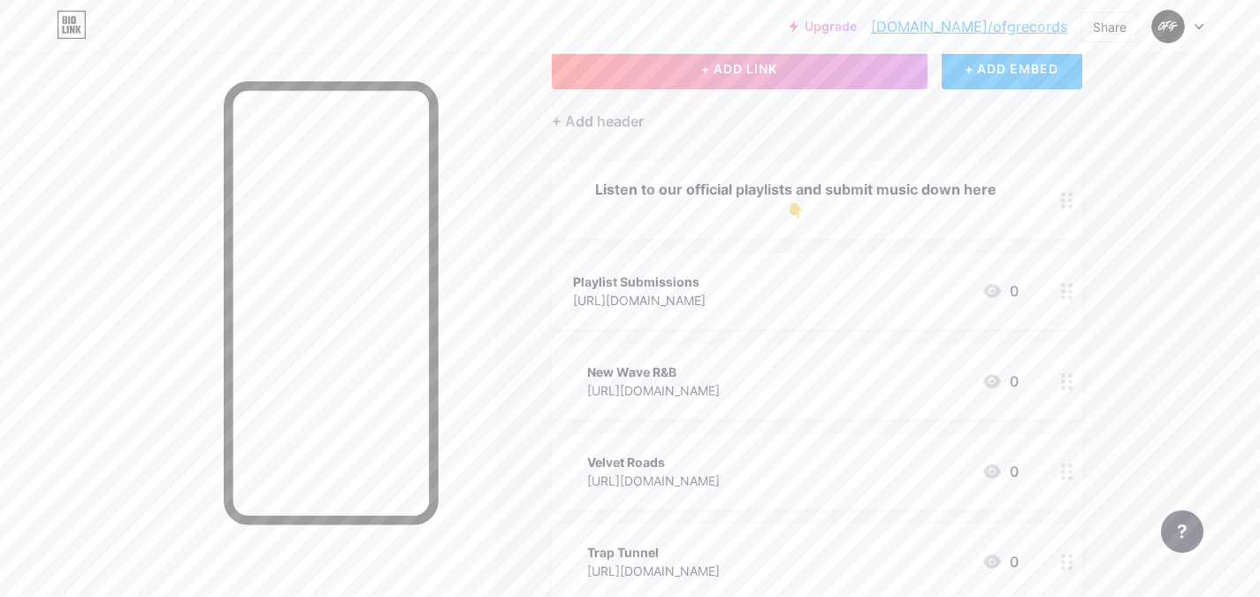
scroll to position [235, 0]
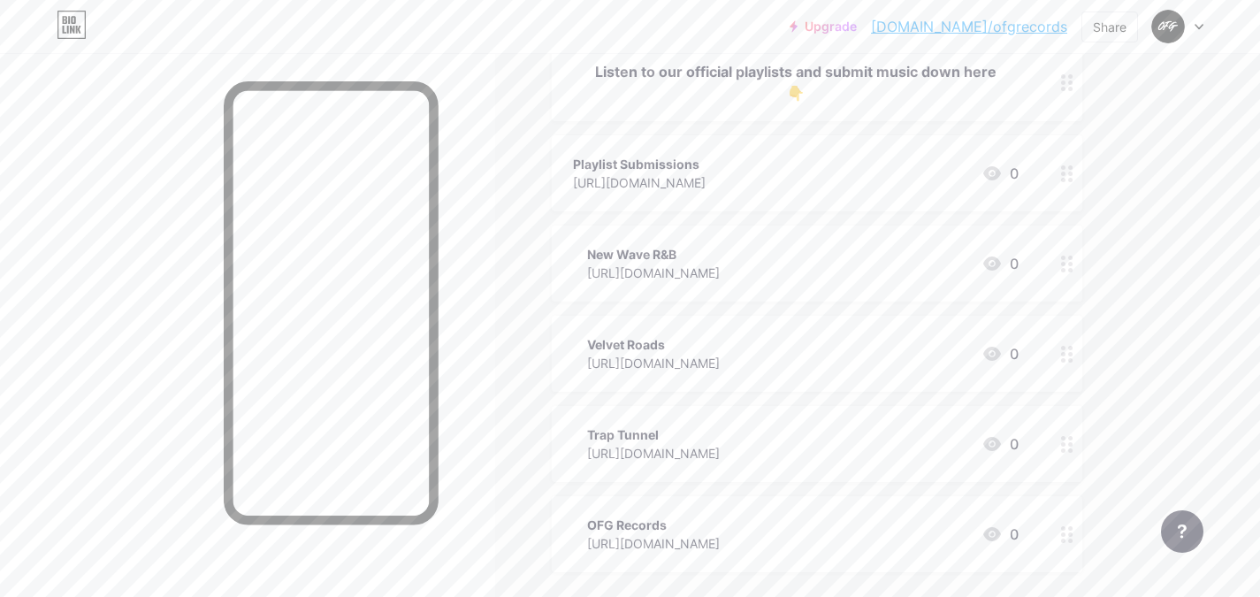
click at [740, 506] on div "OFG Records [URL][DOMAIN_NAME] 0" at bounding box center [817, 534] width 531 height 76
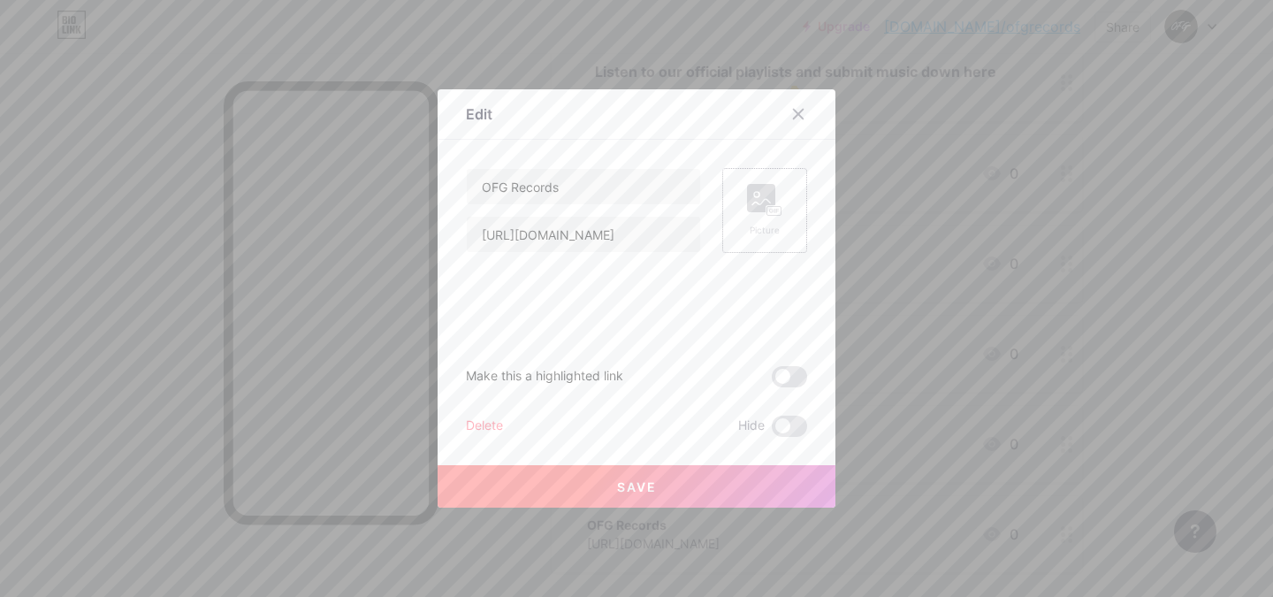
click at [782, 229] on div "Picture" at bounding box center [765, 210] width 85 height 85
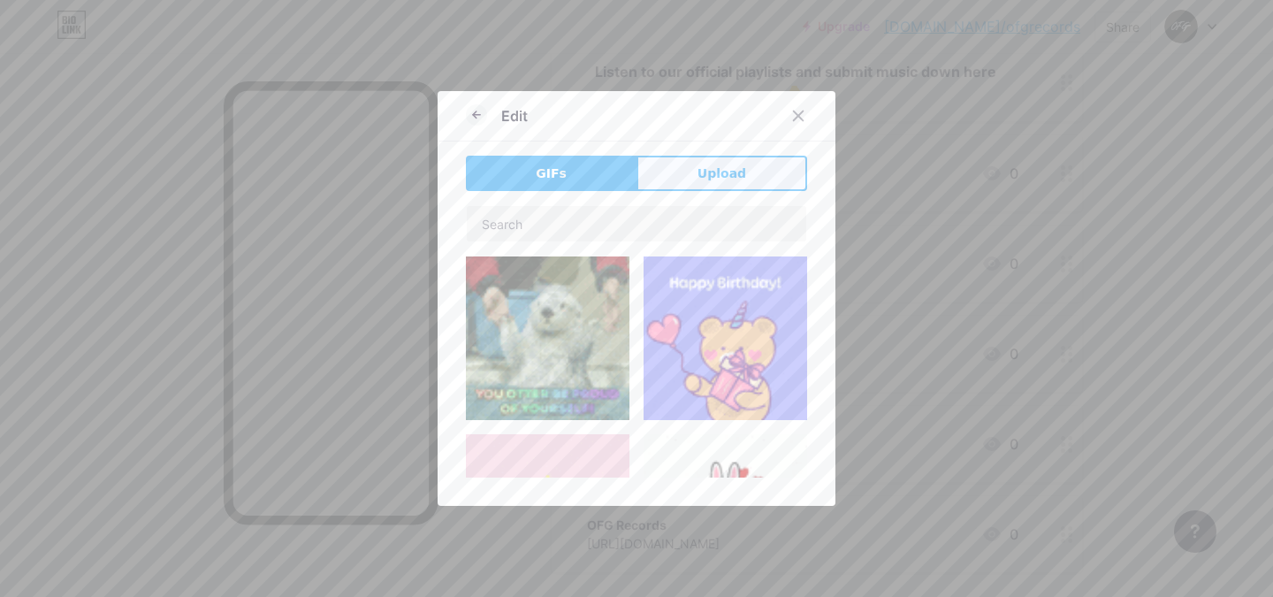
click at [642, 179] on button "Upload" at bounding box center [722, 173] width 171 height 35
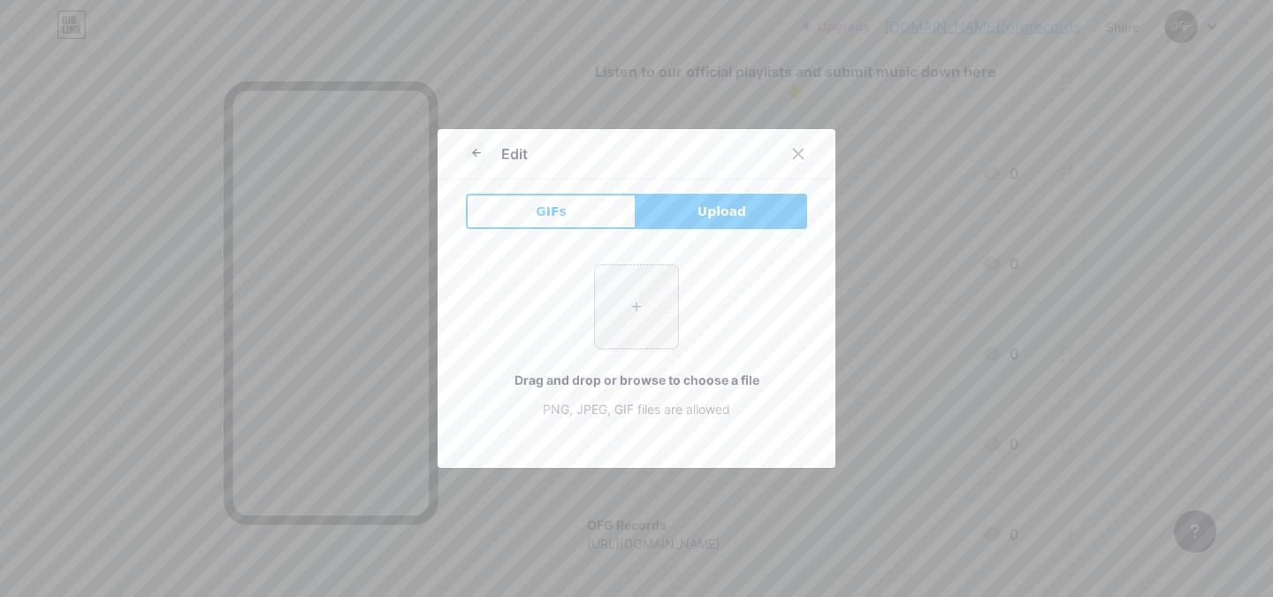
click at [624, 318] on input "file" at bounding box center [636, 306] width 83 height 83
type input "C:\fakepath\OFG Records - new version black logo.jpeg"
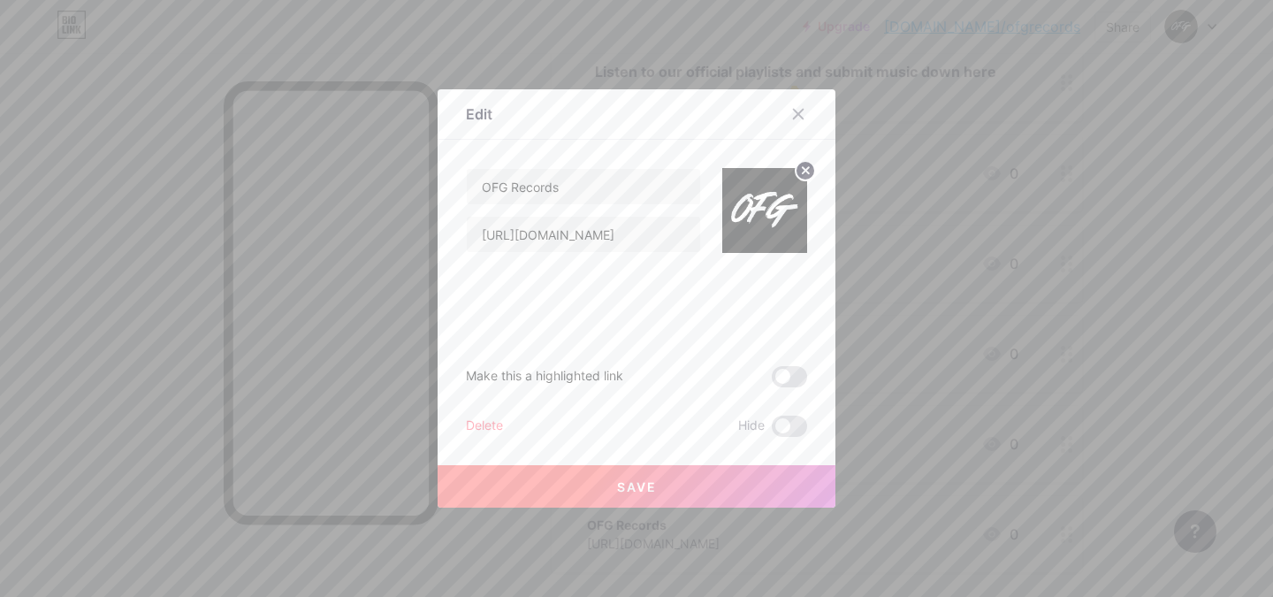
click at [633, 485] on span "Save" at bounding box center [637, 486] width 40 height 15
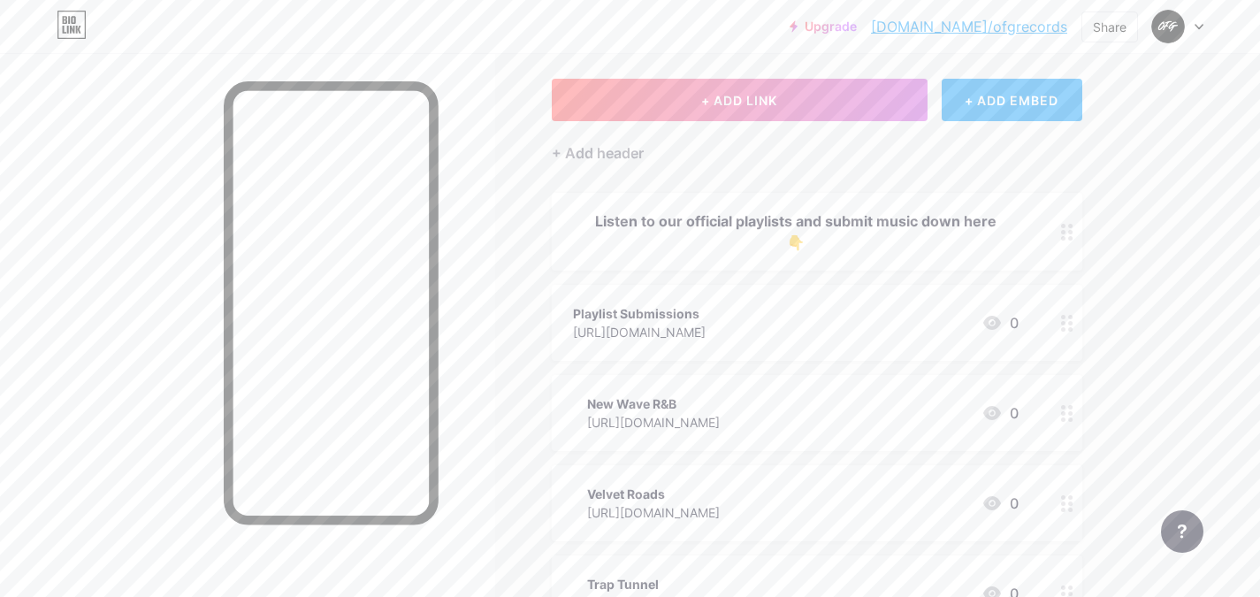
scroll to position [0, 0]
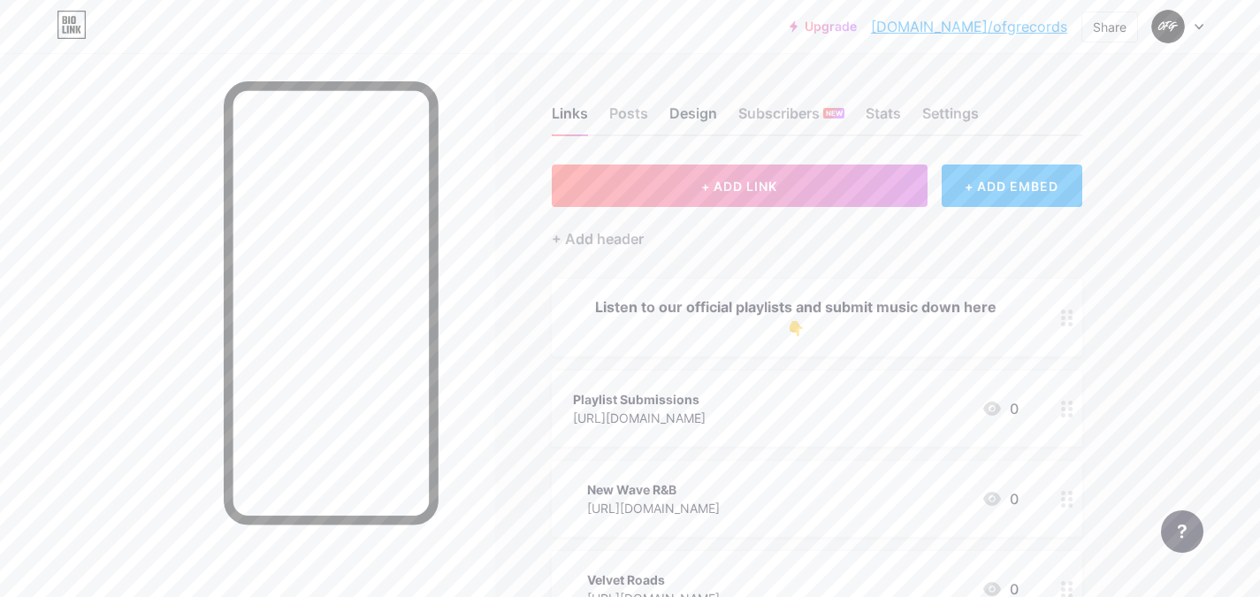
click at [680, 108] on div "Design" at bounding box center [693, 119] width 48 height 32
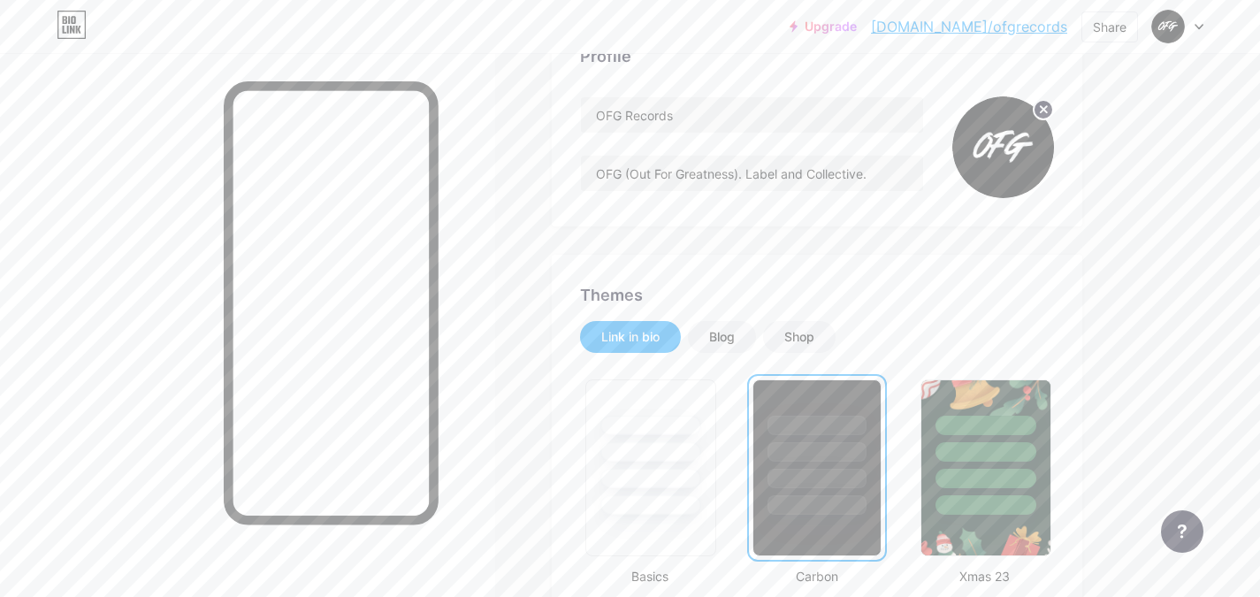
scroll to position [235, 0]
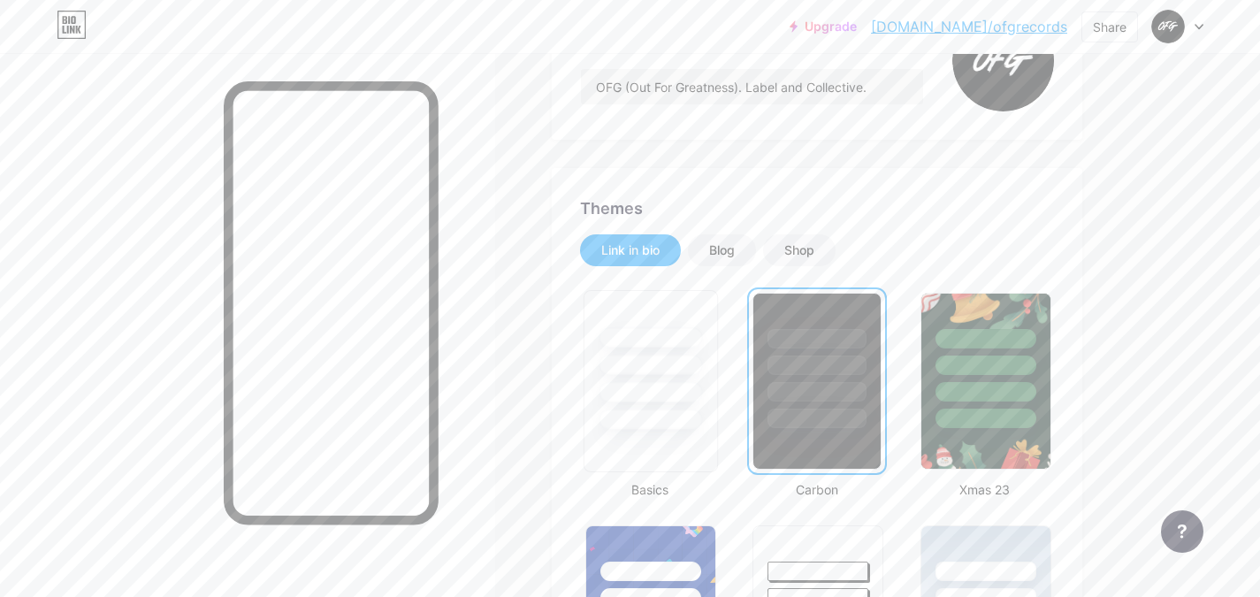
click at [631, 372] on div at bounding box center [650, 365] width 103 height 20
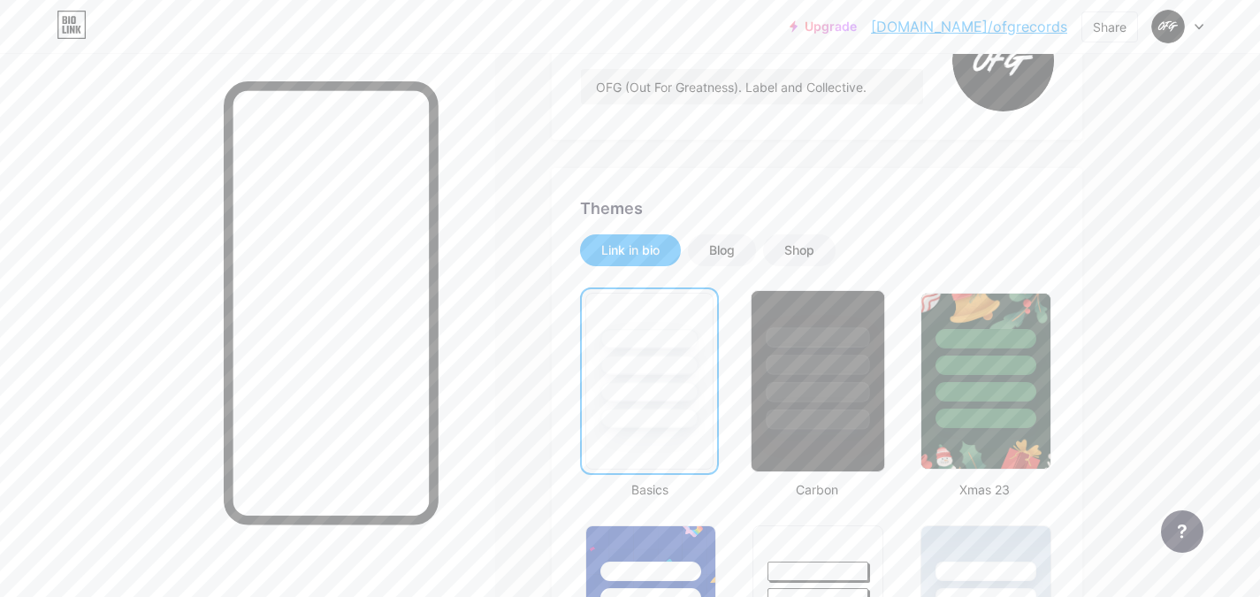
click at [801, 379] on div at bounding box center [818, 360] width 133 height 139
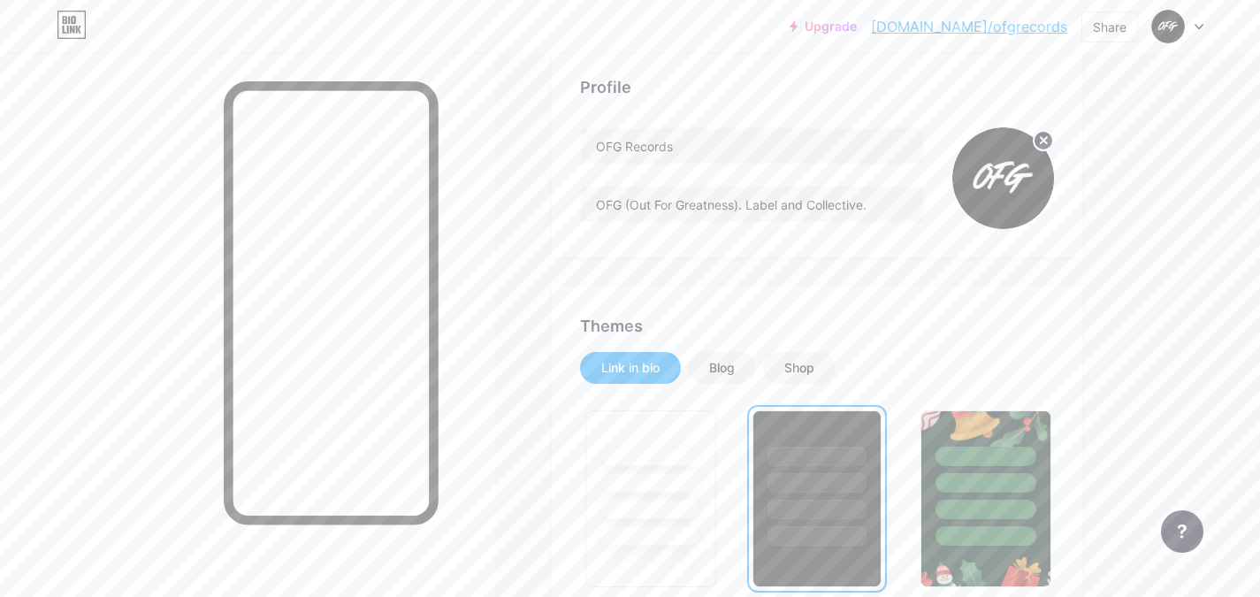
scroll to position [0, 0]
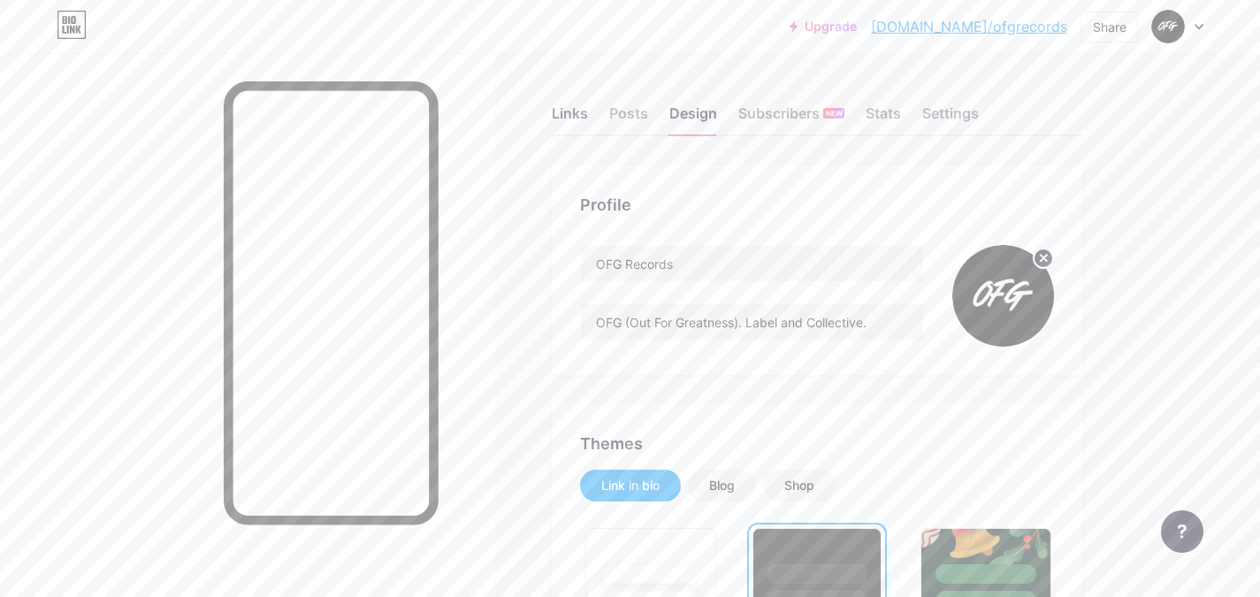
click at [580, 105] on div "Links" at bounding box center [570, 119] width 36 height 32
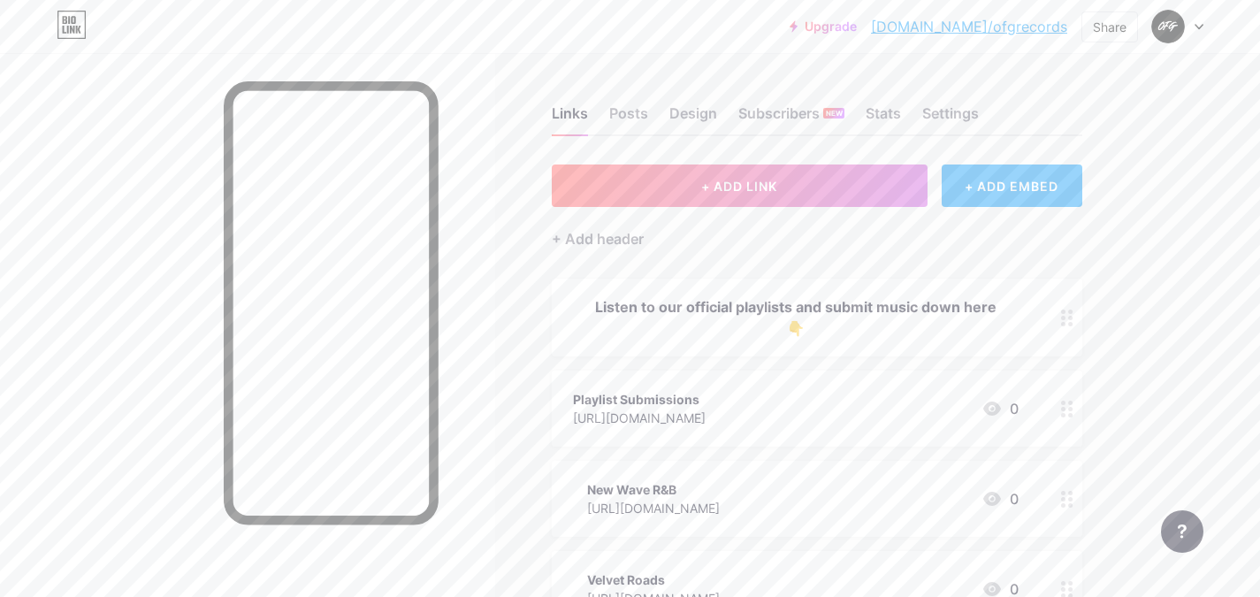
click at [720, 509] on div "[URL][DOMAIN_NAME]" at bounding box center [653, 508] width 133 height 19
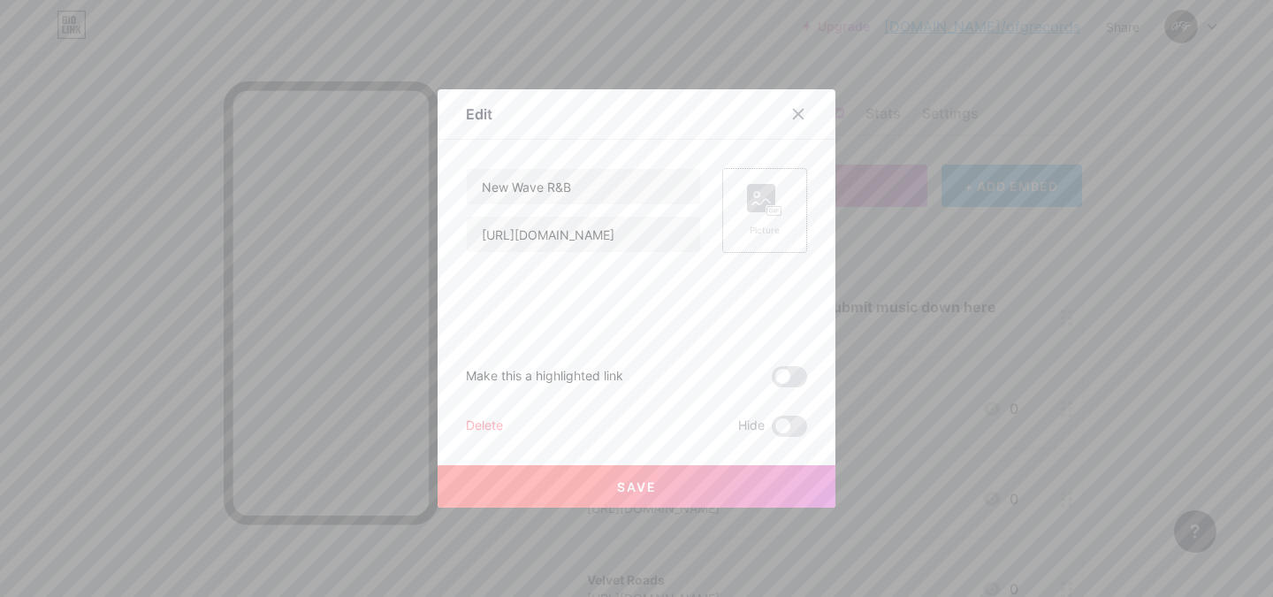
click at [747, 206] on rect at bounding box center [761, 198] width 28 height 28
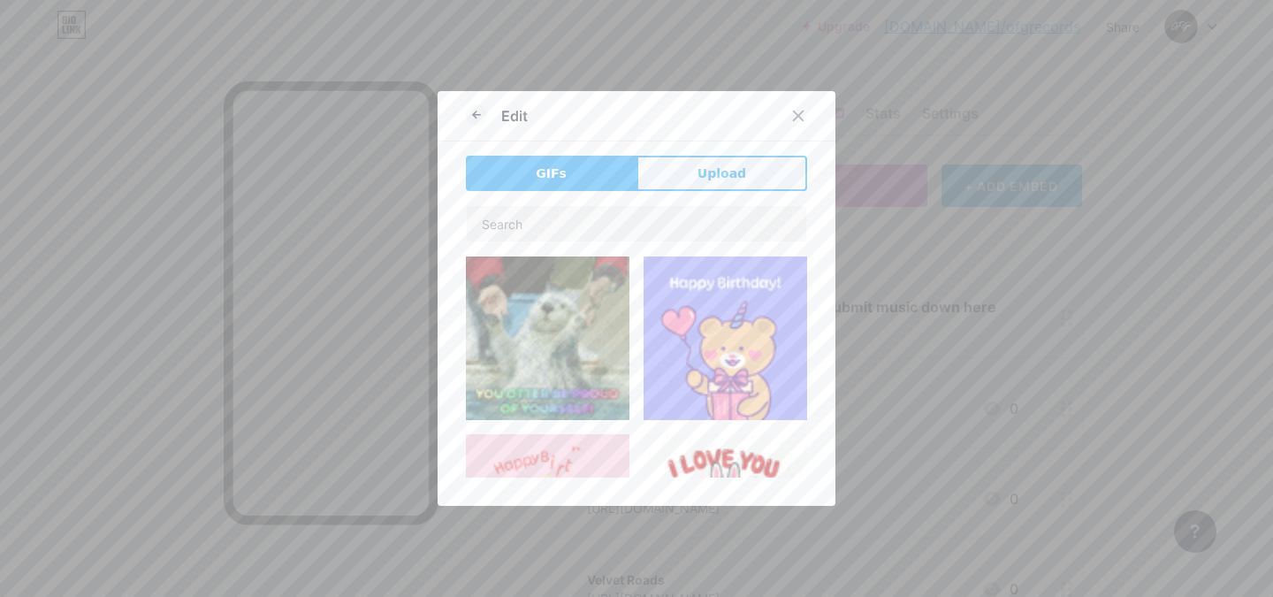
click at [644, 171] on button "Upload" at bounding box center [722, 173] width 171 height 35
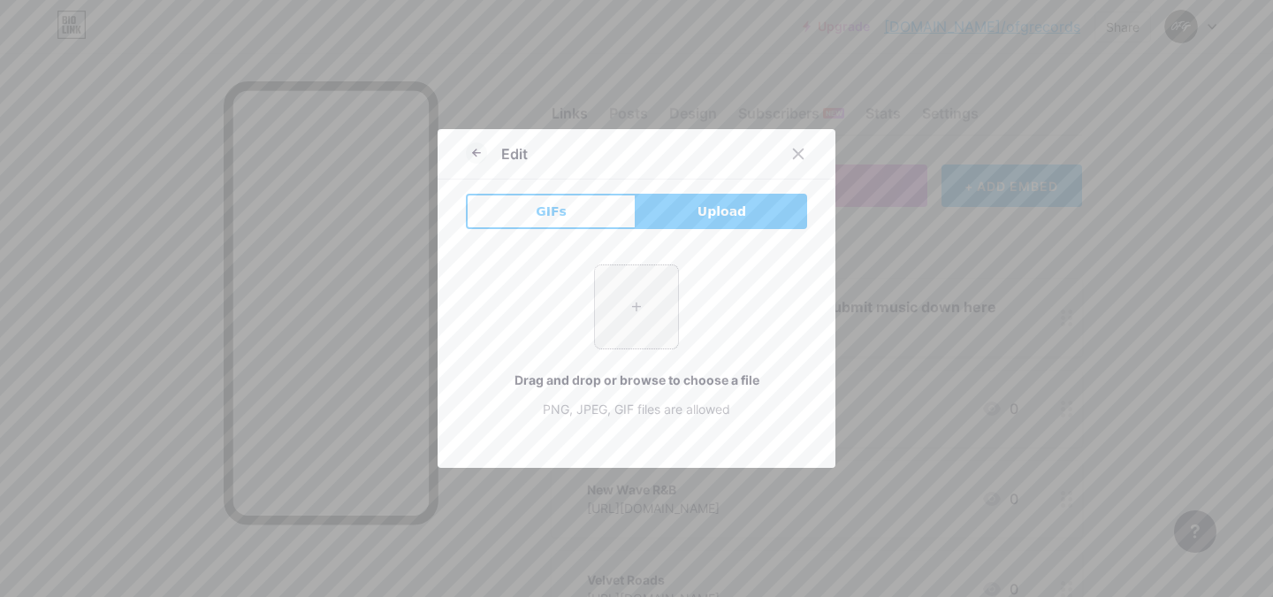
click at [660, 314] on input "file" at bounding box center [636, 306] width 83 height 83
type input "C:\fakepath\8.png"
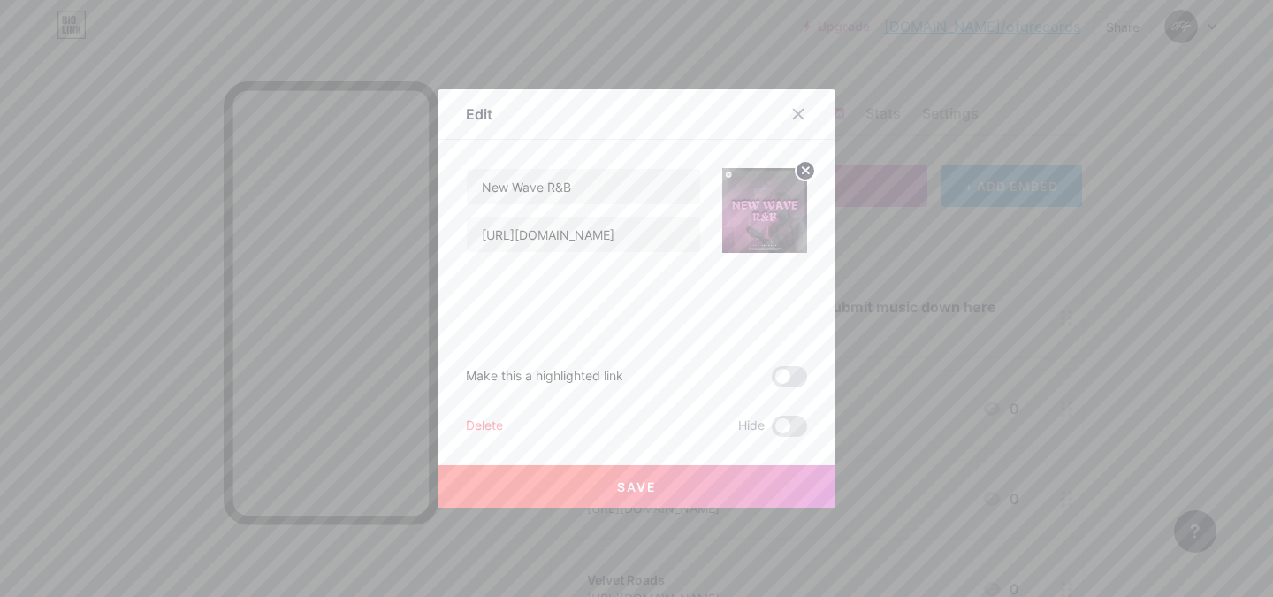
click at [617, 483] on span "Save" at bounding box center [637, 486] width 40 height 15
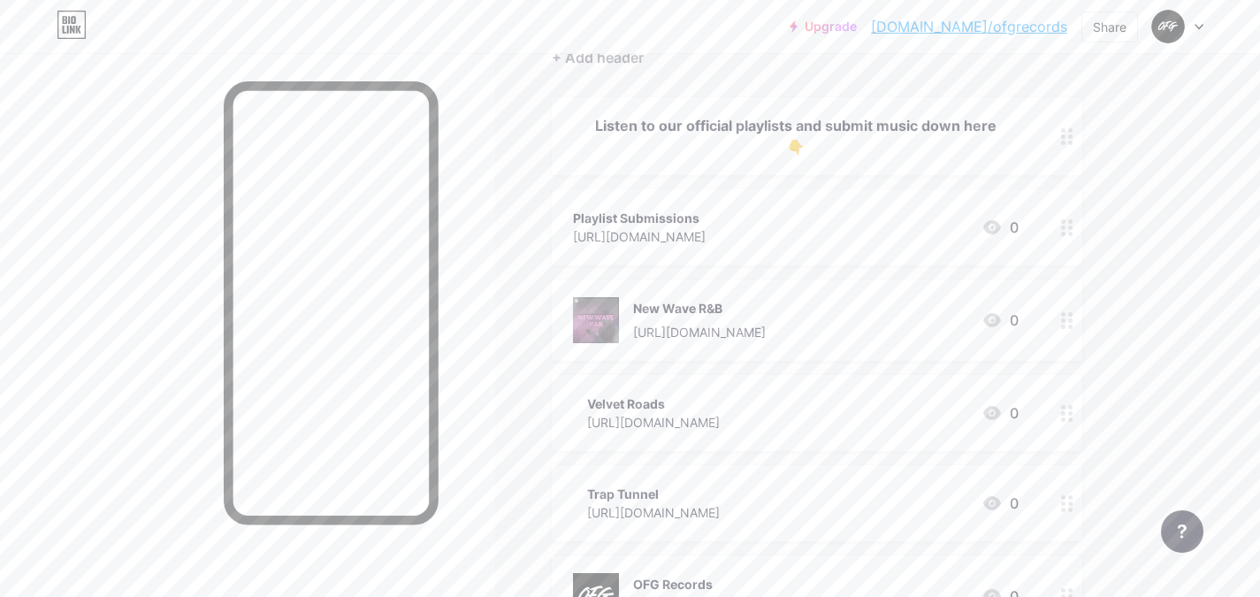
scroll to position [235, 0]
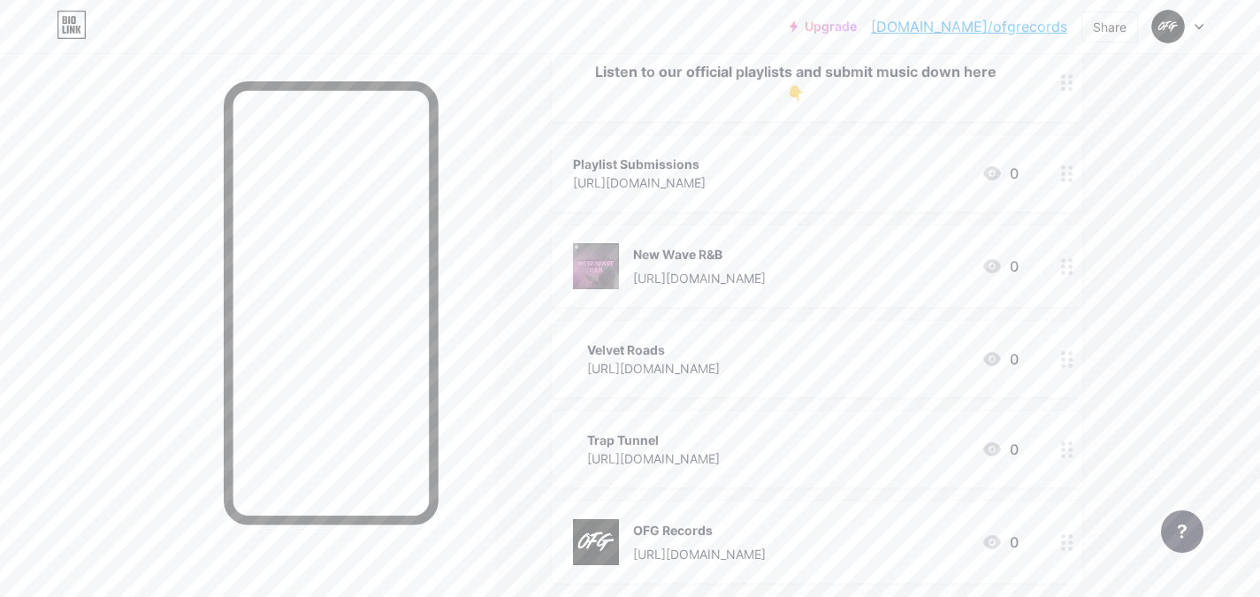
click at [692, 356] on div "Velvet Roads" at bounding box center [653, 349] width 133 height 19
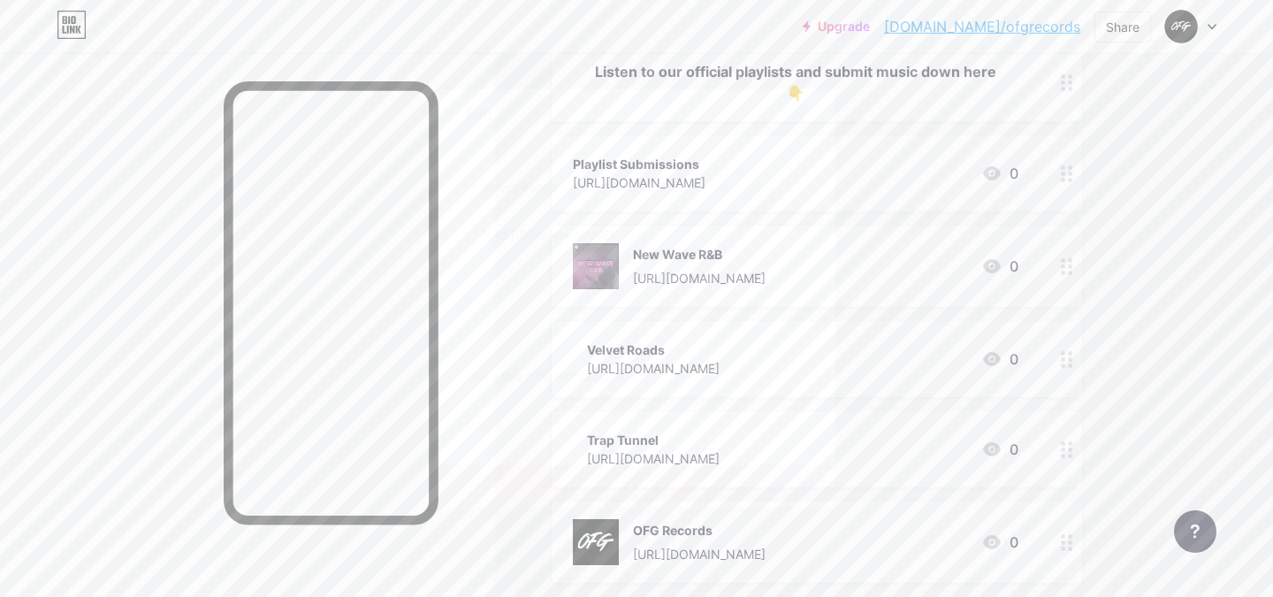
click at [755, 205] on rect at bounding box center [761, 198] width 28 height 28
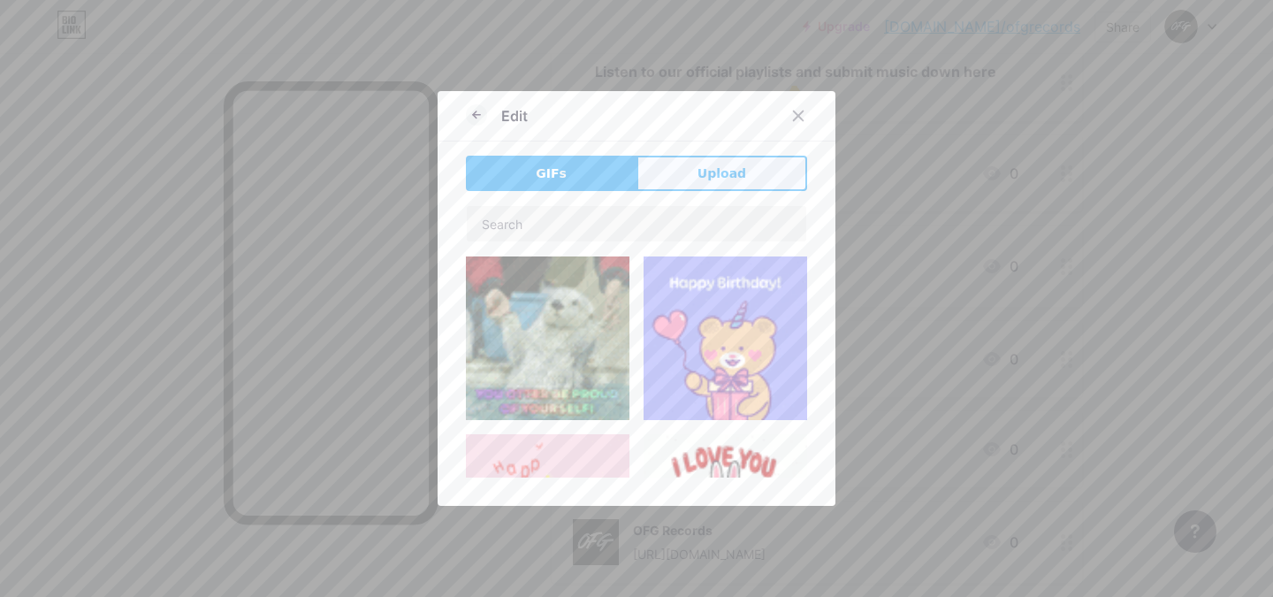
click at [698, 166] on span "Upload" at bounding box center [722, 173] width 49 height 19
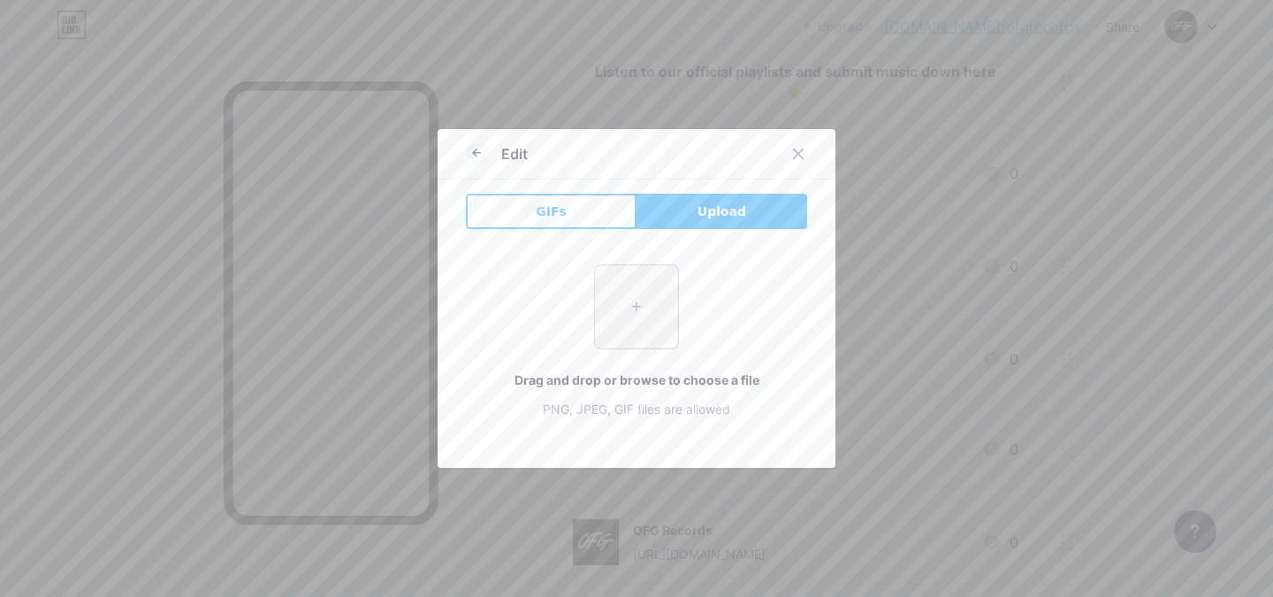
click at [636, 314] on input "file" at bounding box center [636, 306] width 83 height 83
type input "C:\fakepath\9.png"
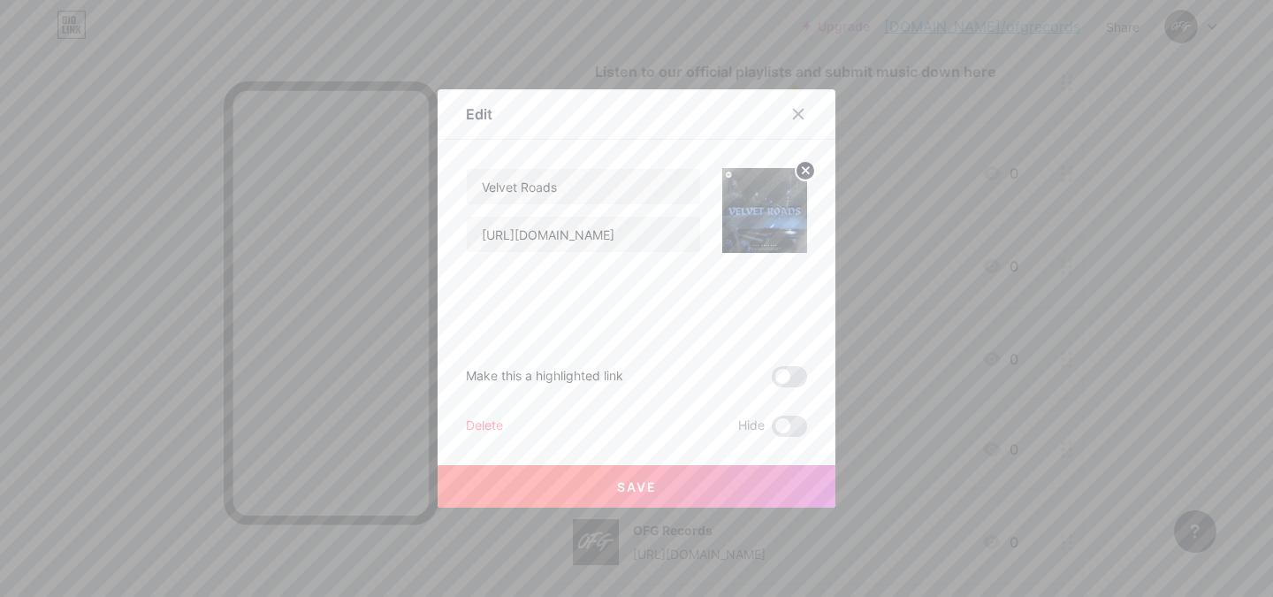
click at [672, 475] on button "Save" at bounding box center [637, 486] width 398 height 42
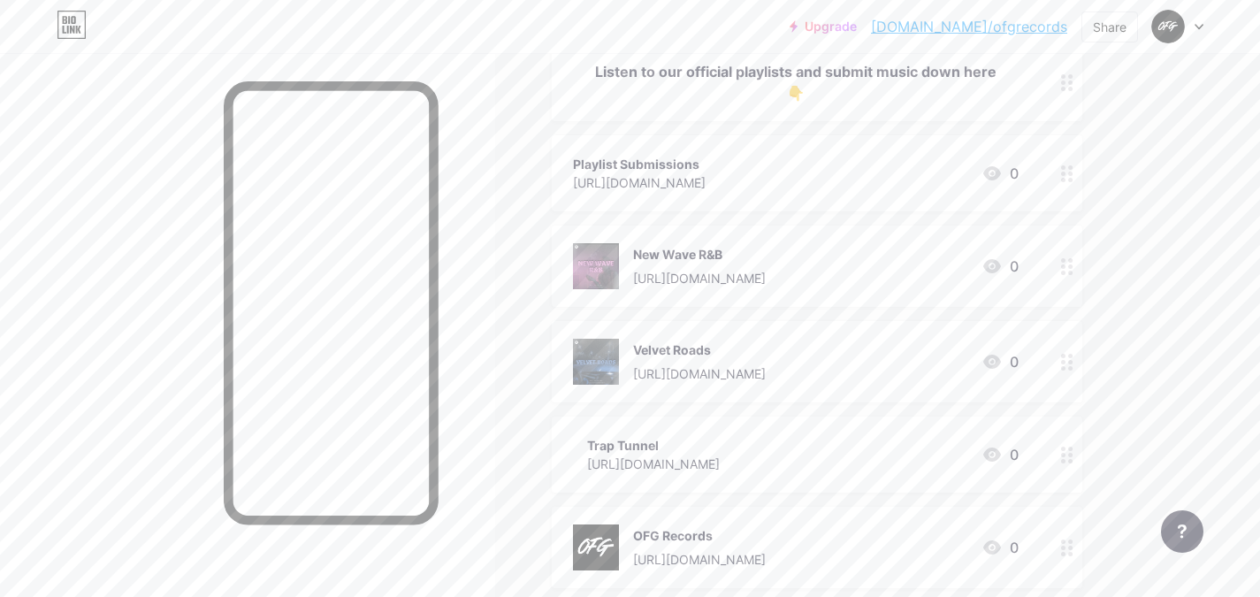
click at [720, 460] on div "[URL][DOMAIN_NAME]" at bounding box center [653, 464] width 133 height 19
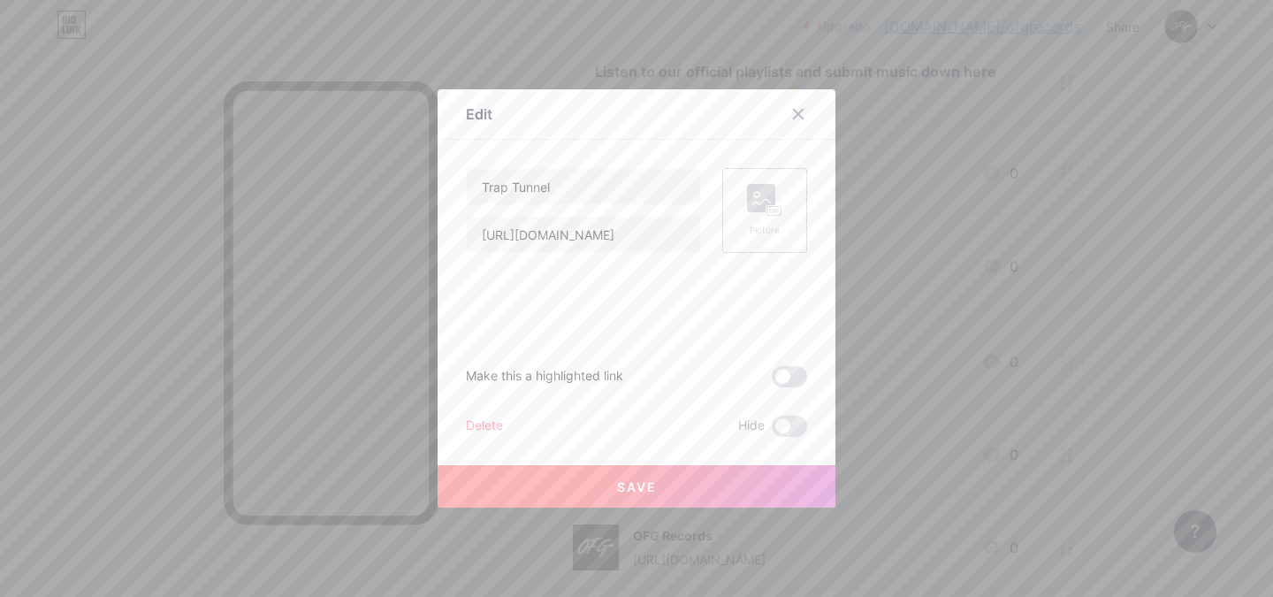
click at [751, 231] on div "Picture" at bounding box center [764, 230] width 35 height 13
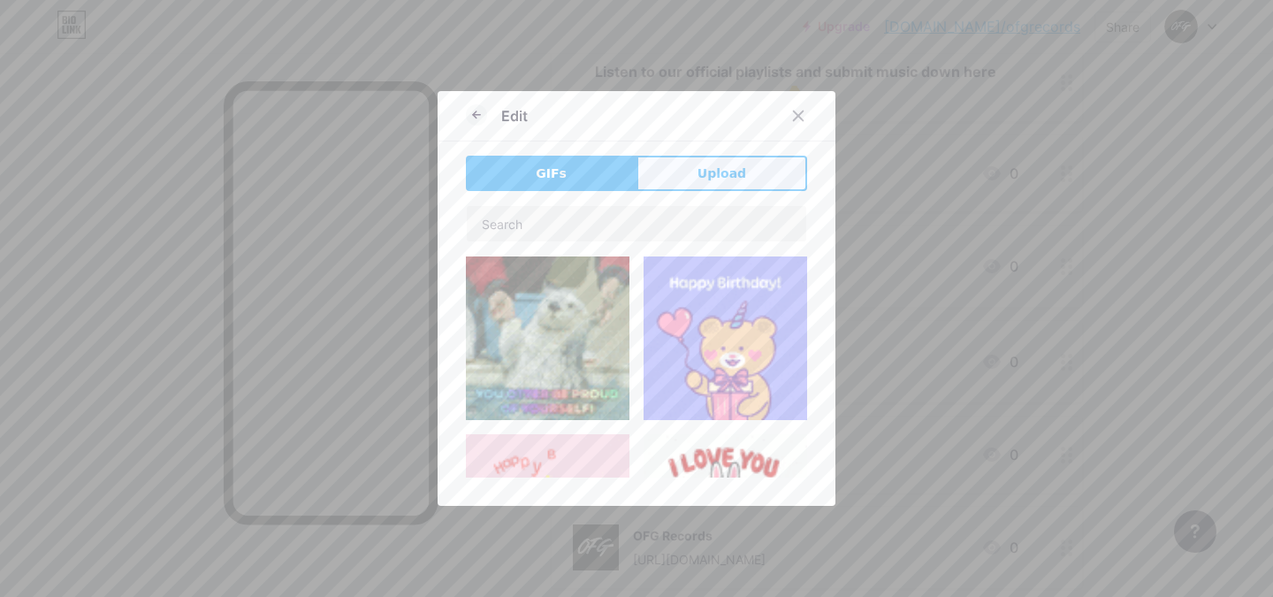
click at [717, 173] on span "Upload" at bounding box center [722, 173] width 49 height 19
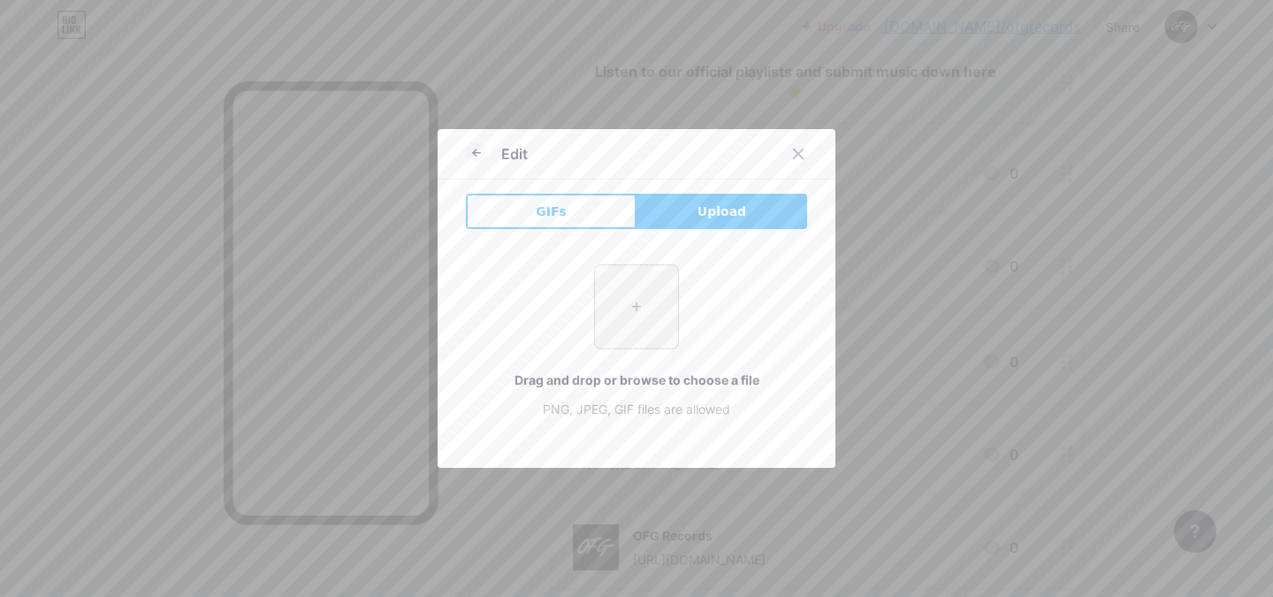
click at [670, 299] on input "file" at bounding box center [636, 306] width 83 height 83
type input "C:\fakepath\7.png"
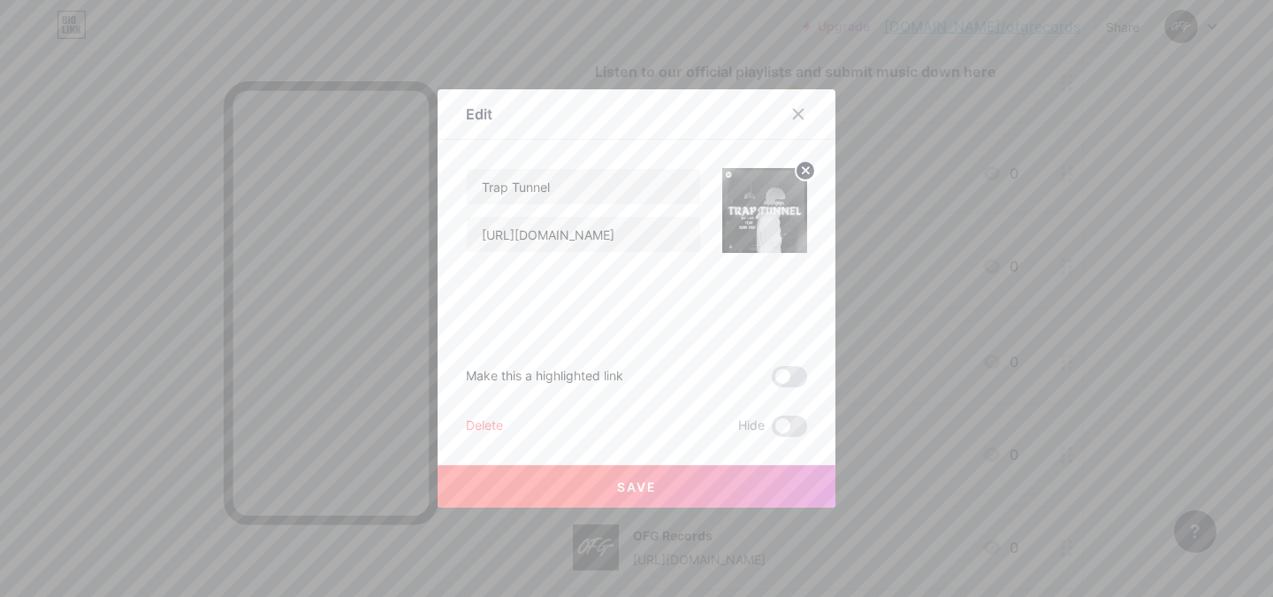
click at [631, 477] on button "Save" at bounding box center [637, 486] width 398 height 42
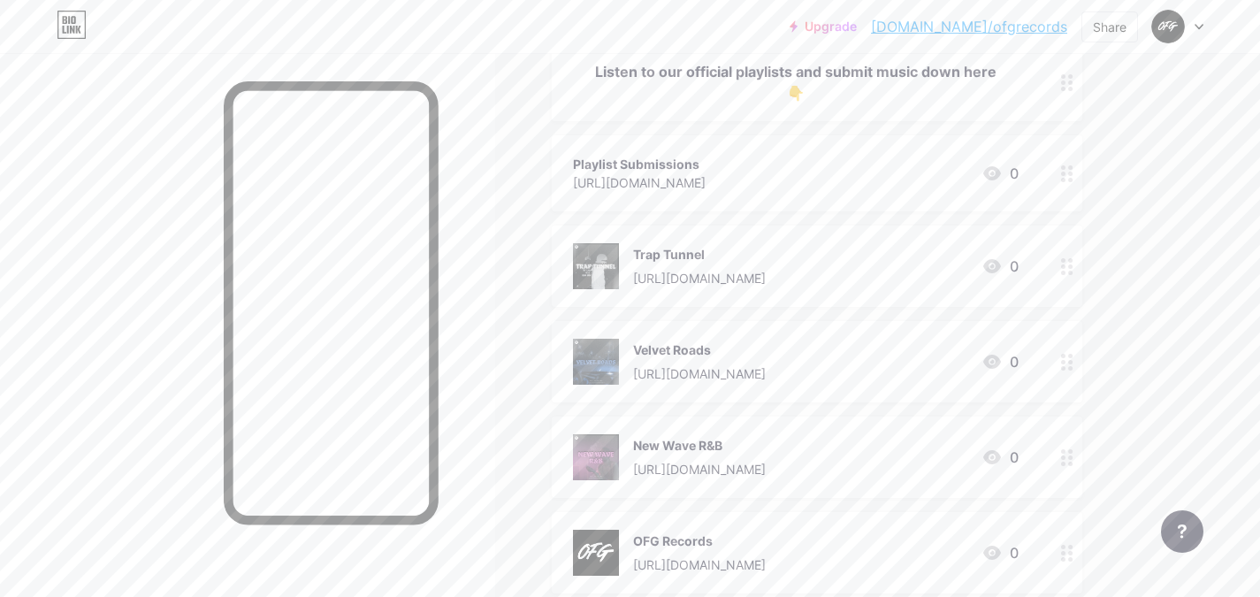
drag, startPoint x: 1053, startPoint y: 461, endPoint x: 1059, endPoint y: 417, distance: 44.6
click at [1057, 375] on span "Listen to our official playlists and submit music down here 👇 Playlist Submissi…" at bounding box center [817, 318] width 531 height 550
click at [1136, 298] on div "Links Posts Design Subscribers NEW Stats Settings + ADD LINK + ADD EMBED + Add …" at bounding box center [578, 309] width 1157 height 982
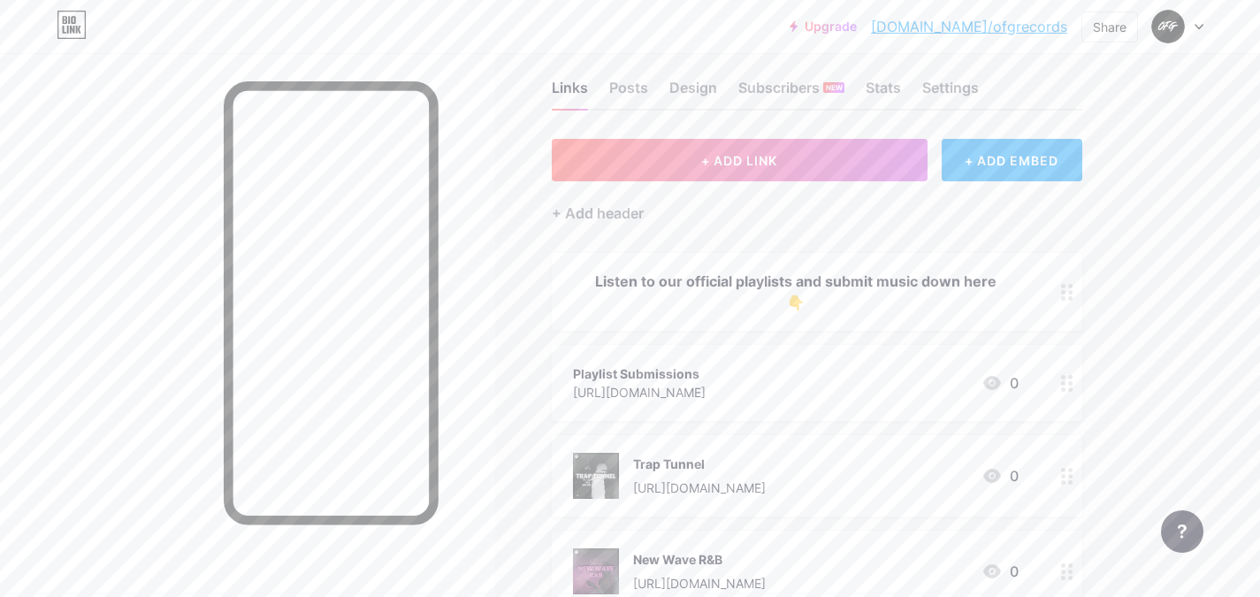
scroll to position [0, 0]
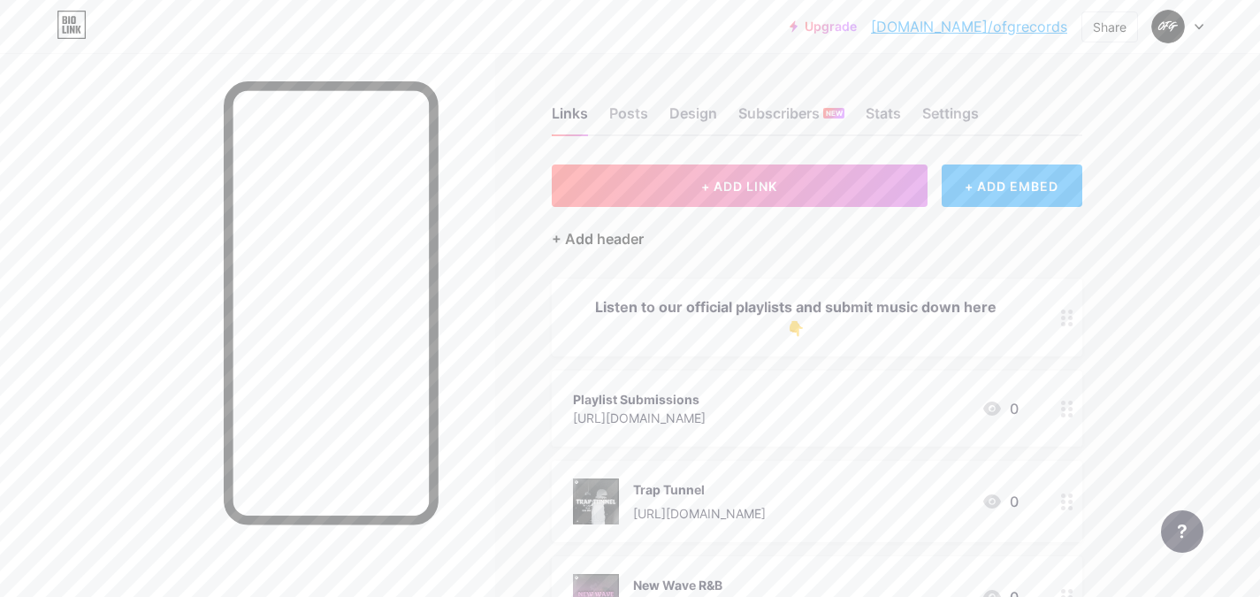
click at [597, 244] on div "+ Add header" at bounding box center [598, 238] width 92 height 21
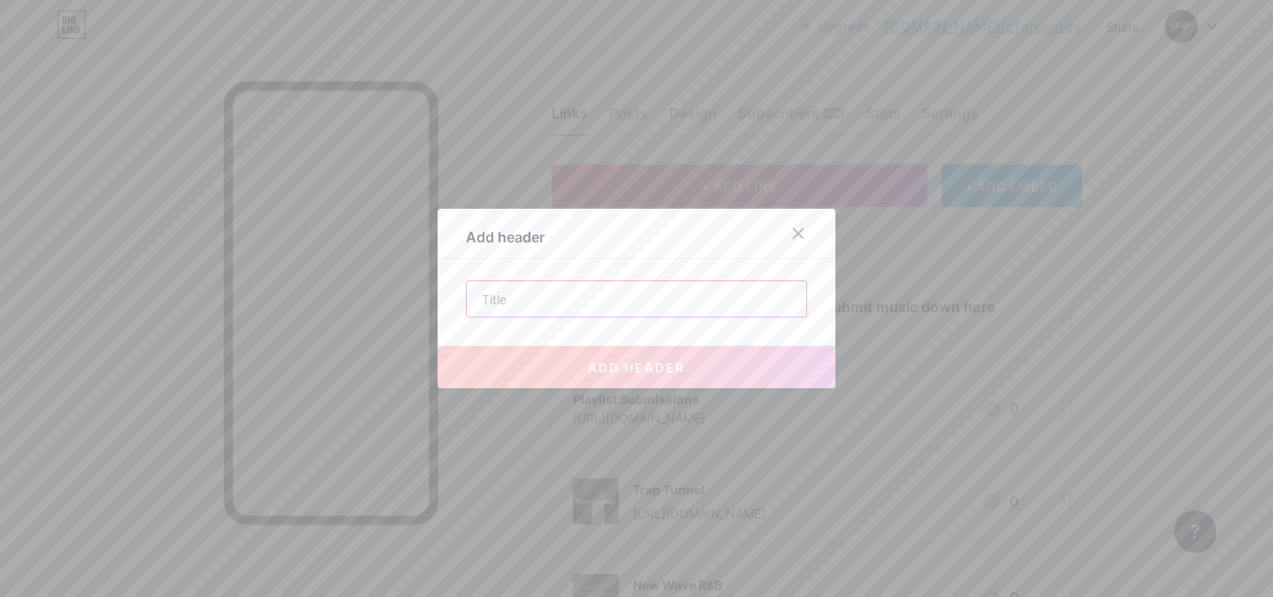
click at [588, 297] on input "text" at bounding box center [637, 298] width 340 height 35
click at [599, 302] on input "text" at bounding box center [637, 298] width 340 height 35
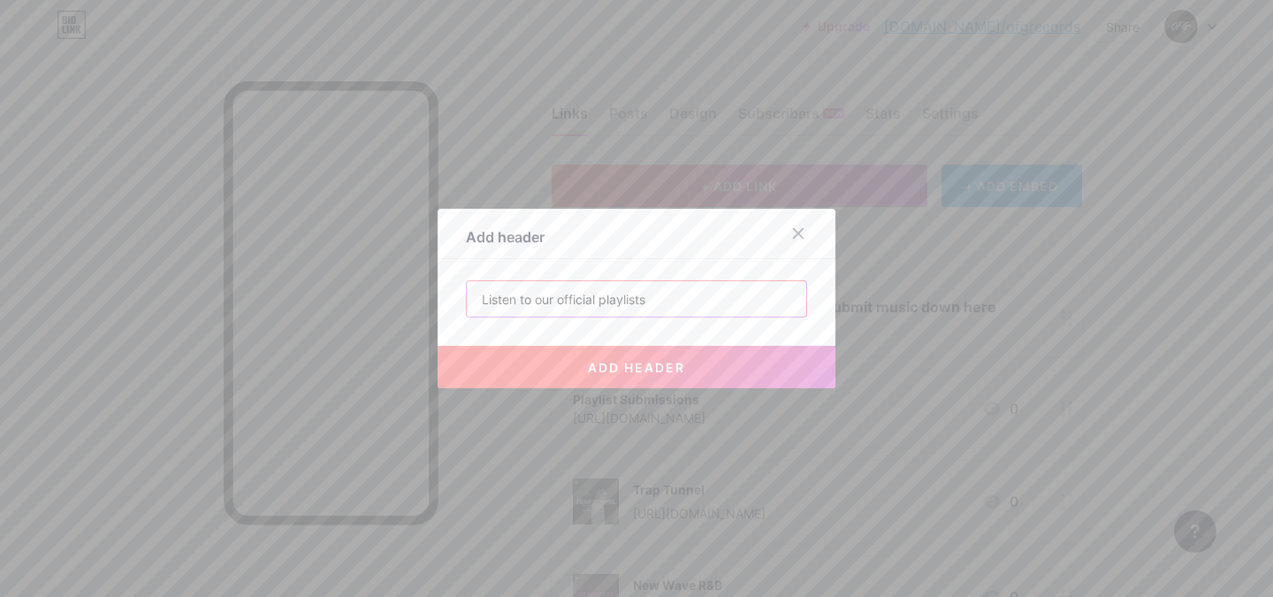
paste input "👇"
type input "Listen to our official playlists 👇"
click at [565, 374] on button "add header" at bounding box center [637, 367] width 398 height 42
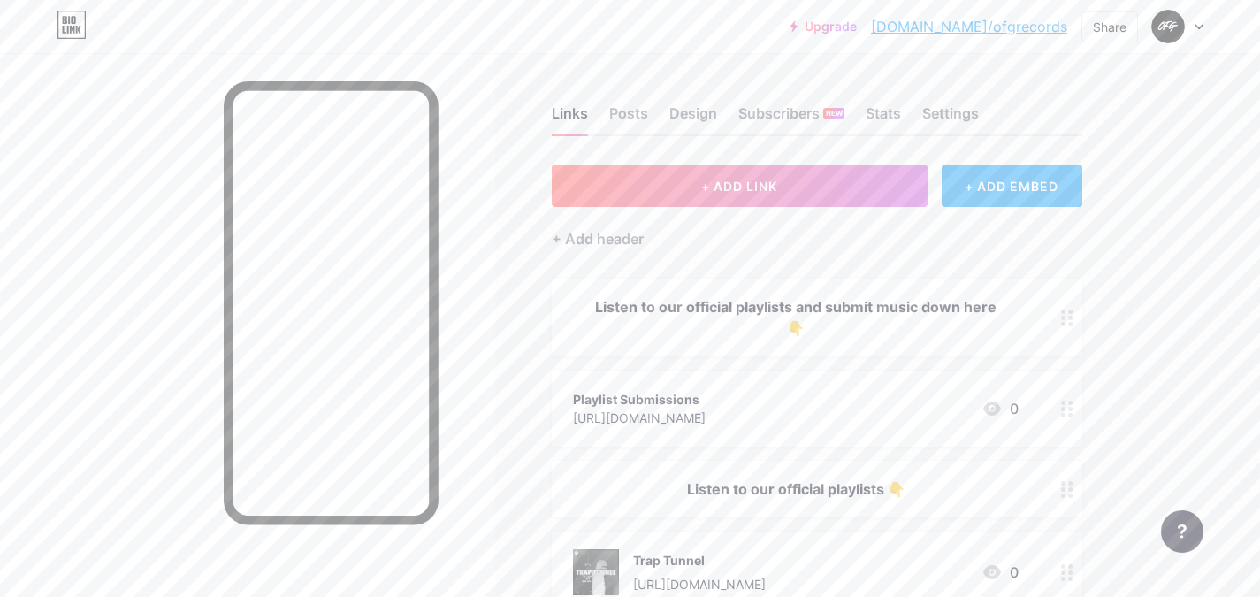
click at [892, 317] on div "Listen to our official playlists and submit music down here 👇" at bounding box center [796, 317] width 446 height 42
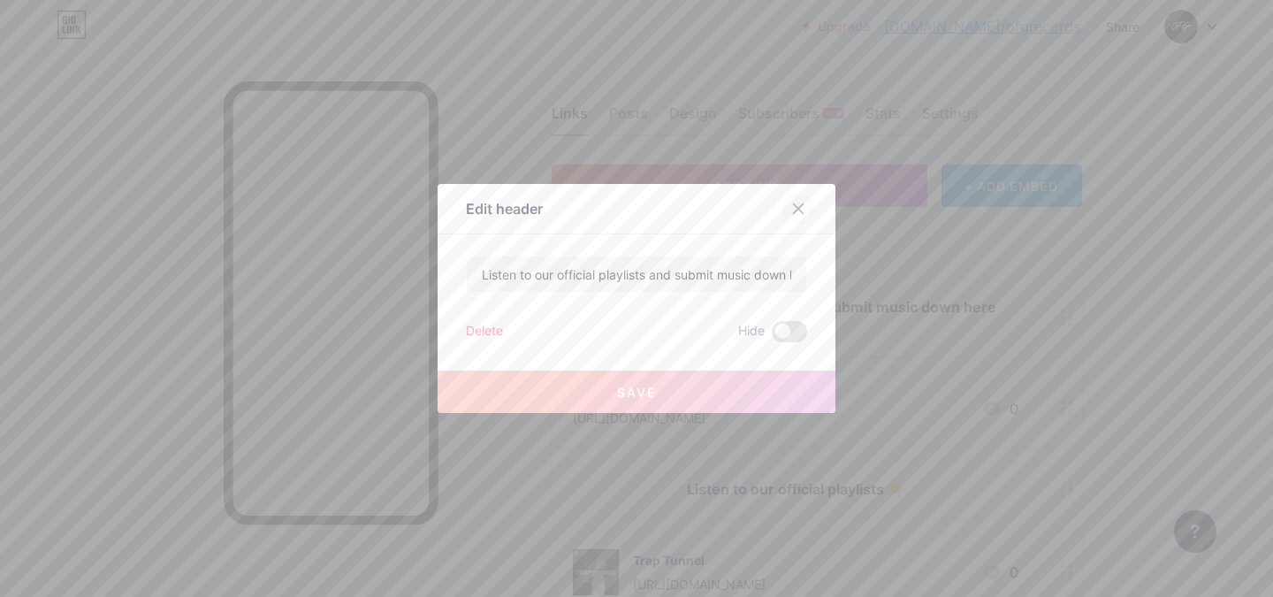
click at [792, 207] on icon at bounding box center [799, 209] width 14 height 14
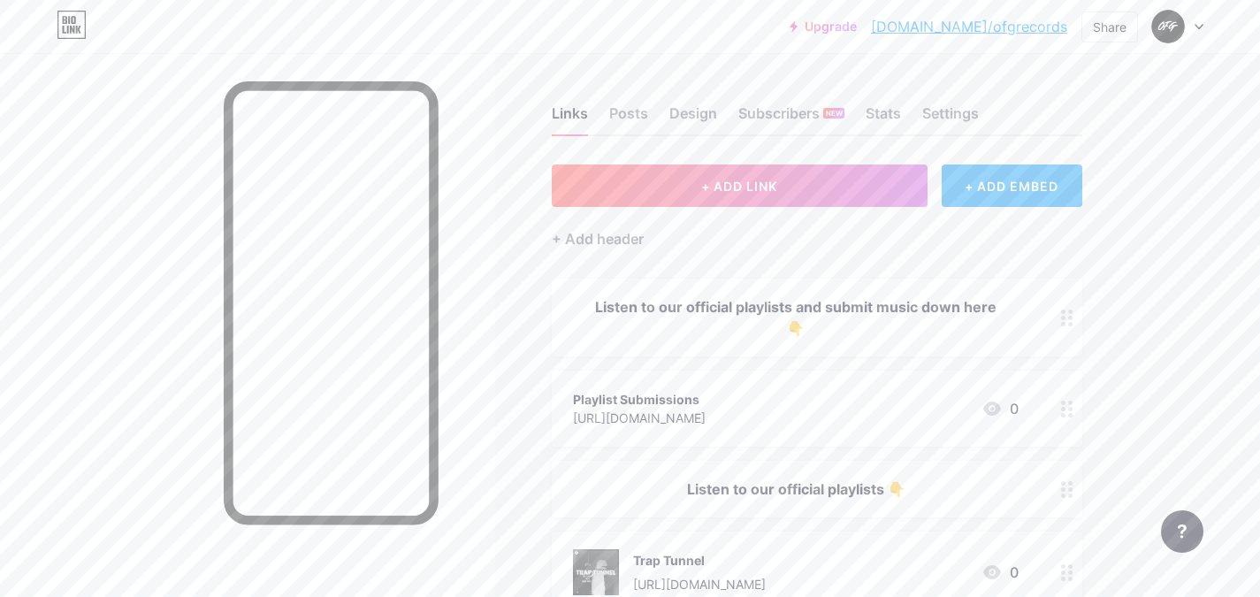
click at [720, 316] on div "Listen to our official playlists and submit music down here 👇" at bounding box center [796, 317] width 446 height 42
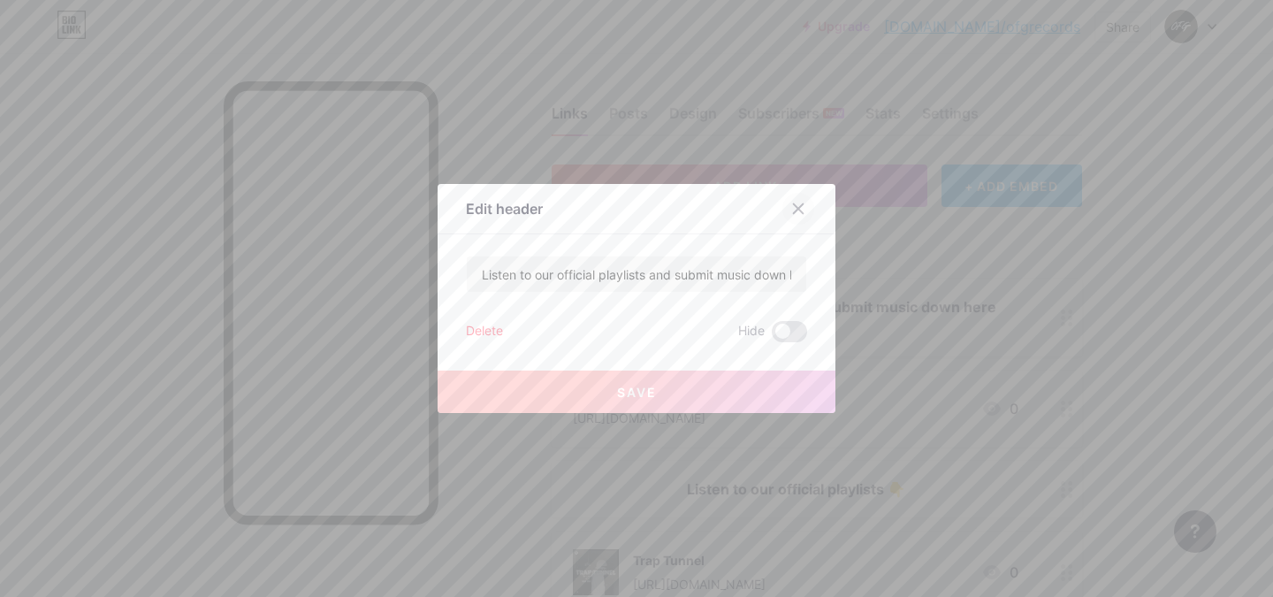
click at [802, 203] on div at bounding box center [799, 209] width 32 height 32
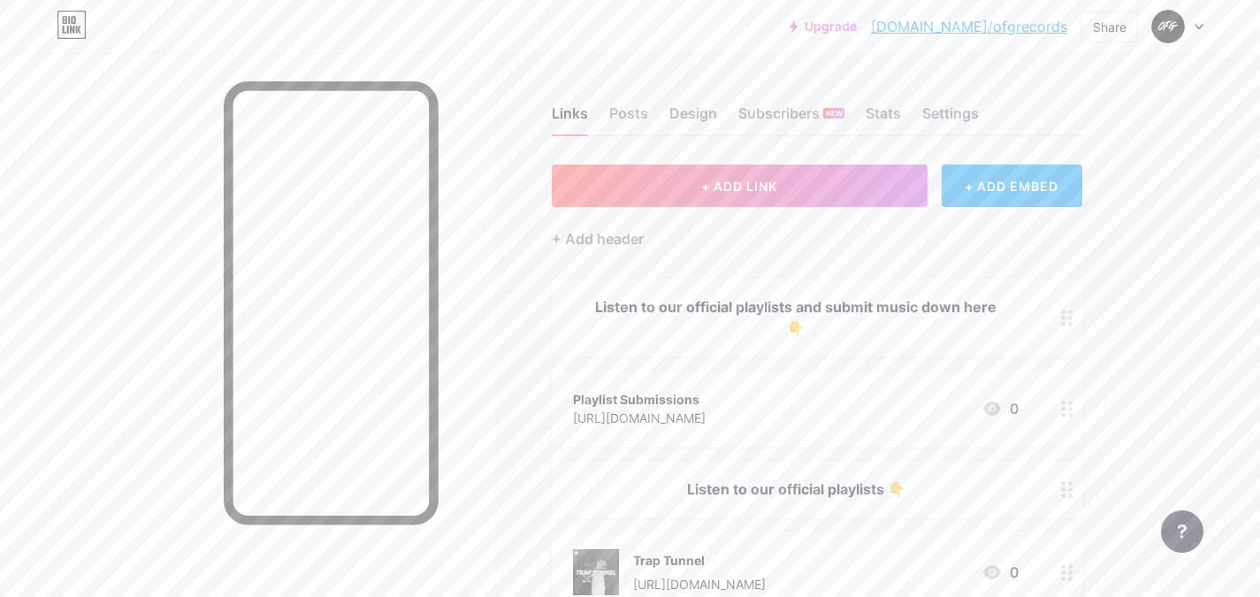
click at [802, 310] on div "Listen to our official playlists and submit music down here 👇" at bounding box center [796, 317] width 446 height 42
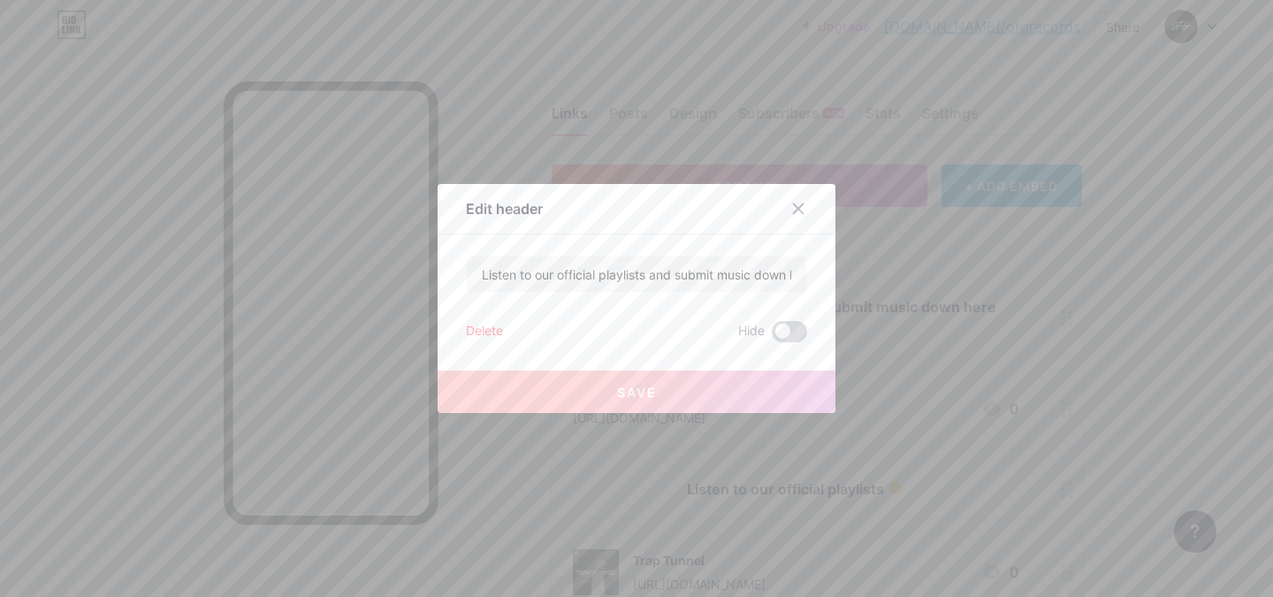
click at [772, 335] on span at bounding box center [789, 331] width 35 height 21
click at [772, 336] on input "checkbox" at bounding box center [772, 336] width 0 height 0
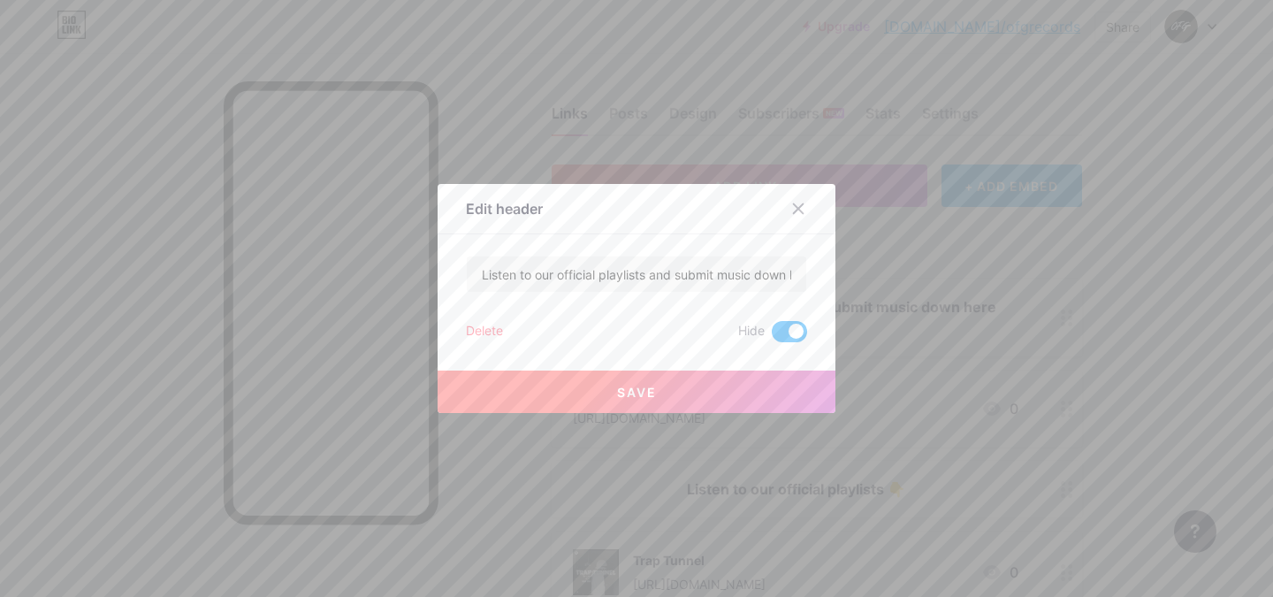
click at [670, 378] on button "Save" at bounding box center [637, 392] width 398 height 42
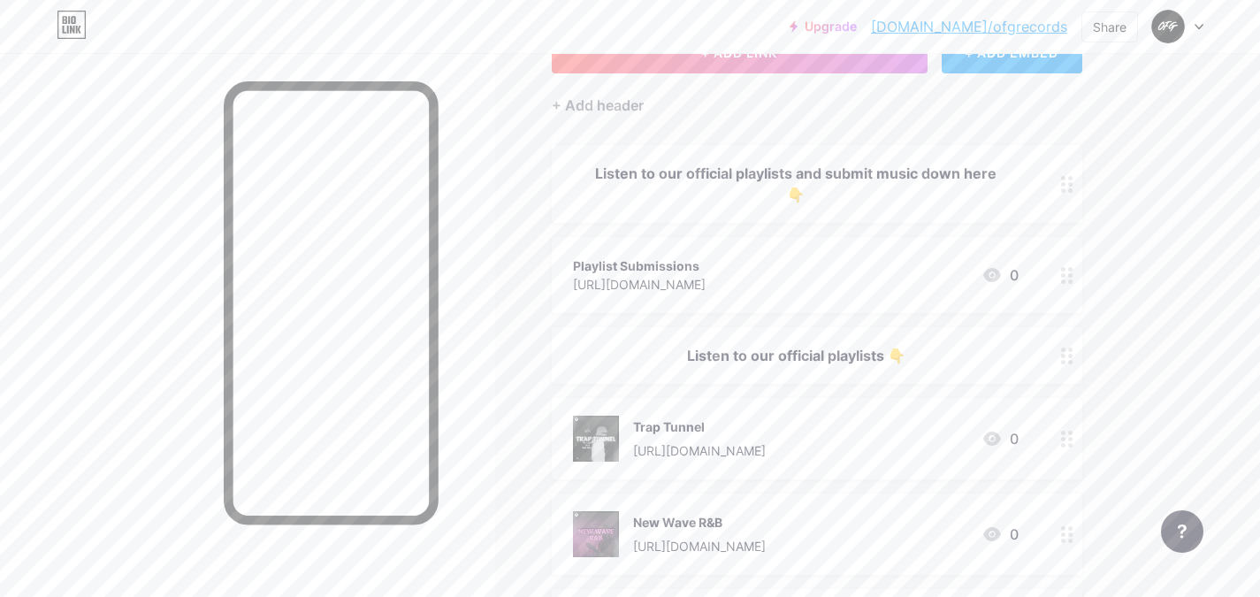
scroll to position [118, 0]
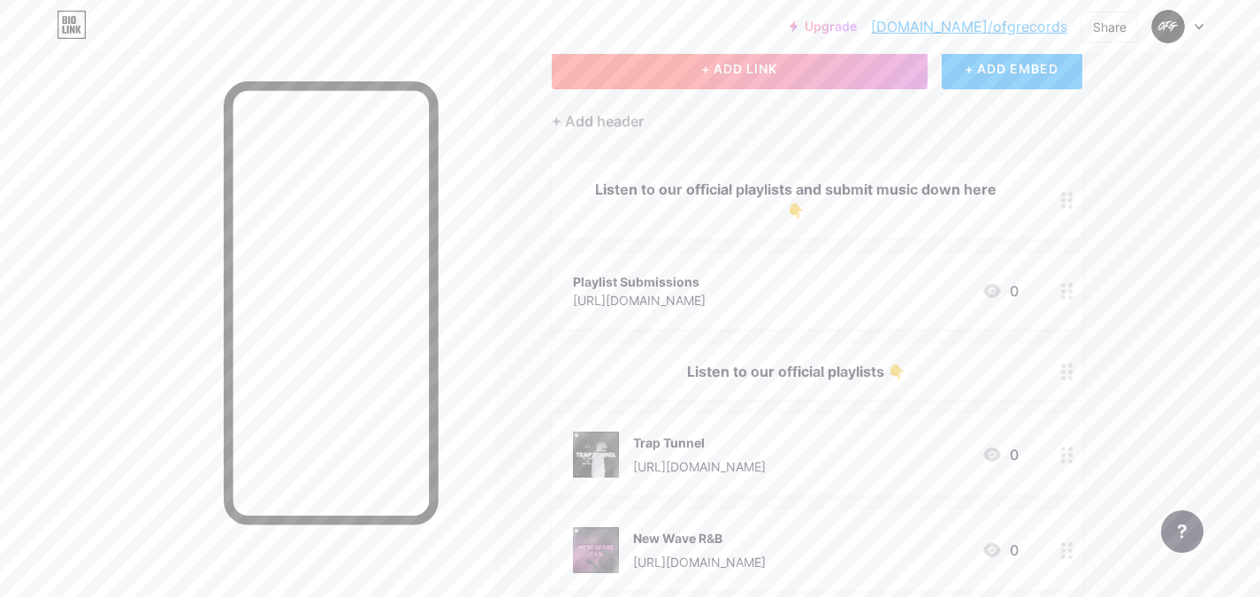
click at [698, 85] on button "+ ADD LINK" at bounding box center [740, 68] width 376 height 42
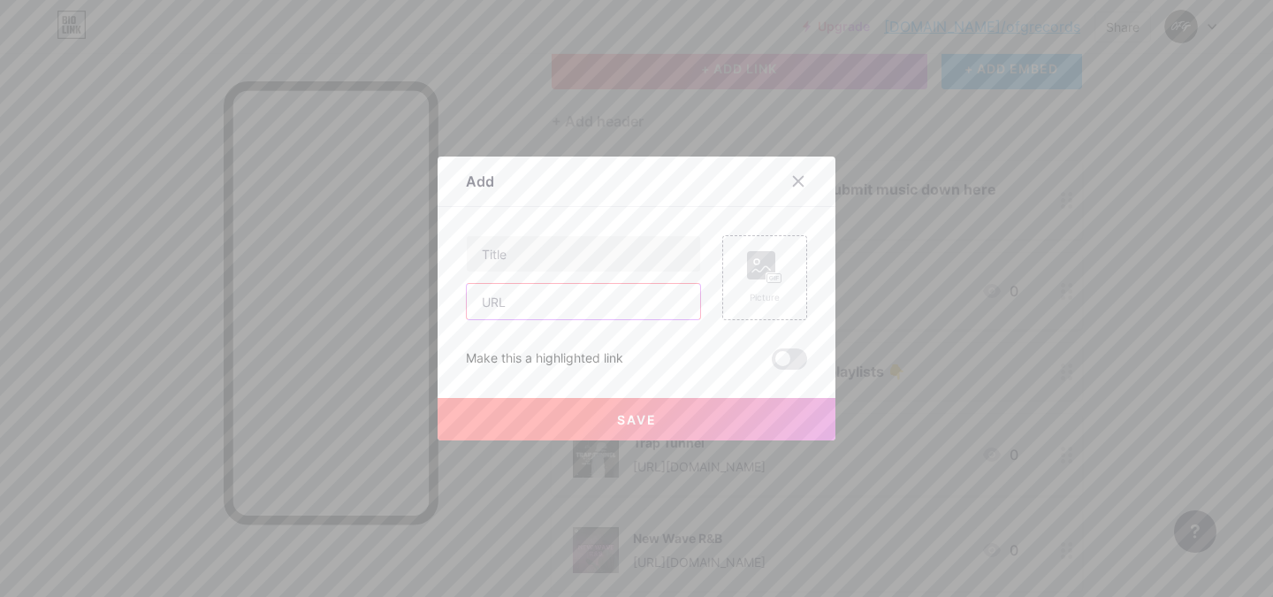
click at [522, 292] on input "text" at bounding box center [583, 301] width 233 height 35
type input "[URL][DOMAIN_NAME]"
click at [598, 254] on input "text" at bounding box center [583, 253] width 233 height 35
type input "O"
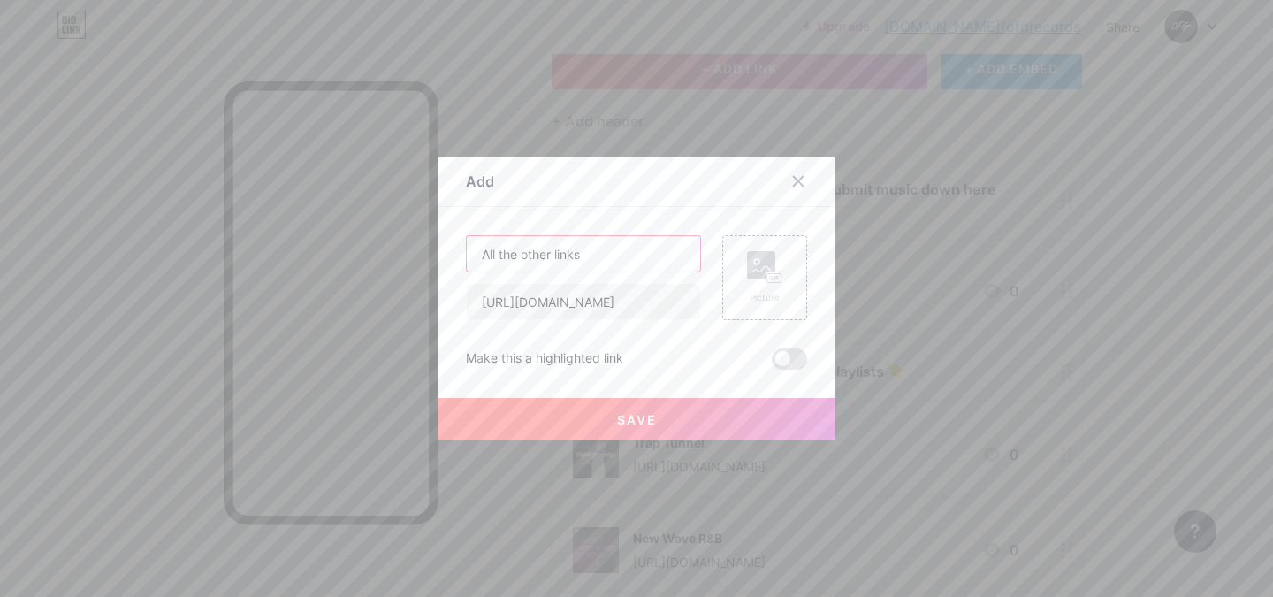
drag, startPoint x: 608, startPoint y: 250, endPoint x: 254, endPoint y: 245, distance: 354.7
click at [254, 245] on div "Add Content YouTube Play YouTube video without leaving your page. ADD Vimeo Pla…" at bounding box center [636, 298] width 1273 height 597
type input "More about the label"
click at [676, 420] on button "Save" at bounding box center [637, 419] width 398 height 42
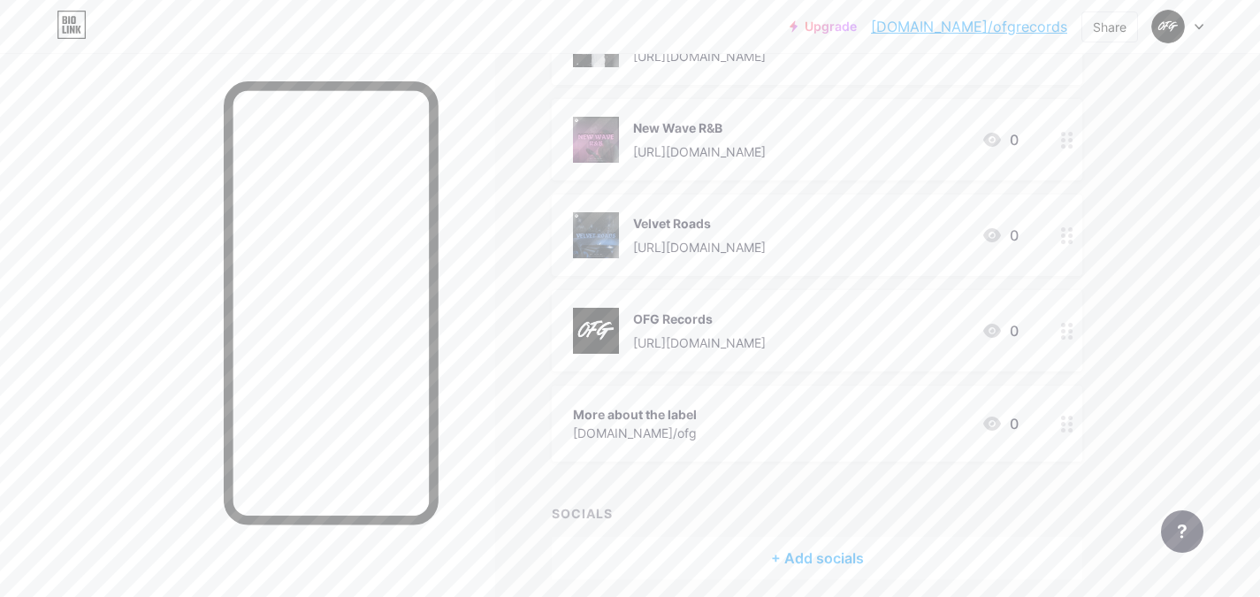
scroll to position [598, 0]
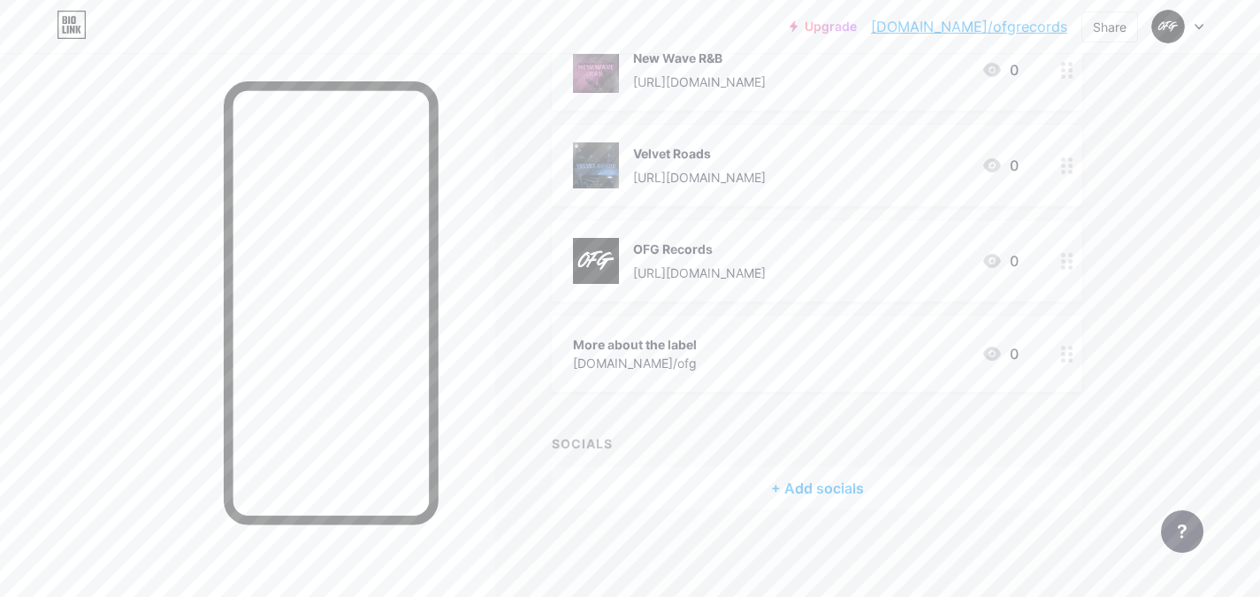
click at [662, 356] on div "[DOMAIN_NAME]/ofg" at bounding box center [635, 363] width 124 height 19
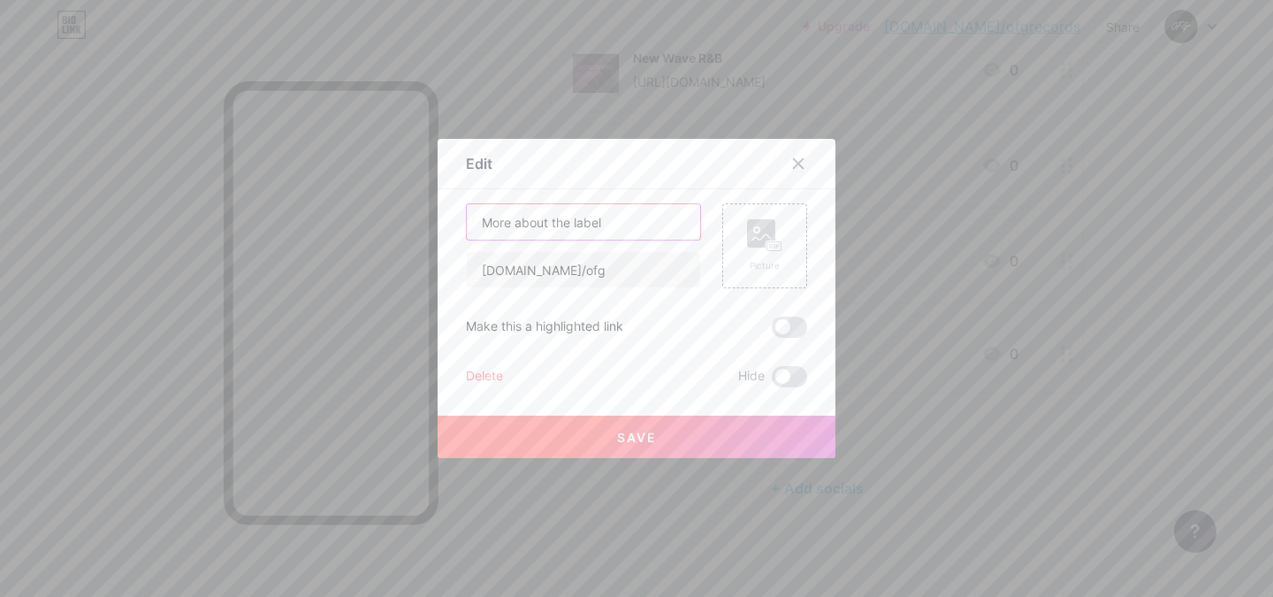
drag, startPoint x: 627, startPoint y: 230, endPoint x: 392, endPoint y: 230, distance: 235.2
click at [392, 230] on div "Edit Content YouTube Play YouTube video without leaving your page. ADD Vimeo Pl…" at bounding box center [636, 298] width 1273 height 597
type input "Socials and updated"
click at [662, 439] on button "Save" at bounding box center [637, 437] width 398 height 42
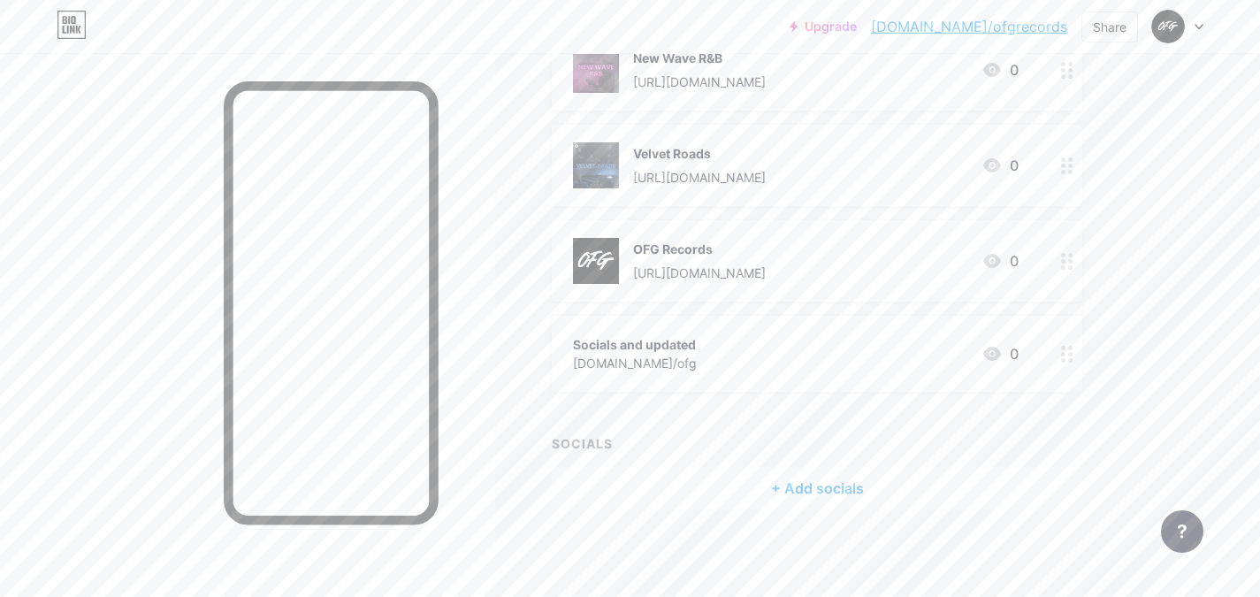
click at [753, 359] on div "Socials and updated [DOMAIN_NAME]/ofg 0" at bounding box center [796, 353] width 446 height 41
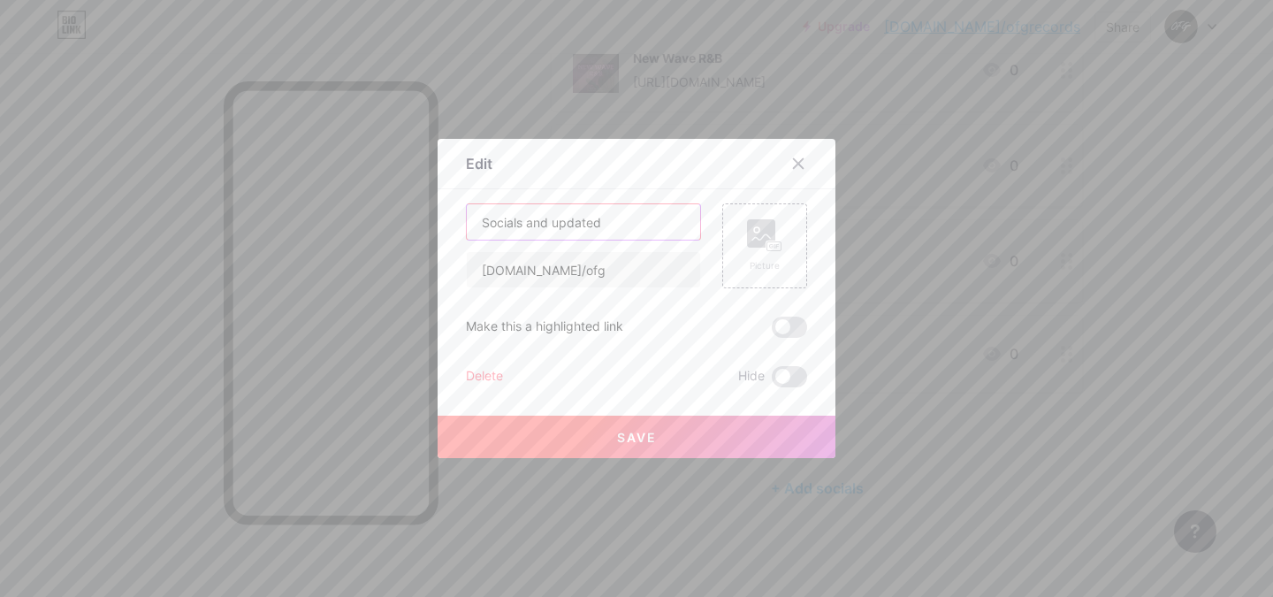
click at [635, 234] on input "Socials and updated" at bounding box center [583, 221] width 233 height 35
type input "Socials and updates"
click at [658, 425] on button "Save" at bounding box center [637, 437] width 398 height 42
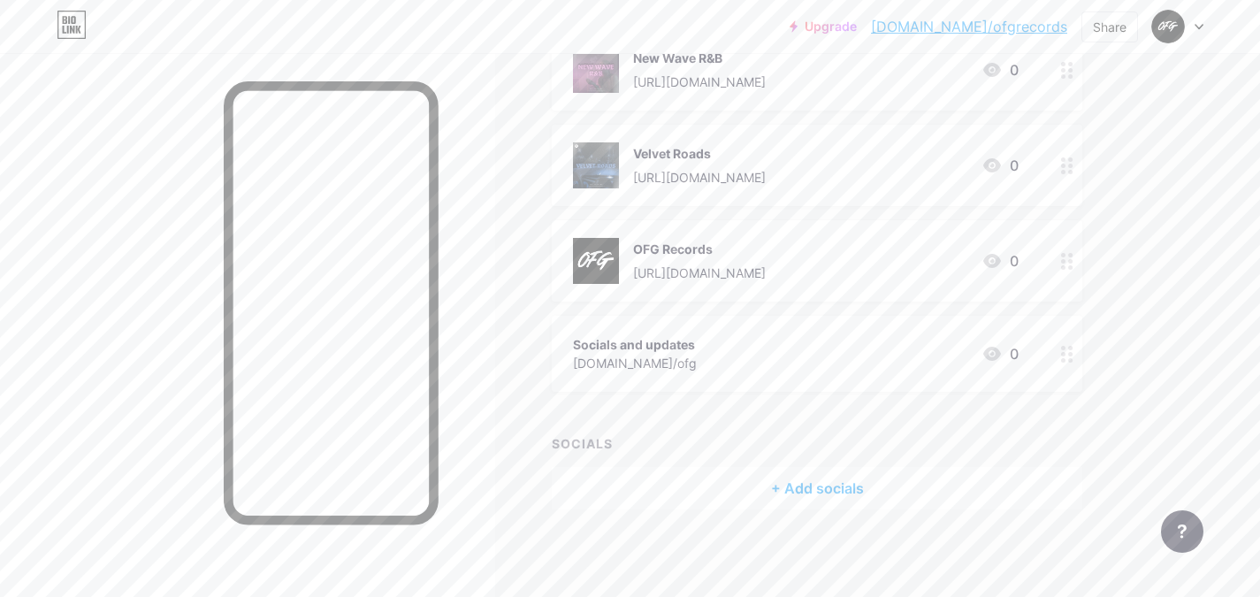
click at [686, 348] on div "Socials and updates" at bounding box center [635, 344] width 124 height 19
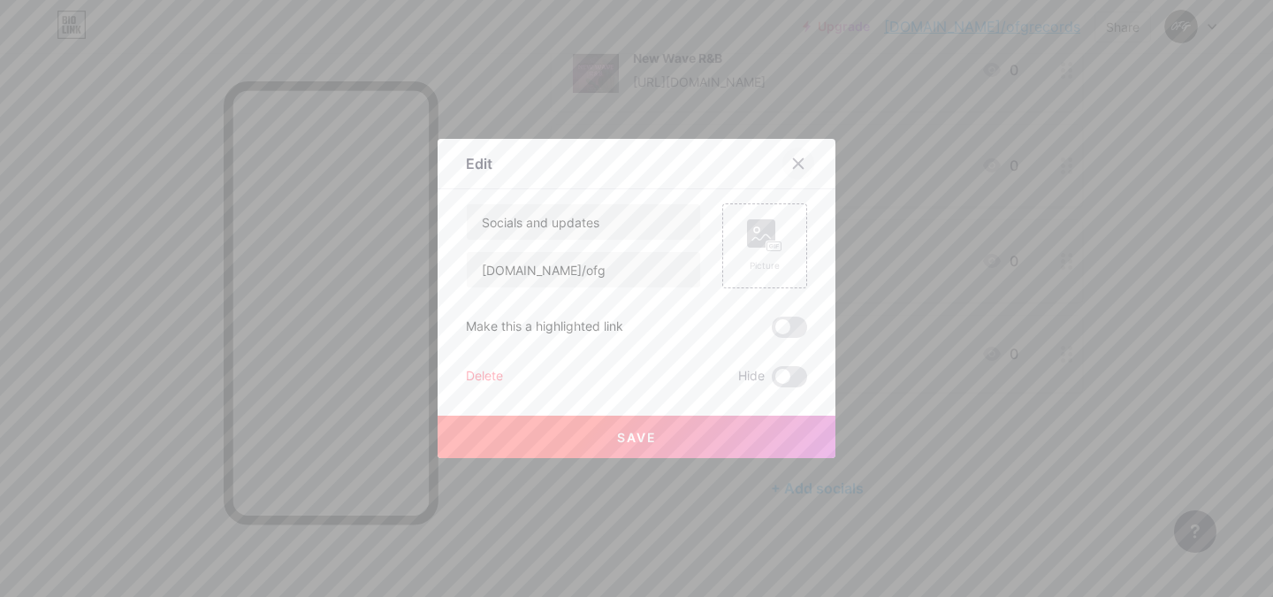
click at [792, 160] on icon at bounding box center [799, 164] width 14 height 14
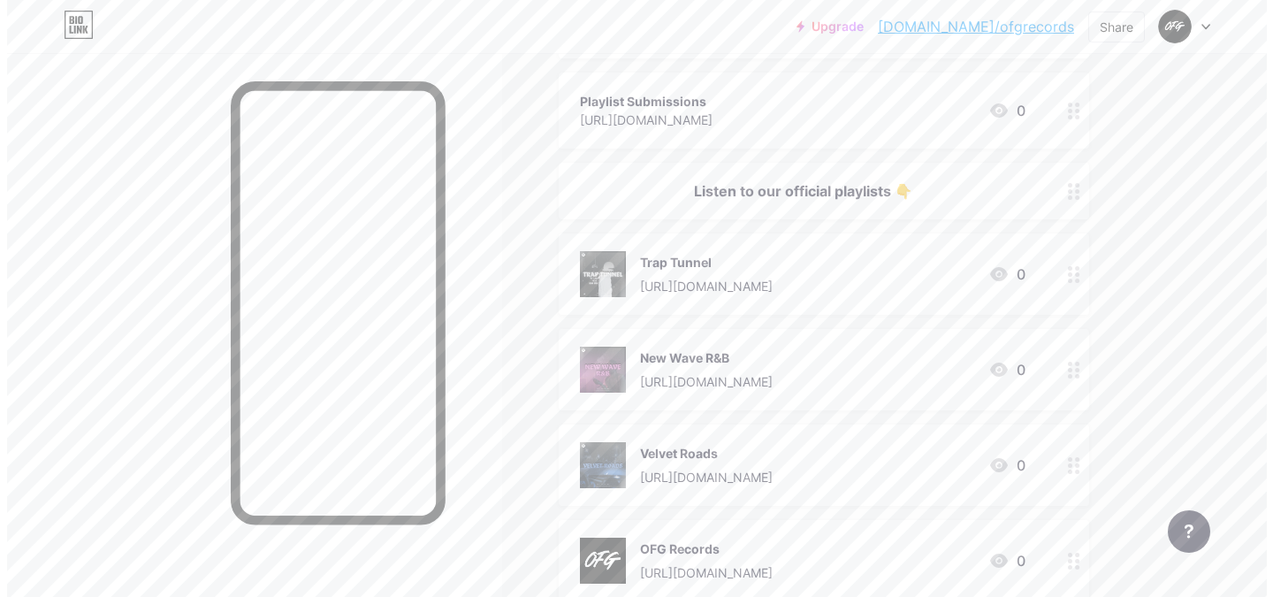
scroll to position [0, 0]
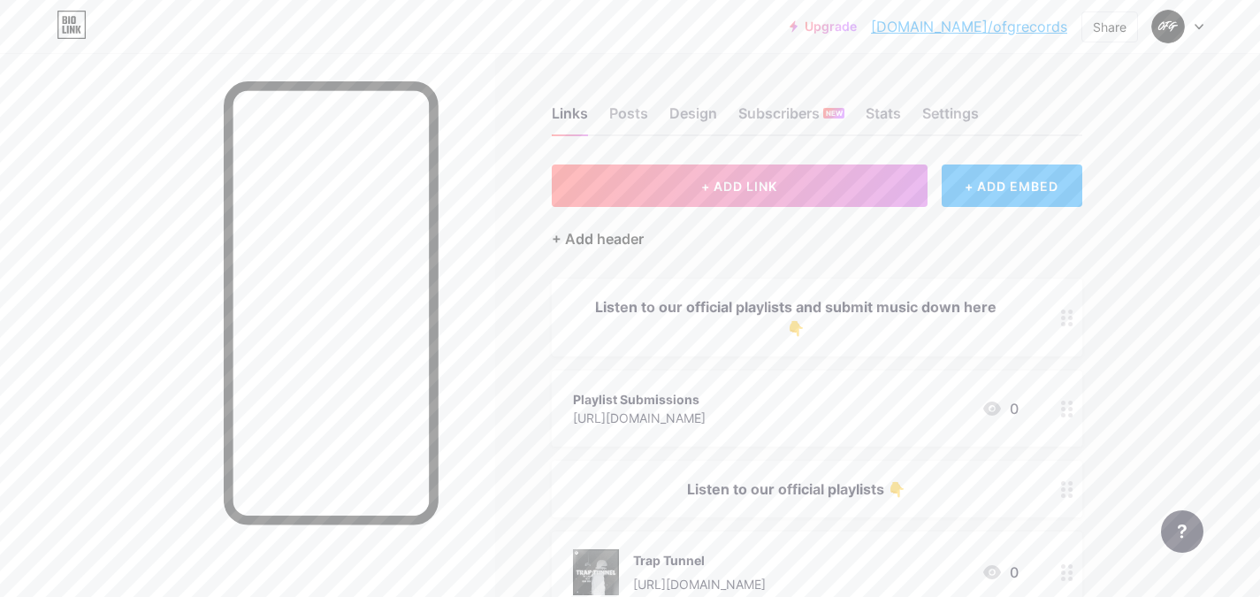
click at [584, 241] on div "+ Add header" at bounding box center [598, 238] width 92 height 21
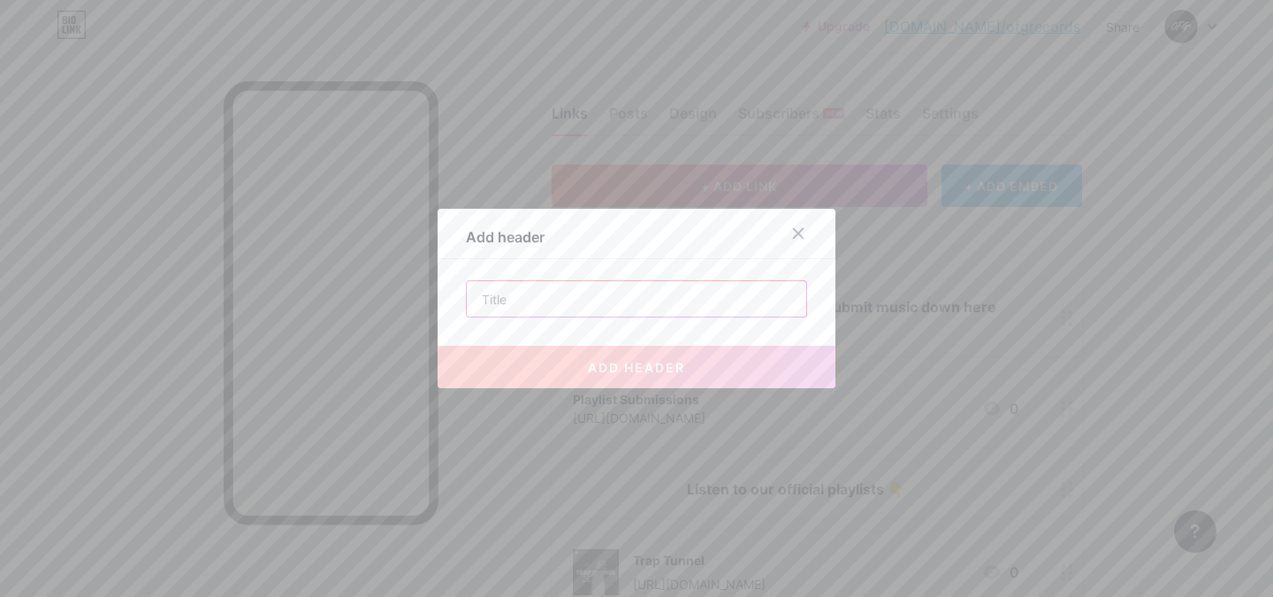
click at [541, 302] on input "text" at bounding box center [637, 298] width 340 height 35
paste input "You can find out more about us, check our catalog, or follow us on socials here"
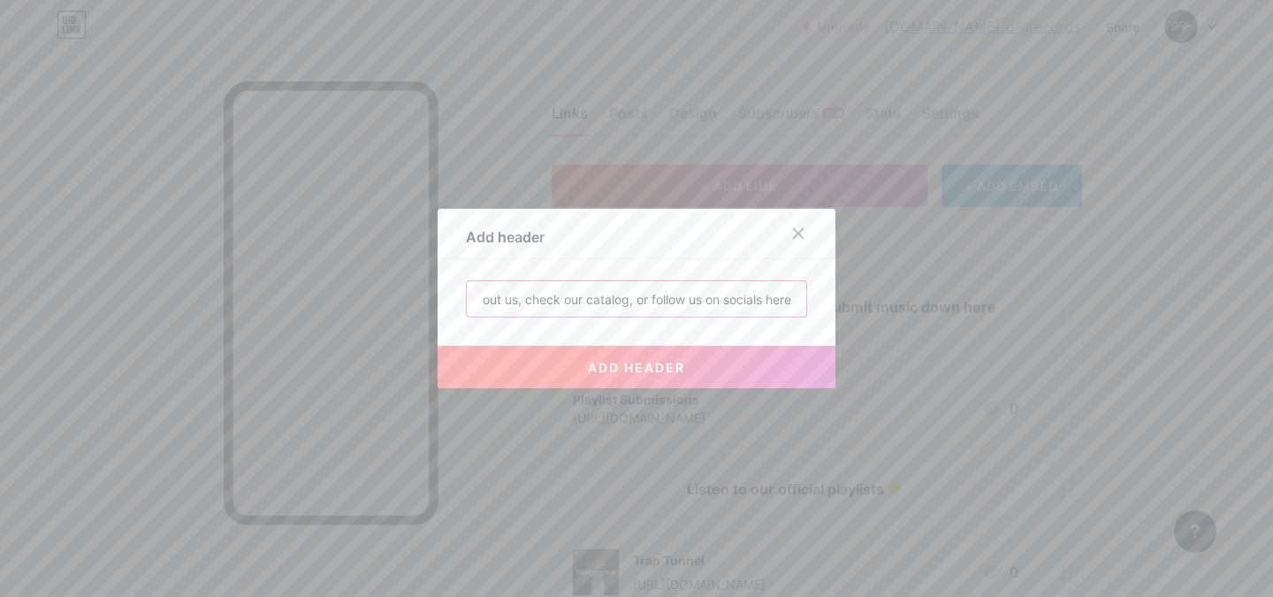
type input "You can find out more about us, check our catalog, or follow us on socials here"
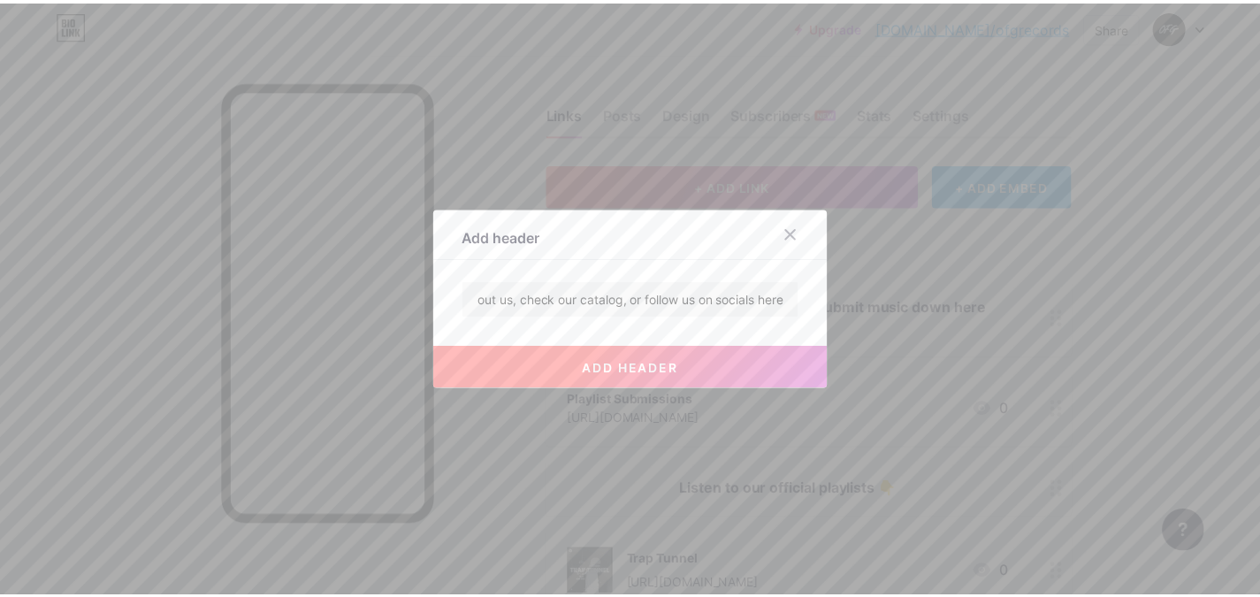
scroll to position [0, 0]
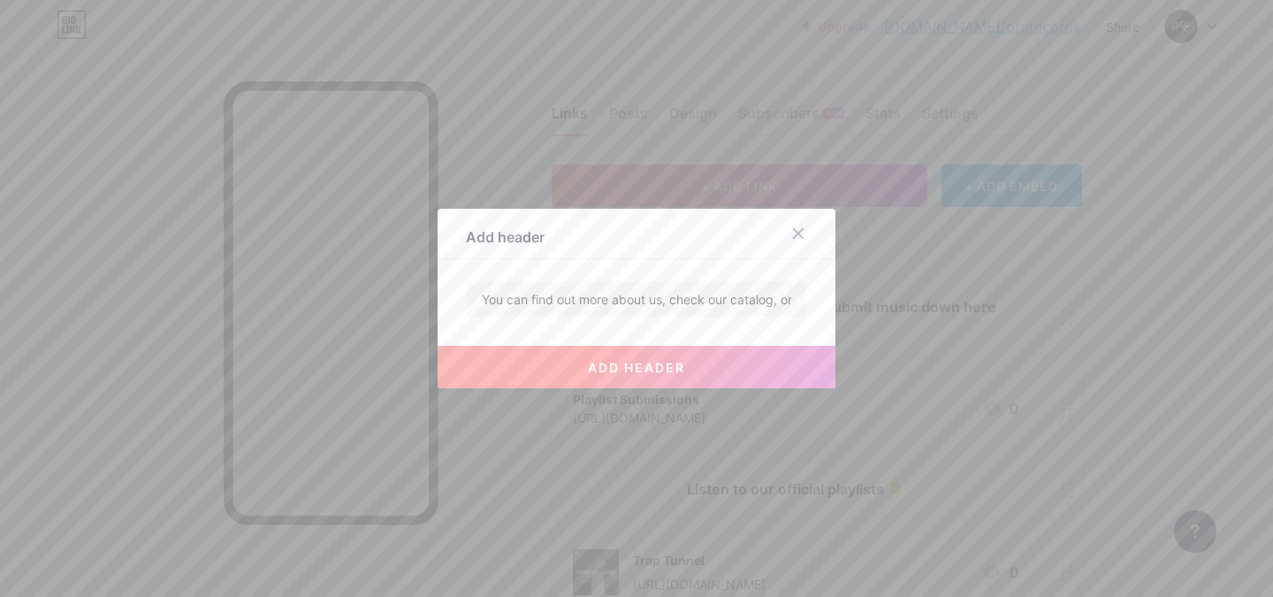
click at [619, 375] on button "add header" at bounding box center [637, 367] width 398 height 42
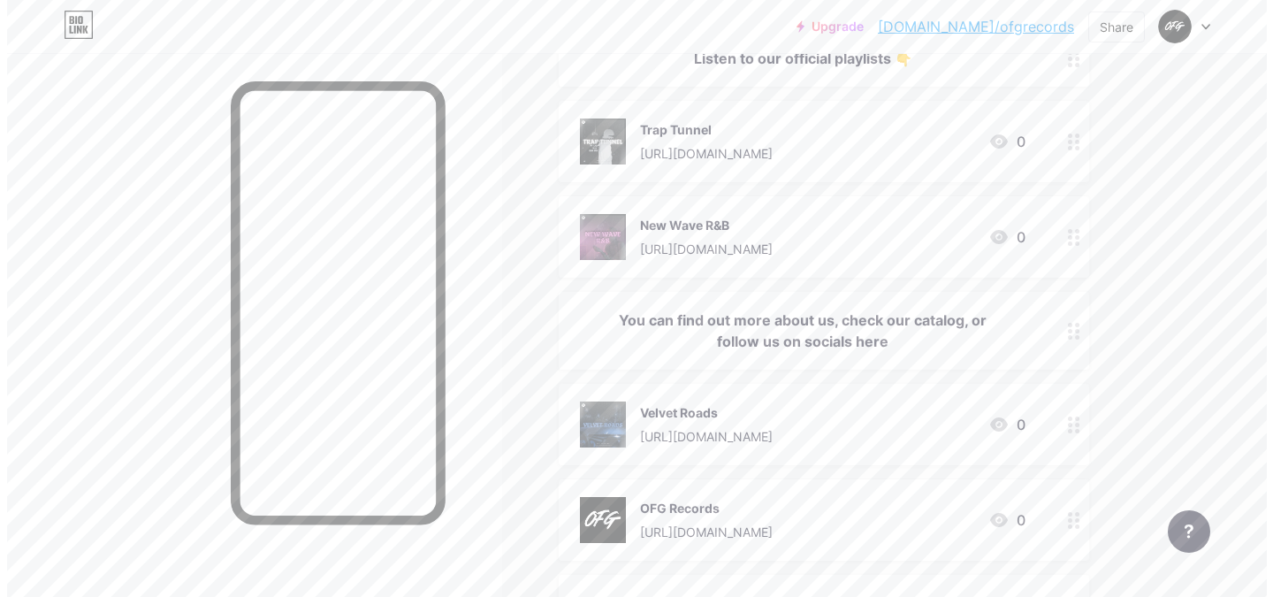
scroll to position [589, 0]
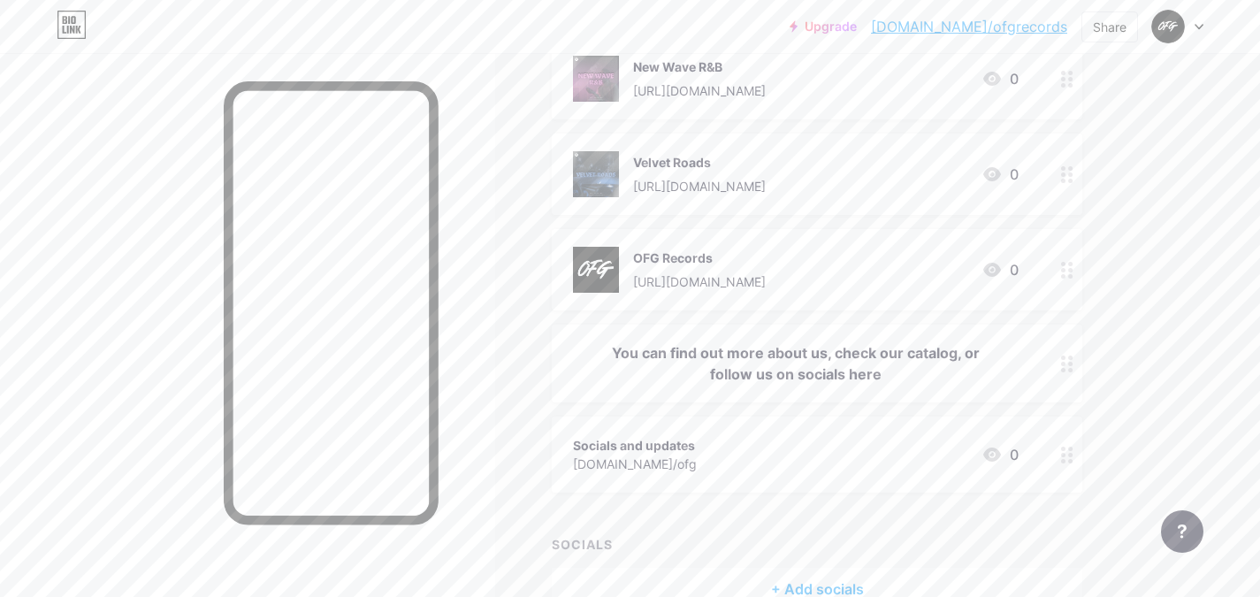
click at [694, 360] on div "You can find out more about us, check our catalog, or follow us on socials here" at bounding box center [796, 363] width 446 height 42
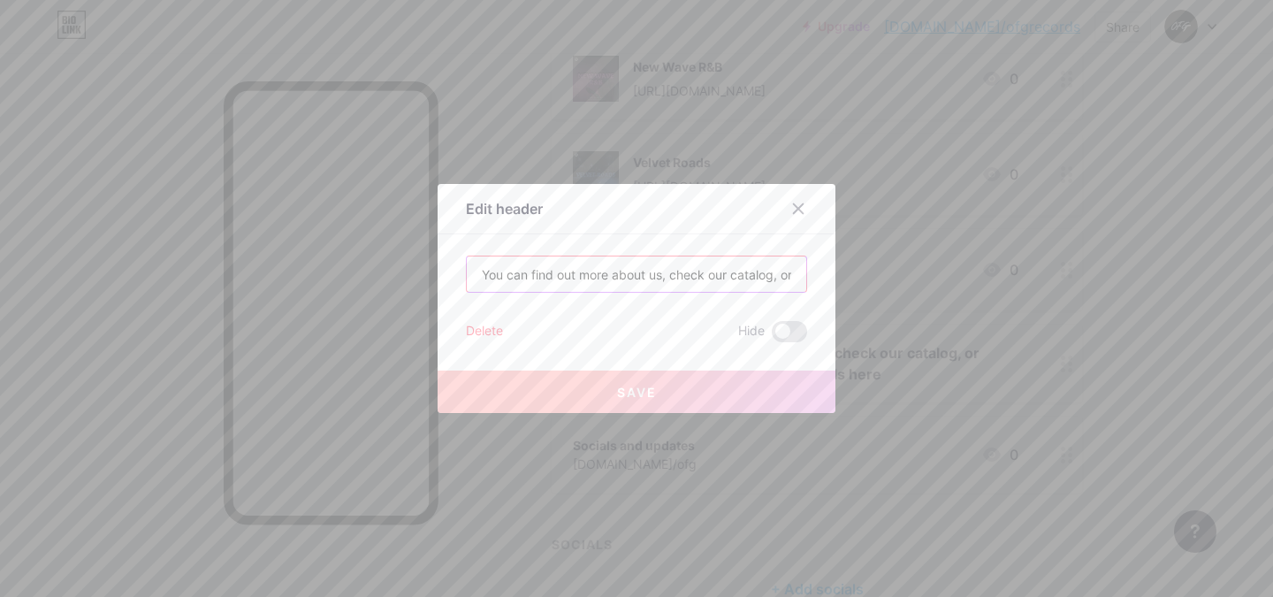
click at [528, 274] on input "You can find out more about us, check our catalog, or follow us on socials here" at bounding box center [637, 273] width 340 height 35
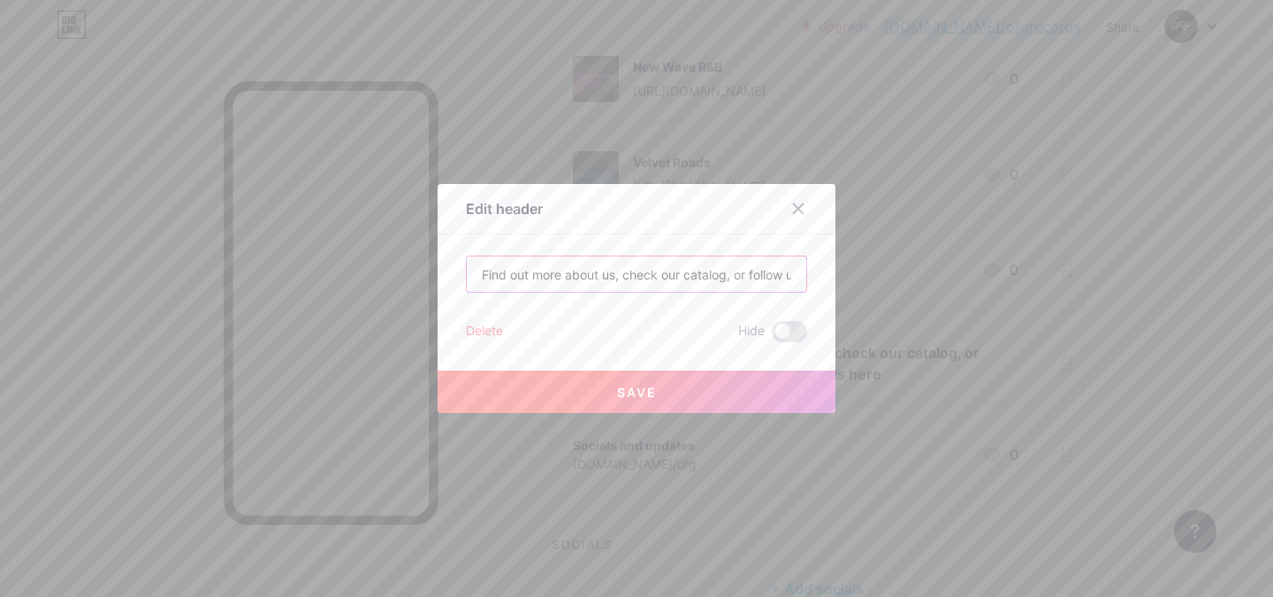
type input "Find out more about us, check our catalog, or follow us on socials here"
click at [626, 375] on button "Save" at bounding box center [637, 392] width 398 height 42
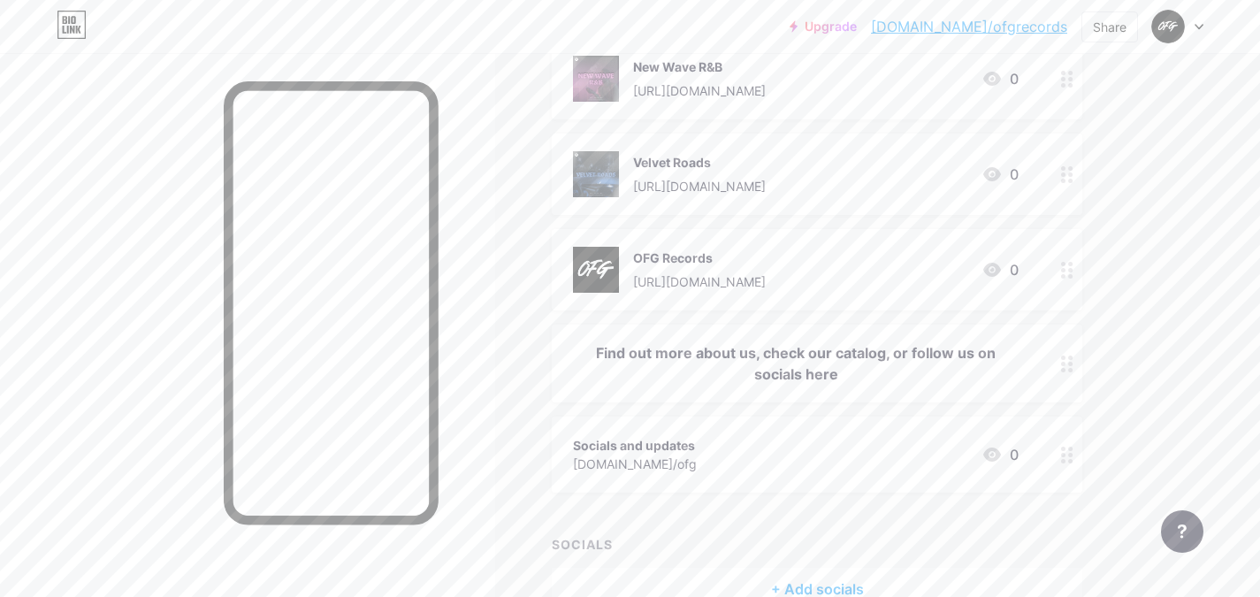
click at [700, 453] on div "Socials and updates [DOMAIN_NAME]/ofg 0" at bounding box center [796, 454] width 446 height 41
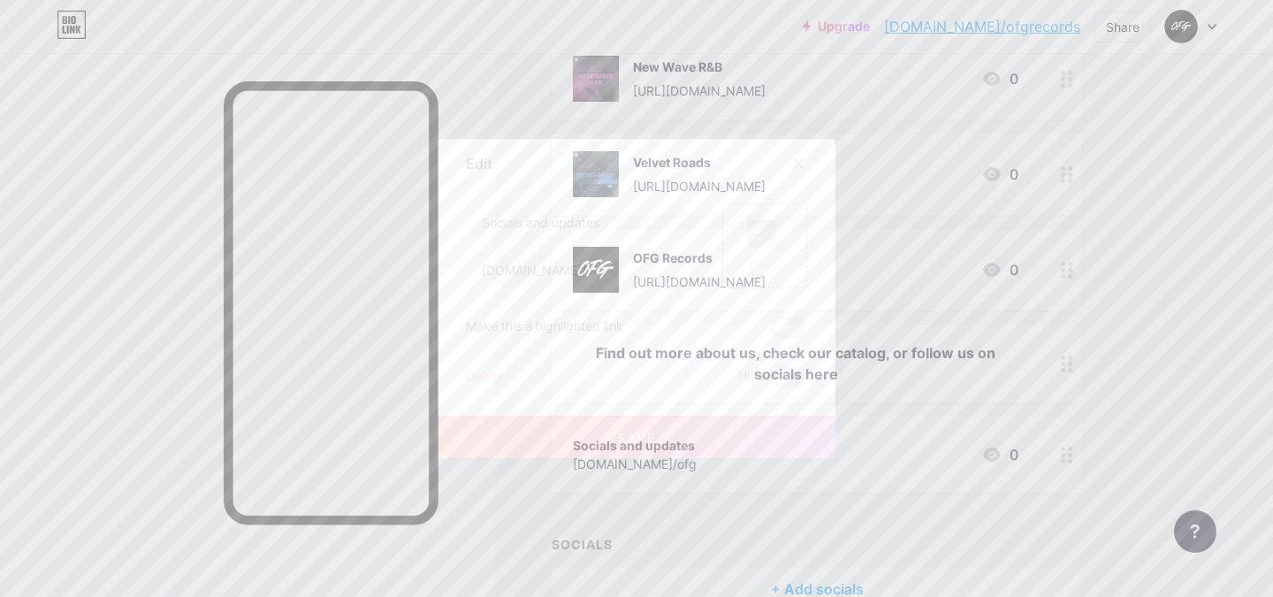
click at [799, 154] on div at bounding box center [799, 164] width 32 height 32
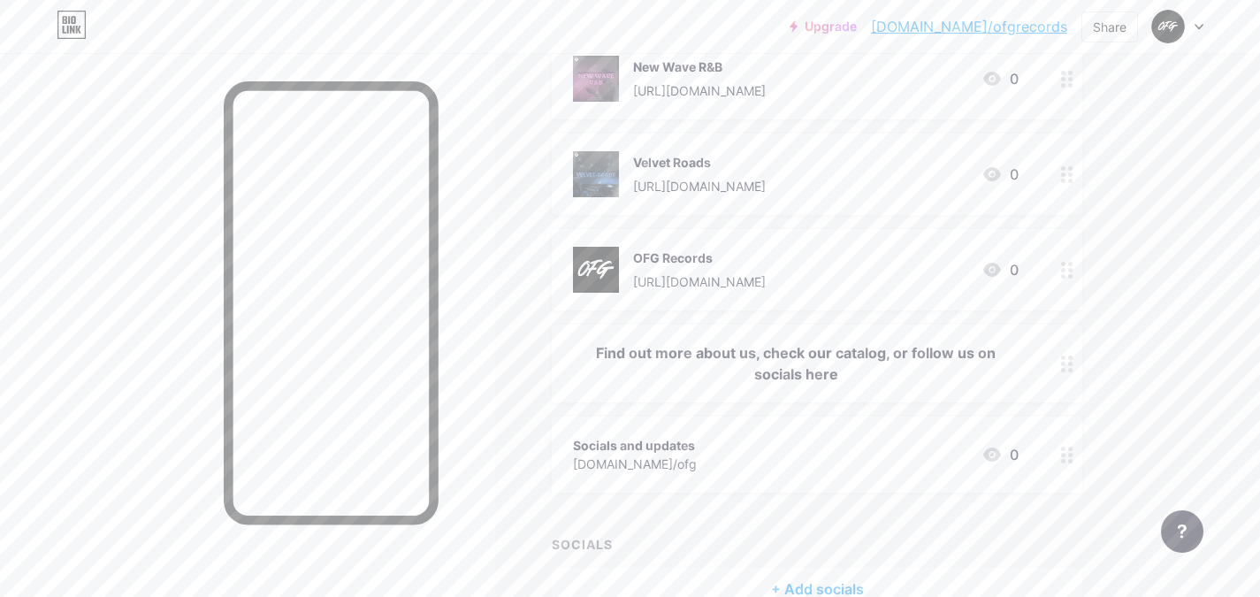
click at [729, 364] on div "Find out more about us, check our catalog, or follow us on socials here" at bounding box center [796, 363] width 446 height 42
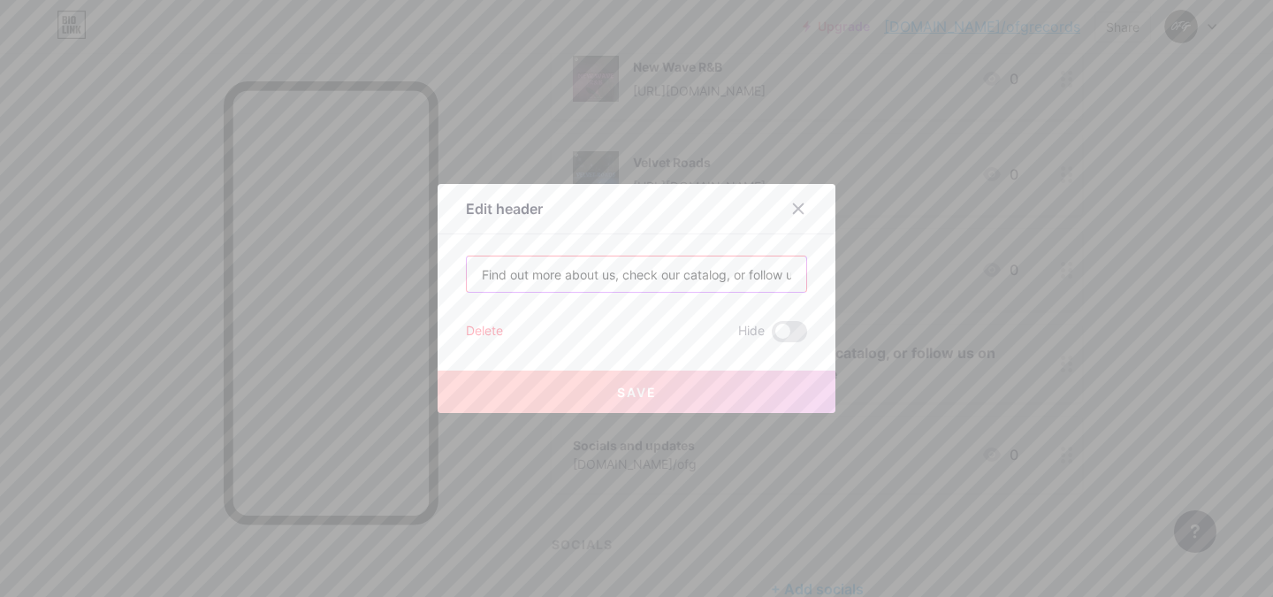
scroll to position [0, 103]
drag, startPoint x: 608, startPoint y: 272, endPoint x: 761, endPoint y: 287, distance: 153.8
click at [761, 287] on input "Find out more about us, check our catalog, or follow us on socials here" at bounding box center [637, 273] width 340 height 35
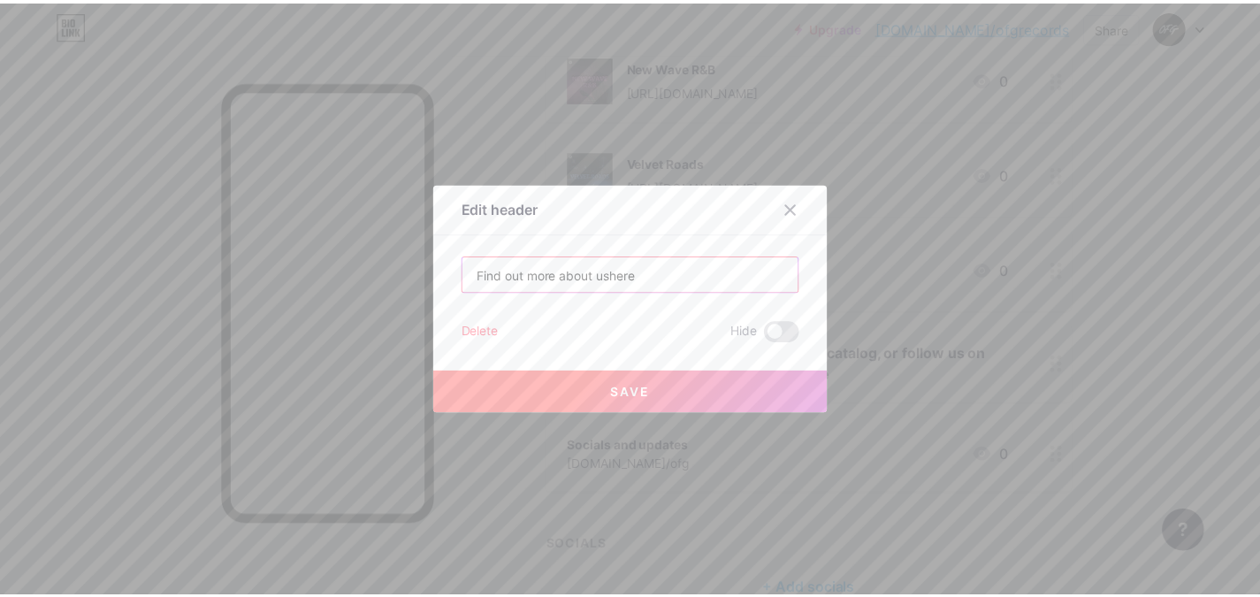
scroll to position [0, 0]
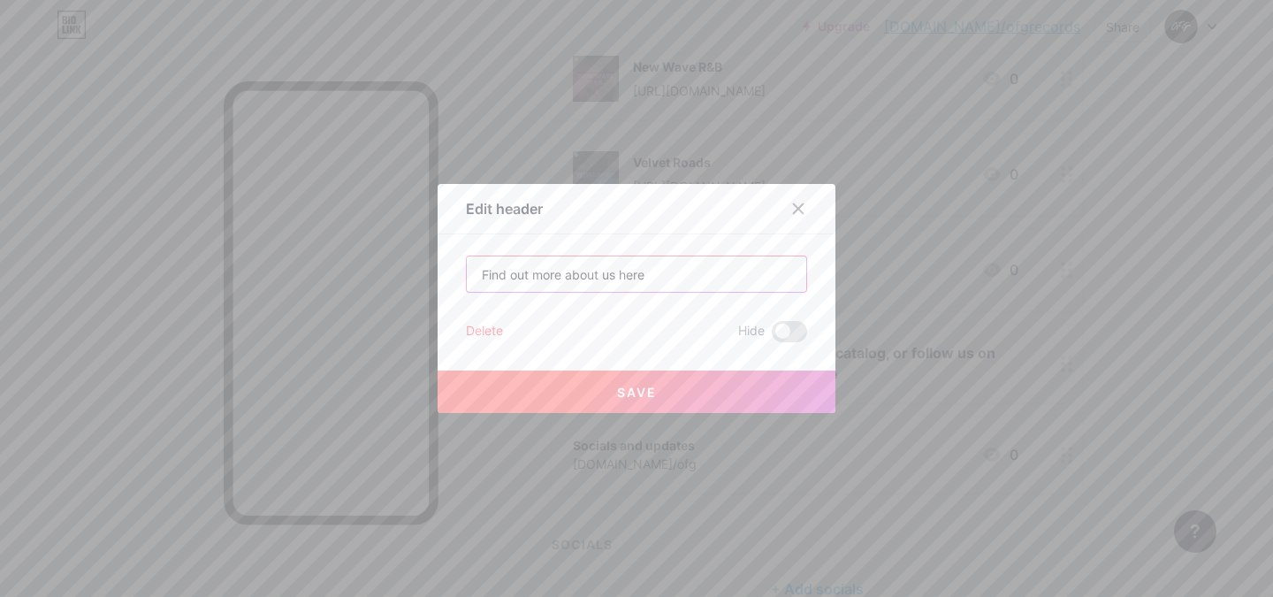
click at [663, 279] on input "Find out more about us here" at bounding box center [637, 273] width 340 height 35
type input "Find out more about us here"
click at [637, 388] on span "Save" at bounding box center [637, 392] width 40 height 15
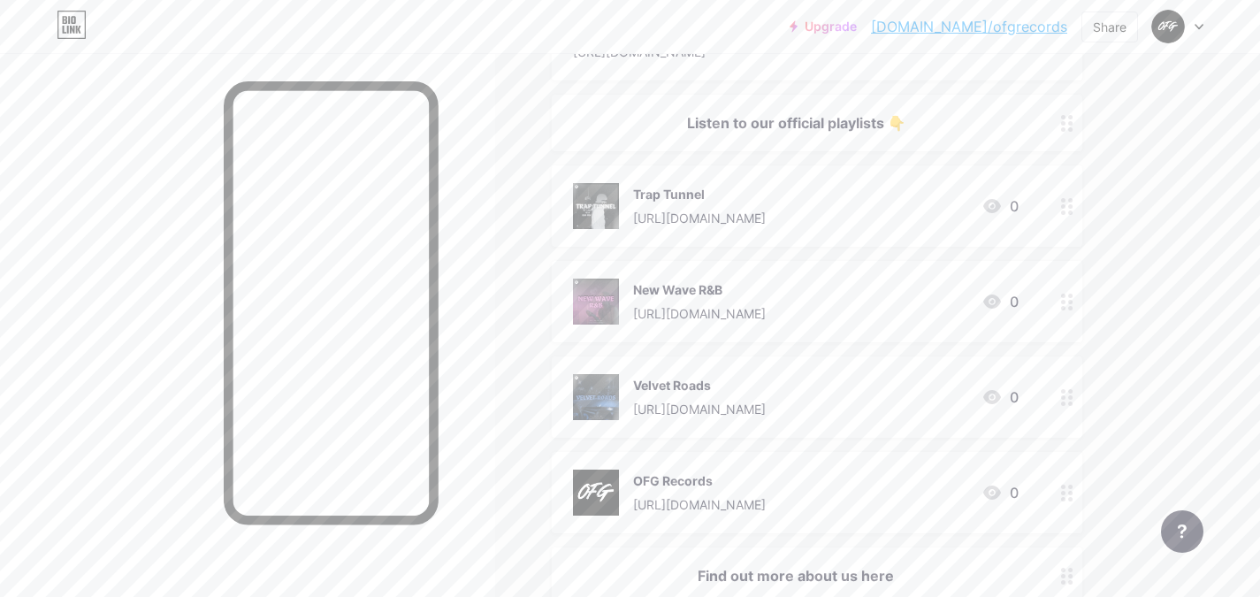
scroll to position [118, 0]
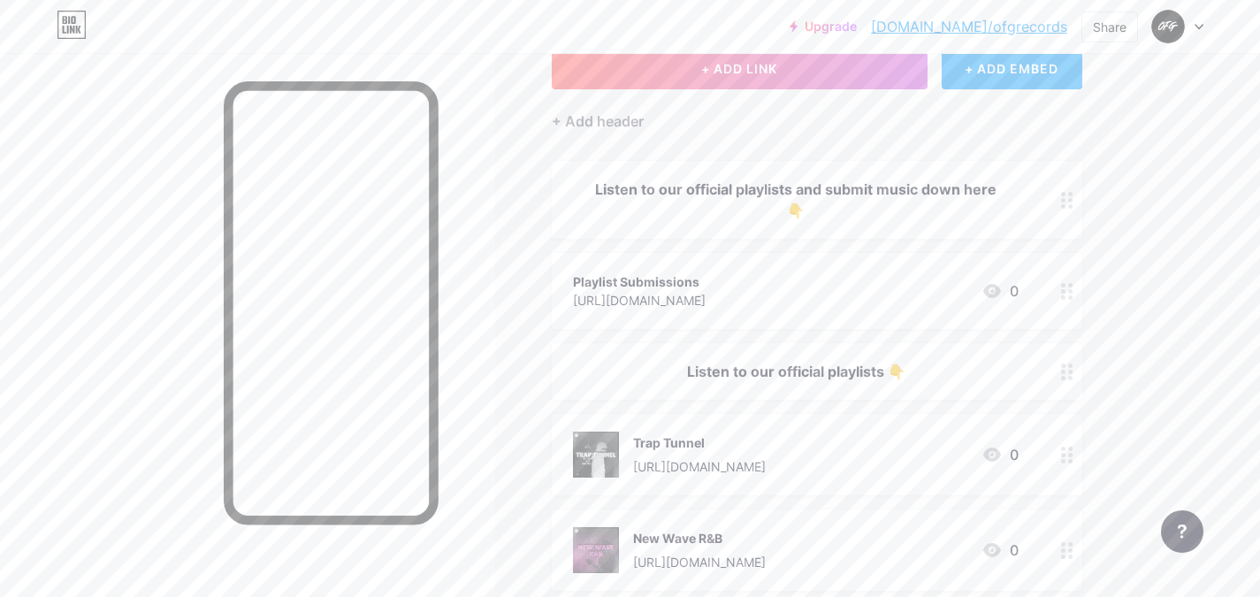
click at [791, 384] on div "Listen to our official playlists 👇" at bounding box center [817, 371] width 531 height 57
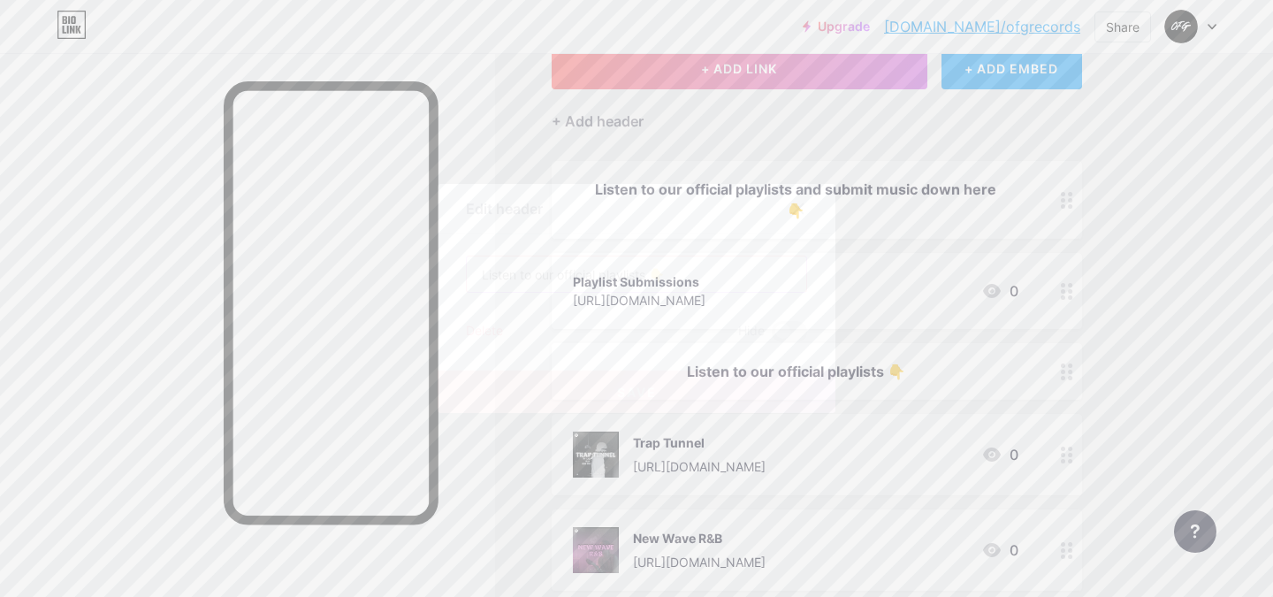
drag, startPoint x: 650, startPoint y: 275, endPoint x: 660, endPoint y: 278, distance: 10.1
click at [660, 278] on input "Listen to our official playlists 👇" at bounding box center [637, 273] width 340 height 35
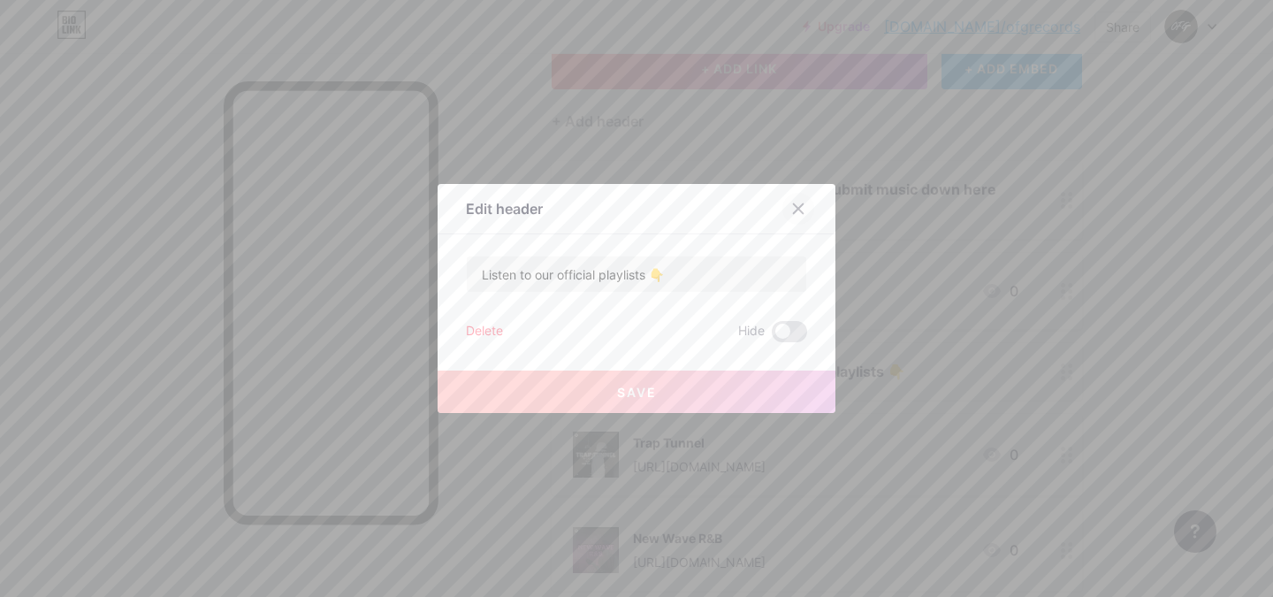
click at [794, 210] on icon at bounding box center [799, 209] width 10 height 10
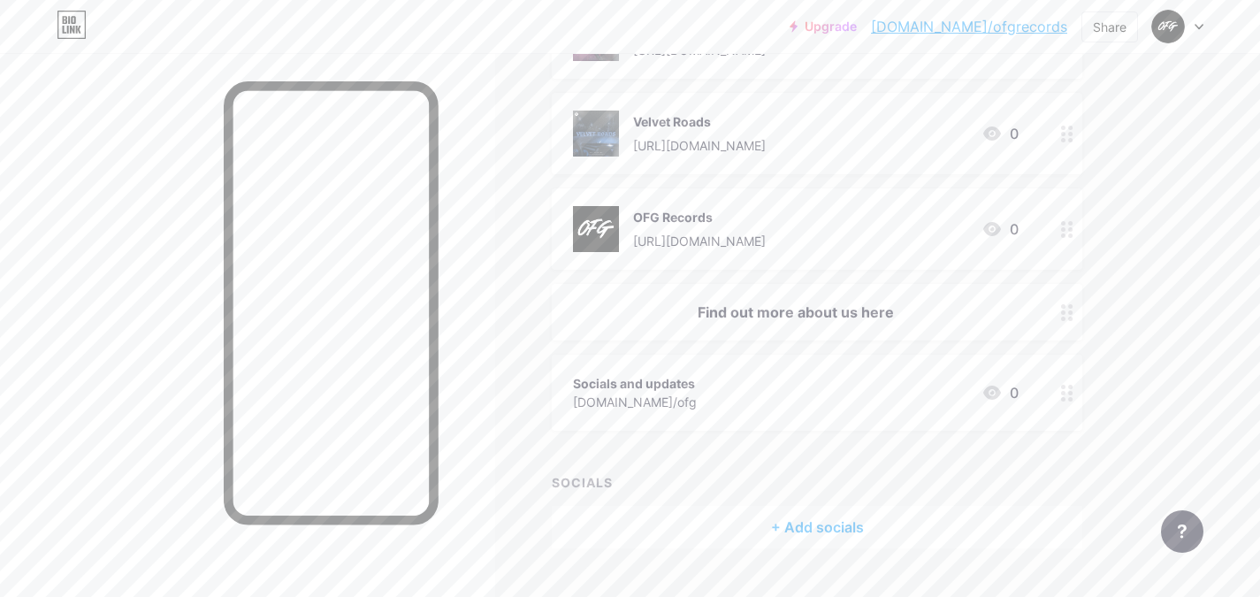
scroll to position [669, 0]
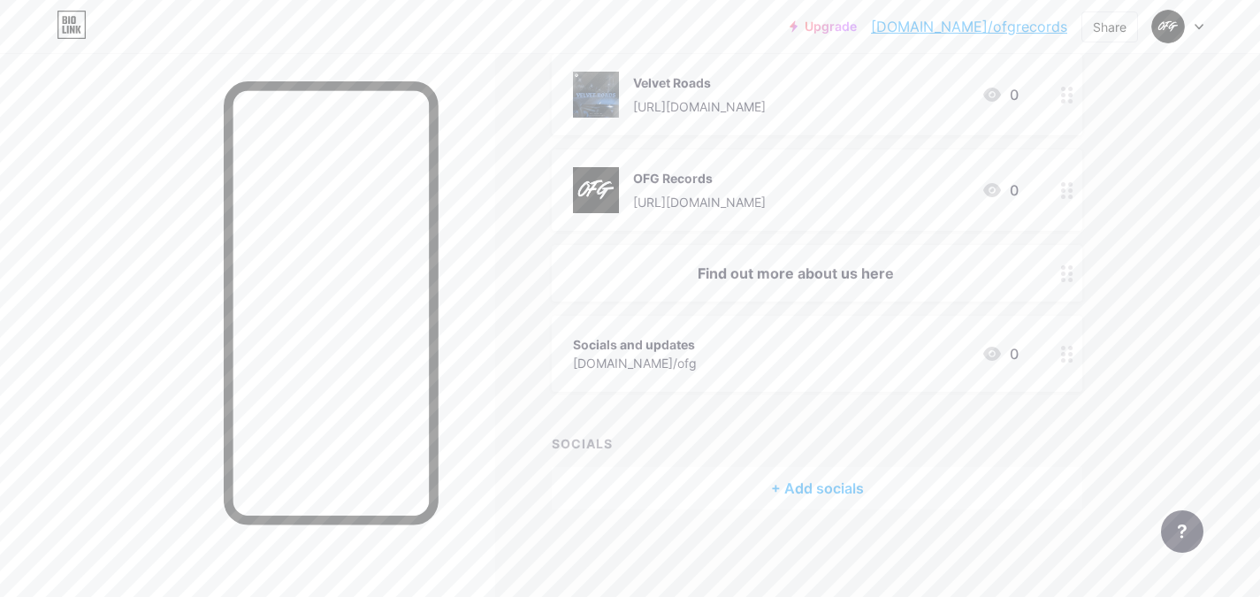
click at [799, 264] on div "Find out more about us here" at bounding box center [796, 273] width 446 height 21
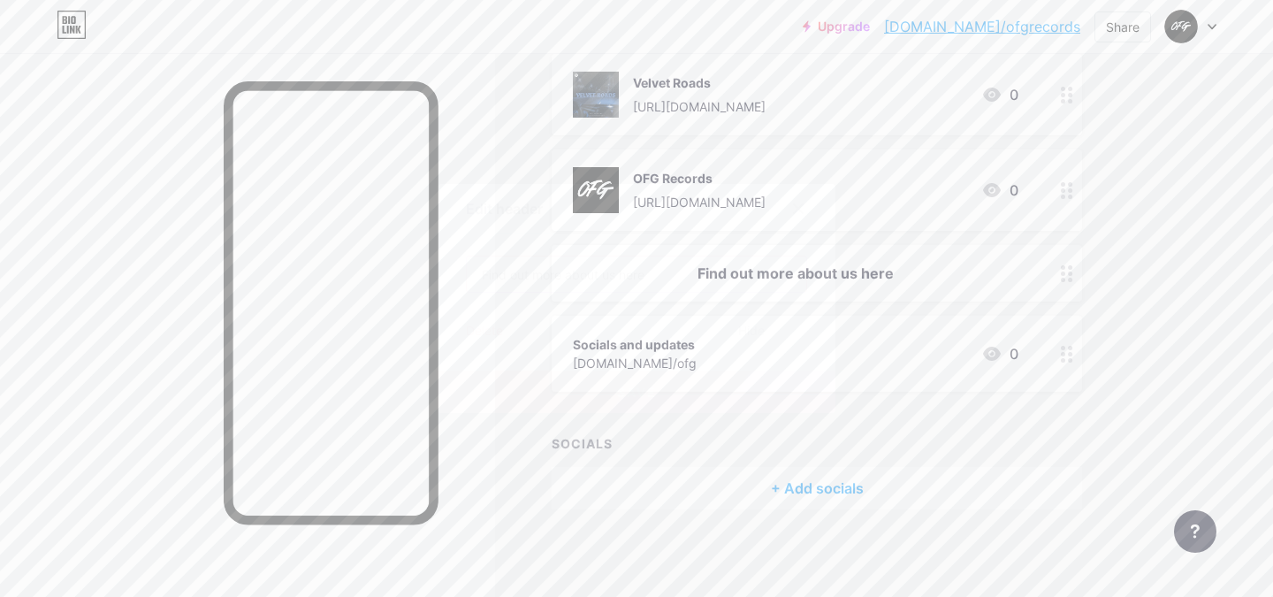
click at [679, 290] on input "Find out more about us here" at bounding box center [637, 273] width 340 height 35
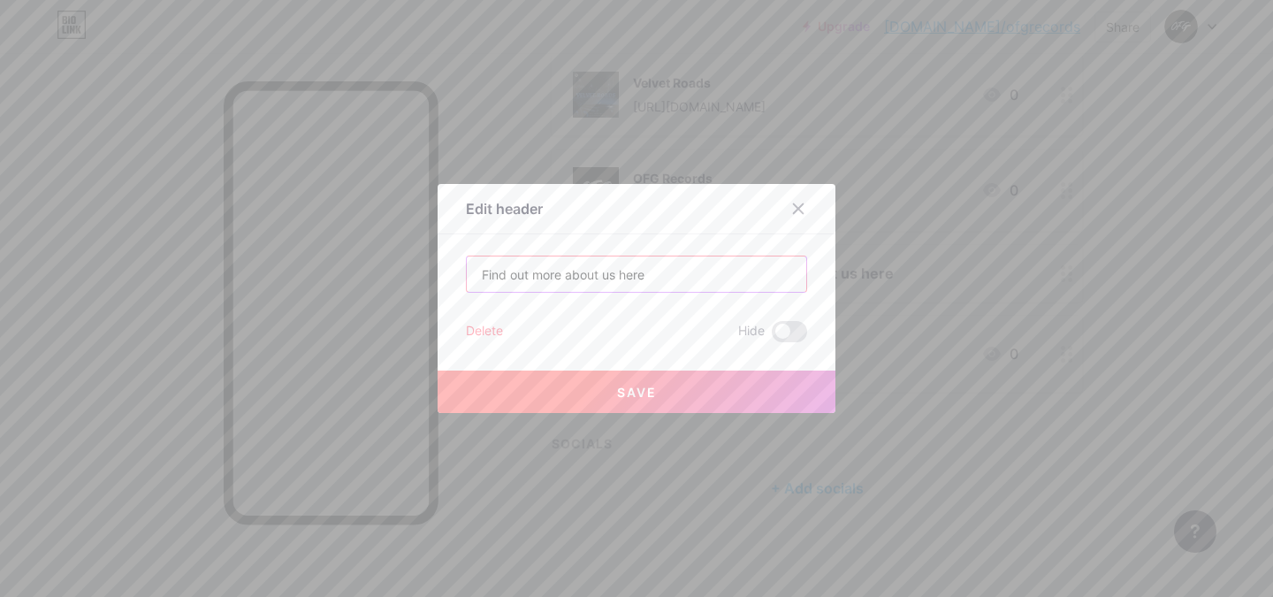
paste input "👇"
type input "Find out more about us here 👇"
click at [682, 367] on div "Save" at bounding box center [637, 377] width 398 height 71
click at [683, 382] on button "Save" at bounding box center [637, 392] width 398 height 42
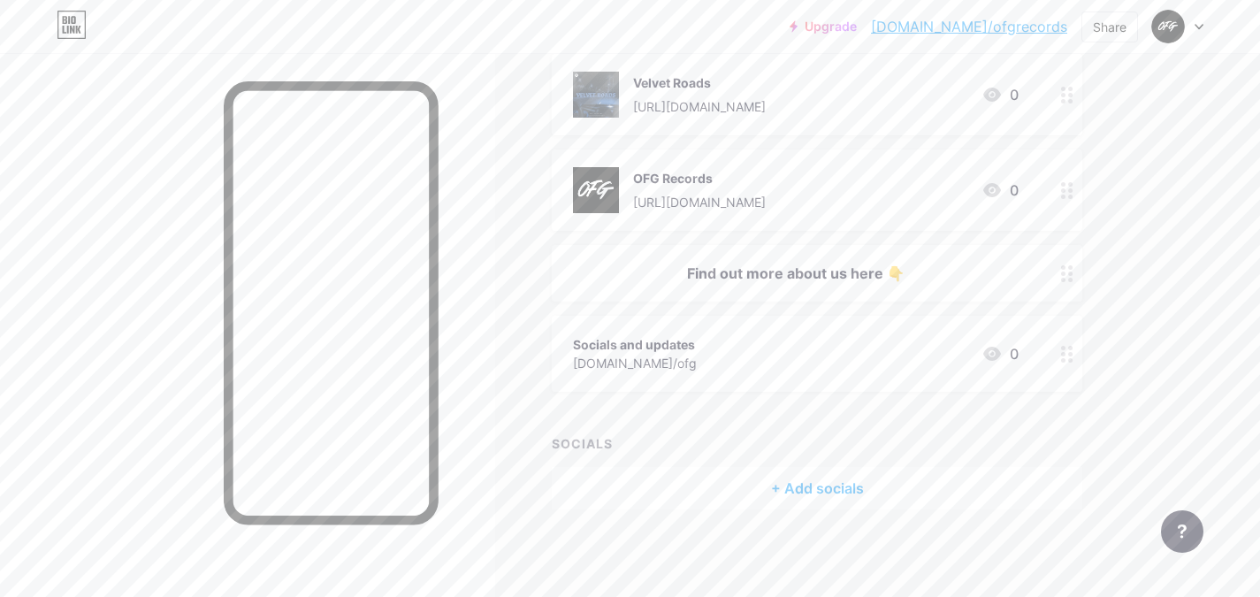
click at [736, 269] on div "Find out more about us here 👇" at bounding box center [796, 273] width 446 height 21
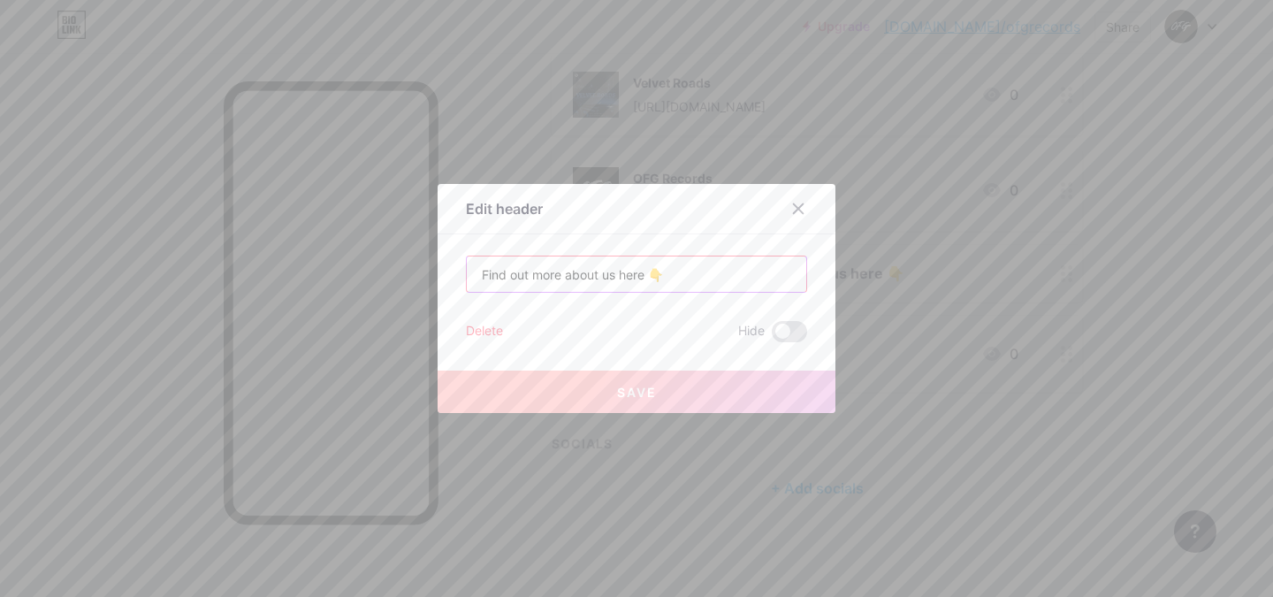
click at [639, 274] on input "Find out more about us here 👇" at bounding box center [637, 273] width 340 height 35
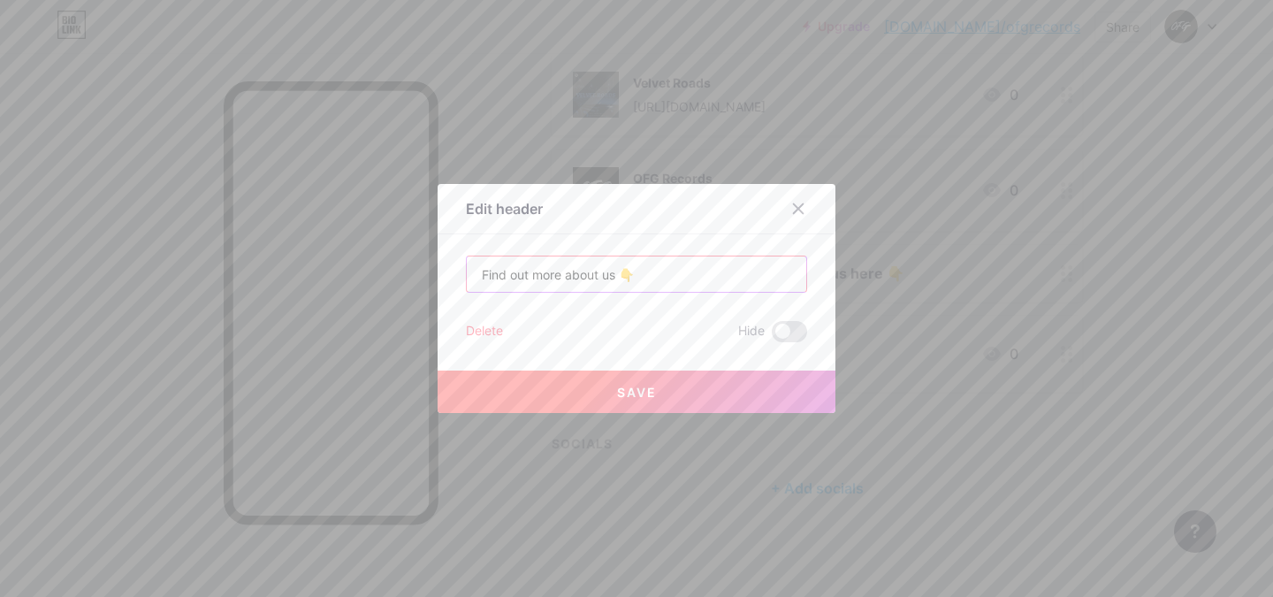
type input "Find out more about us 👇"
click at [651, 400] on button "Save" at bounding box center [637, 392] width 398 height 42
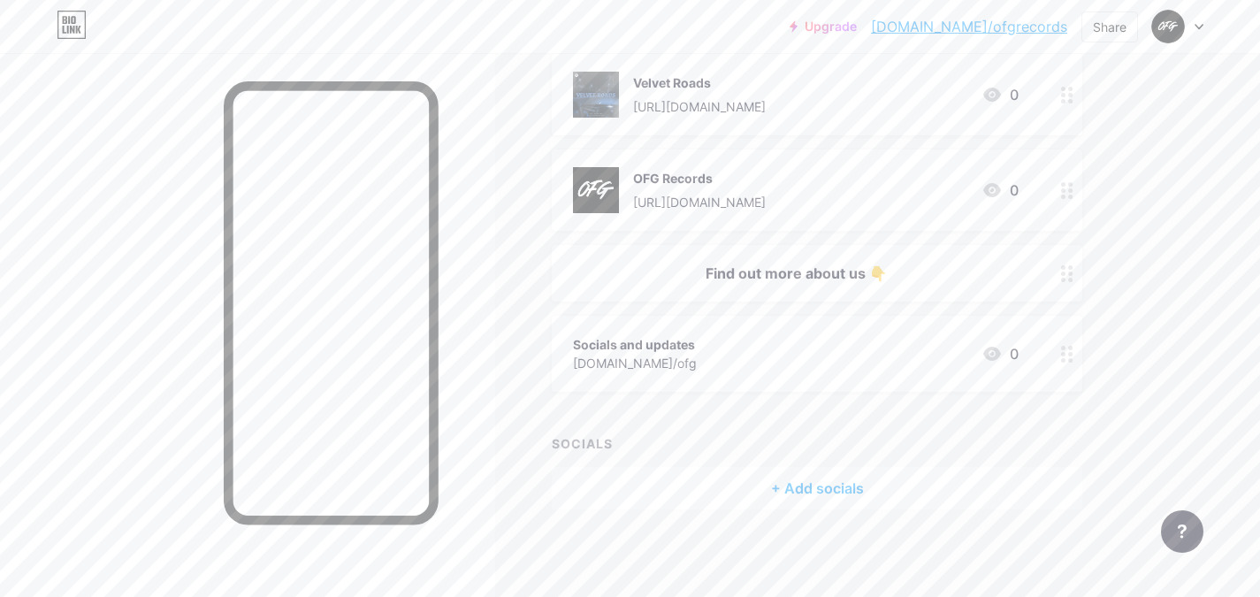
click at [723, 358] on div "Socials and updates [DOMAIN_NAME]/ofg 0" at bounding box center [796, 353] width 446 height 41
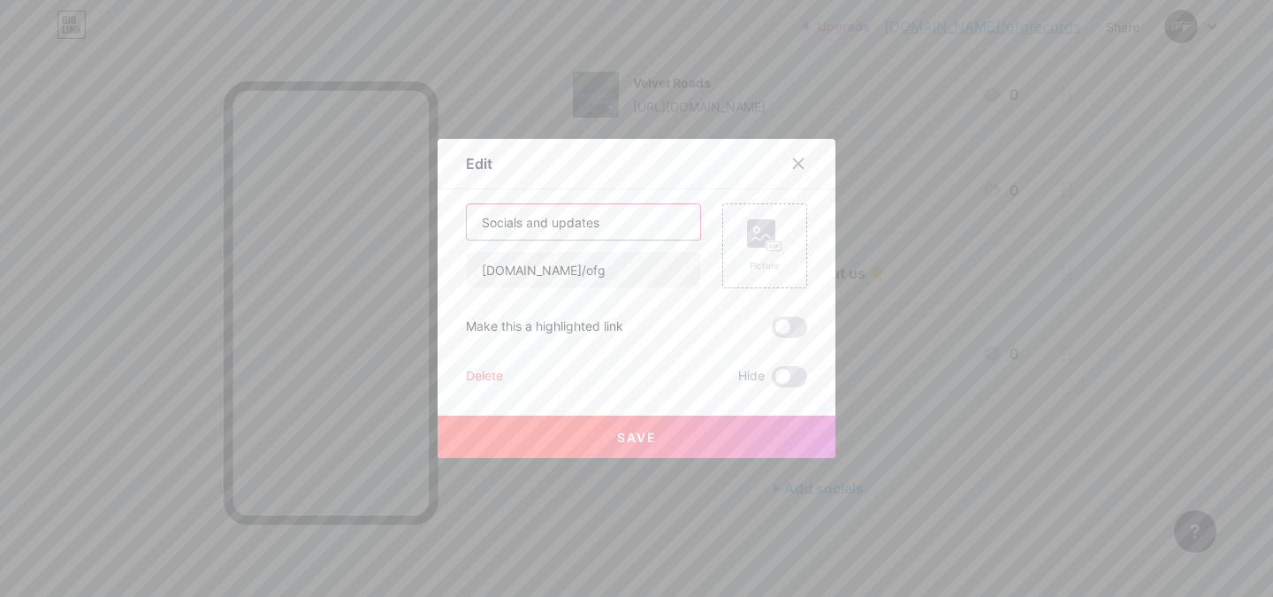
drag, startPoint x: 541, startPoint y: 219, endPoint x: 521, endPoint y: 219, distance: 20.3
click at [521, 219] on input "Socials and updates" at bounding box center [583, 221] width 233 height 35
type input "Socials & updates"
click at [635, 455] on button "Save" at bounding box center [637, 437] width 398 height 42
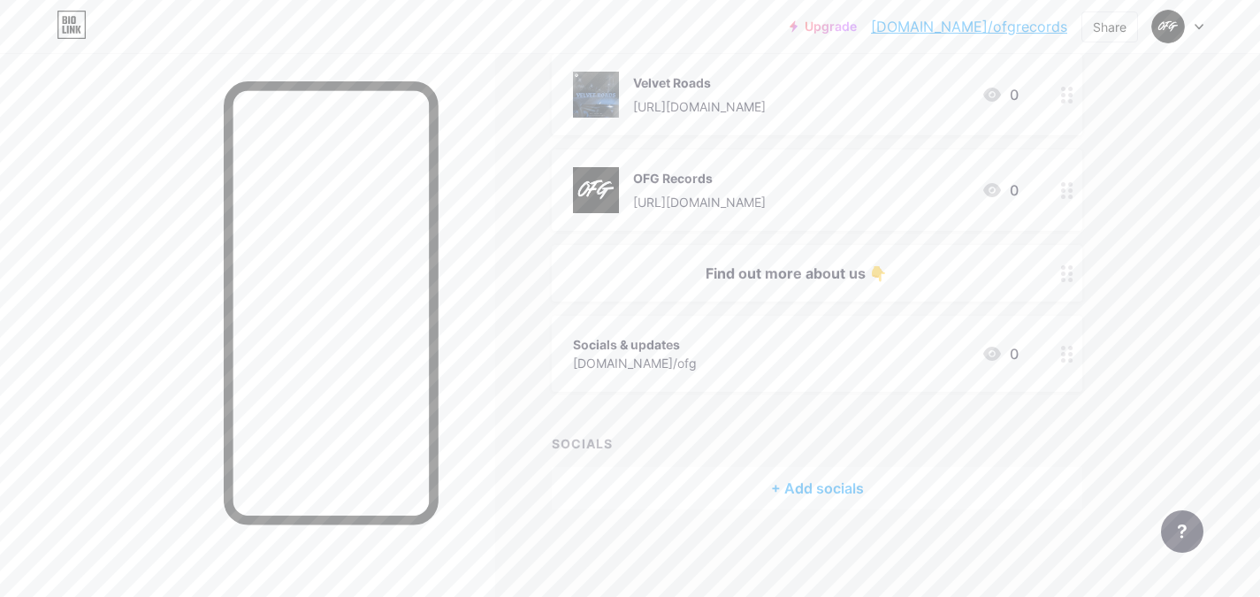
scroll to position [432, 0]
